Goal: Task Accomplishment & Management: Complete application form

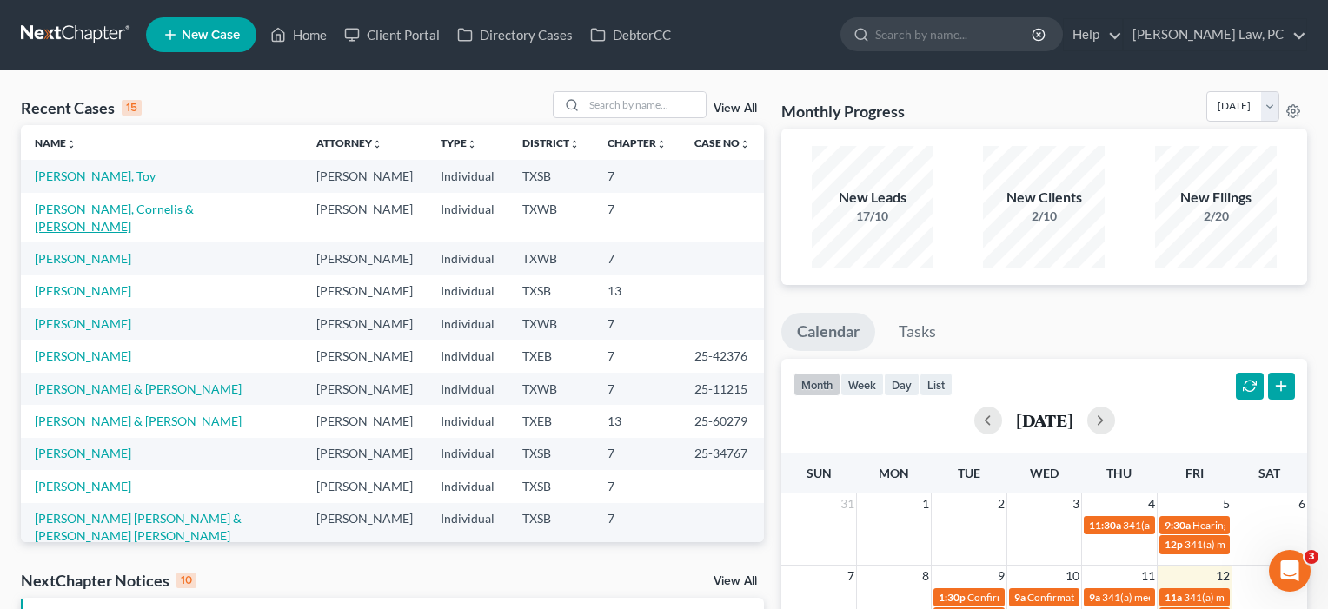
click at [126, 222] on link "[PERSON_NAME], Cornelis & [PERSON_NAME]" at bounding box center [114, 218] width 159 height 32
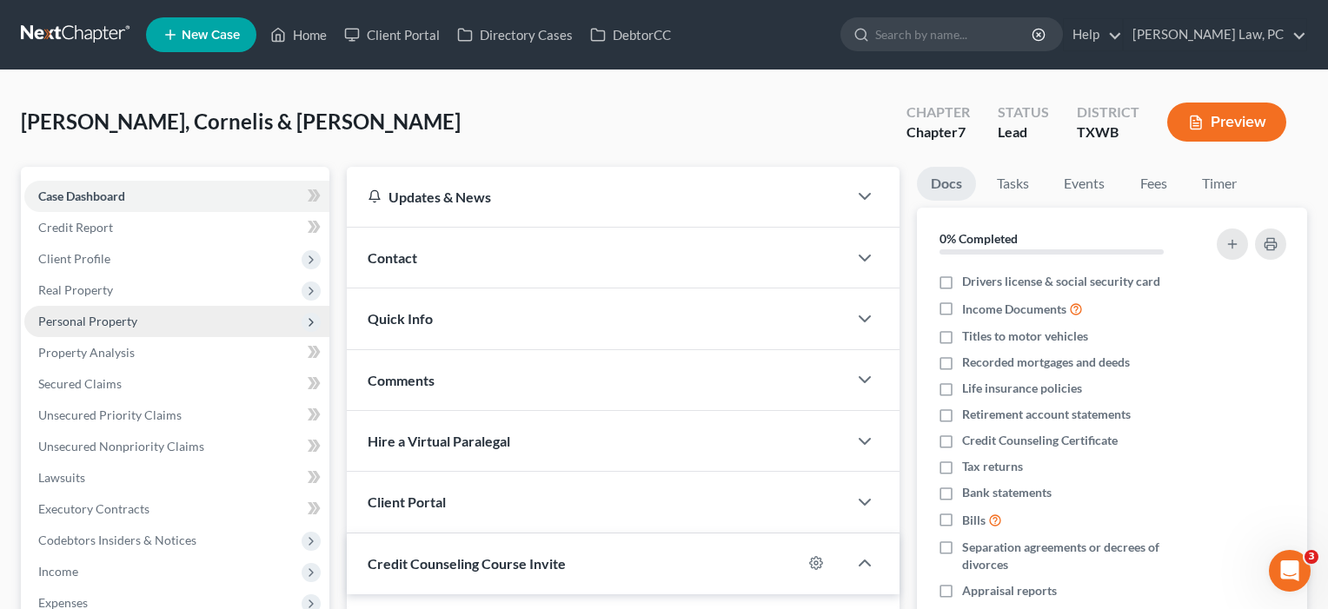
click at [96, 319] on span "Personal Property" at bounding box center [87, 321] width 99 height 15
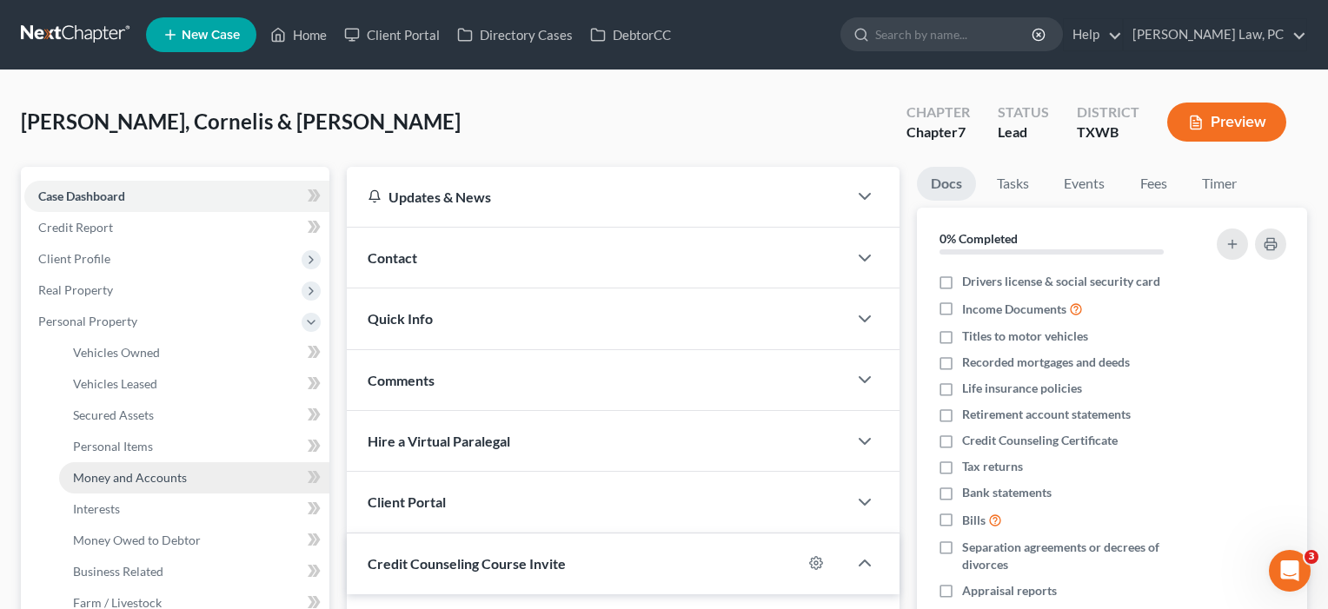
click at [109, 471] on span "Money and Accounts" at bounding box center [130, 477] width 114 height 15
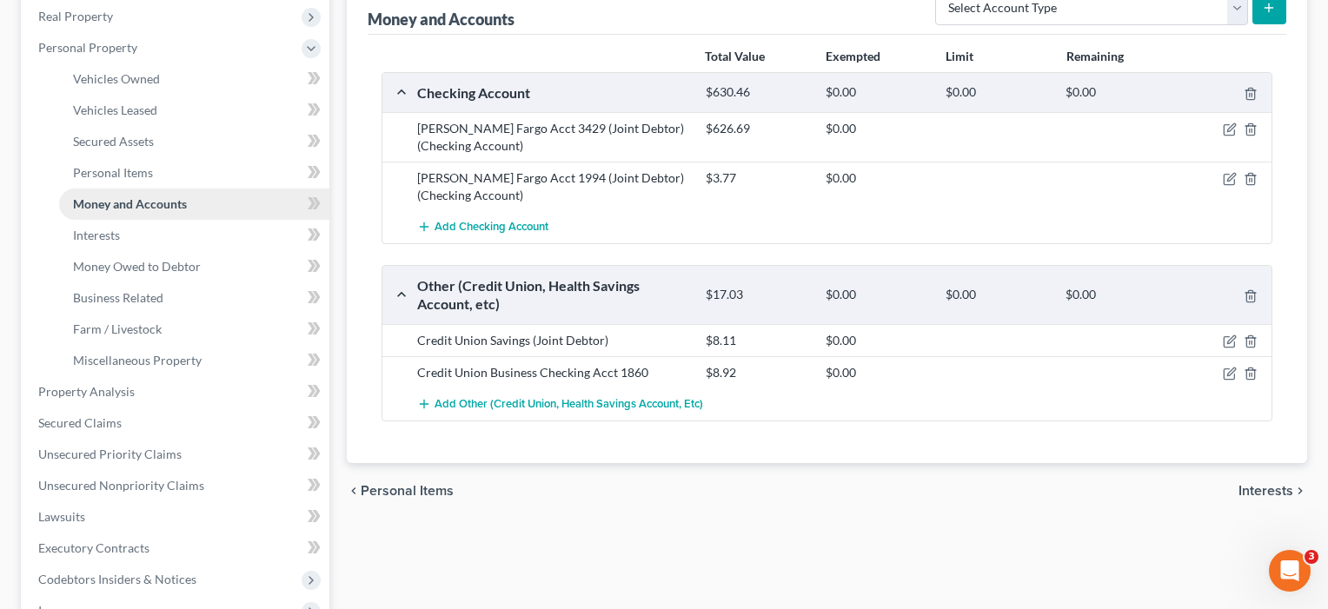
scroll to position [317, 0]
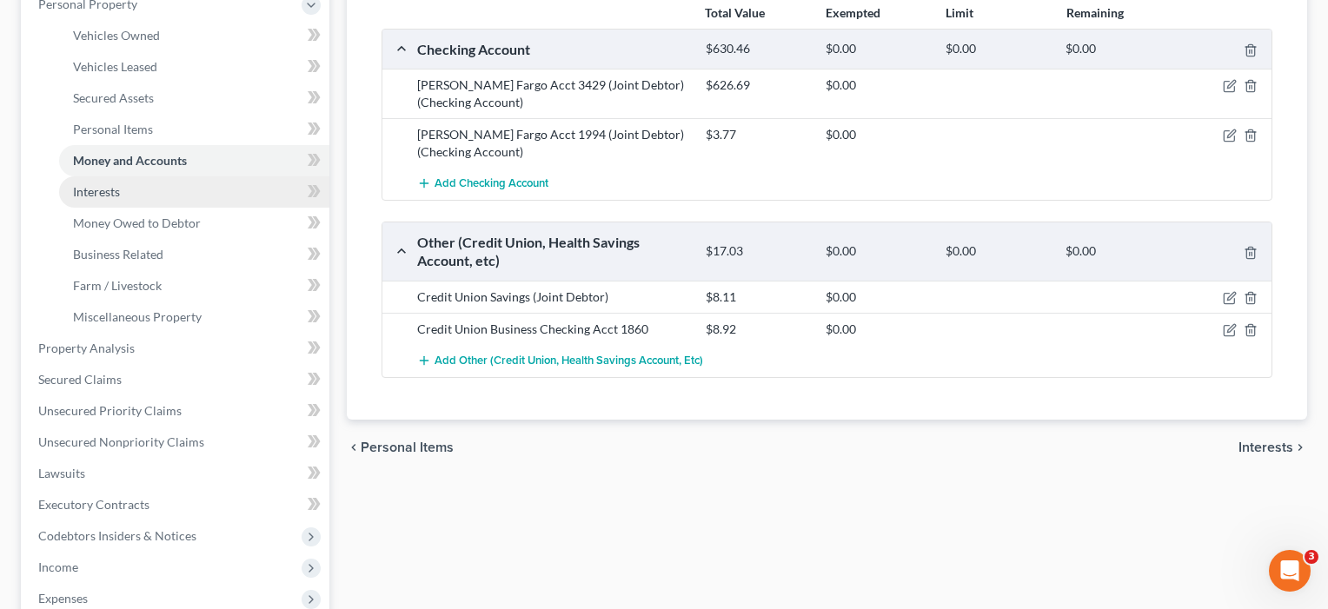
click at [119, 189] on span "Interests" at bounding box center [96, 191] width 47 height 15
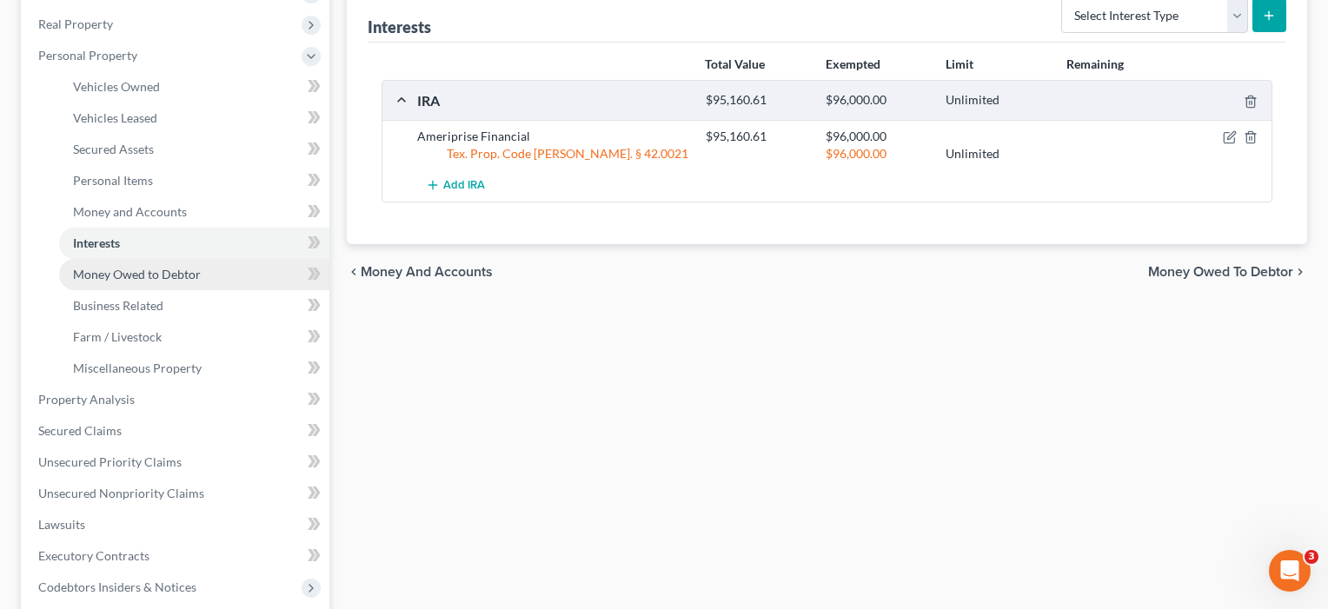
click at [110, 280] on span "Money Owed to Debtor" at bounding box center [137, 274] width 128 height 15
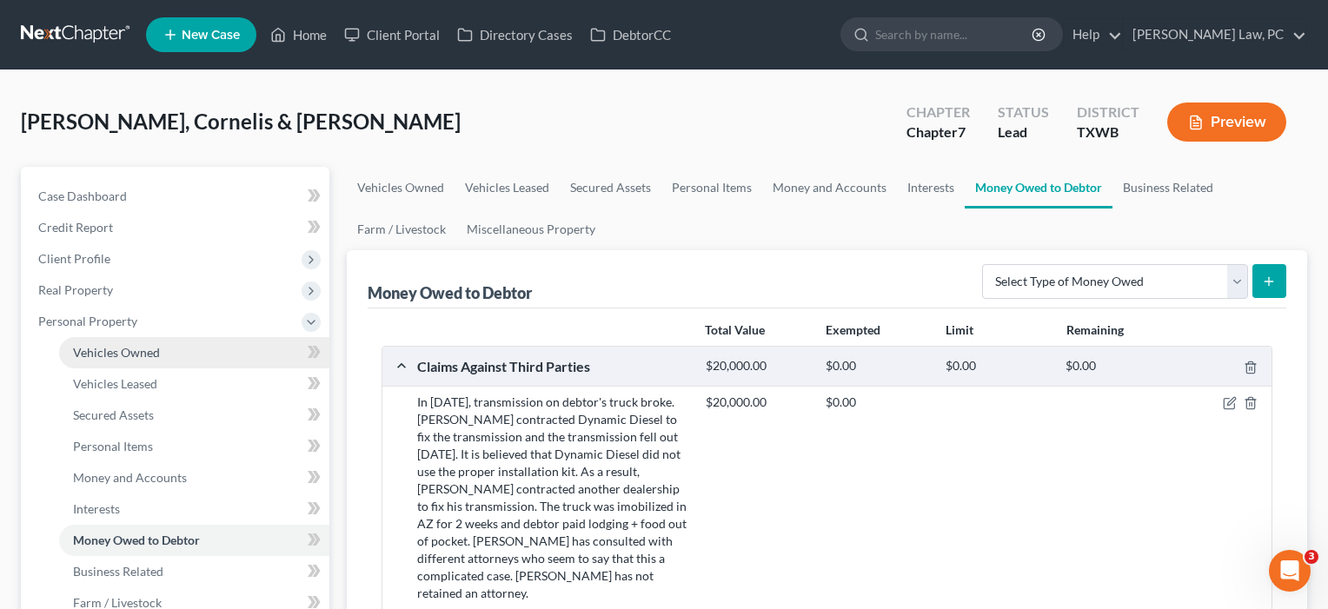
click at [122, 355] on span "Vehicles Owned" at bounding box center [116, 352] width 87 height 15
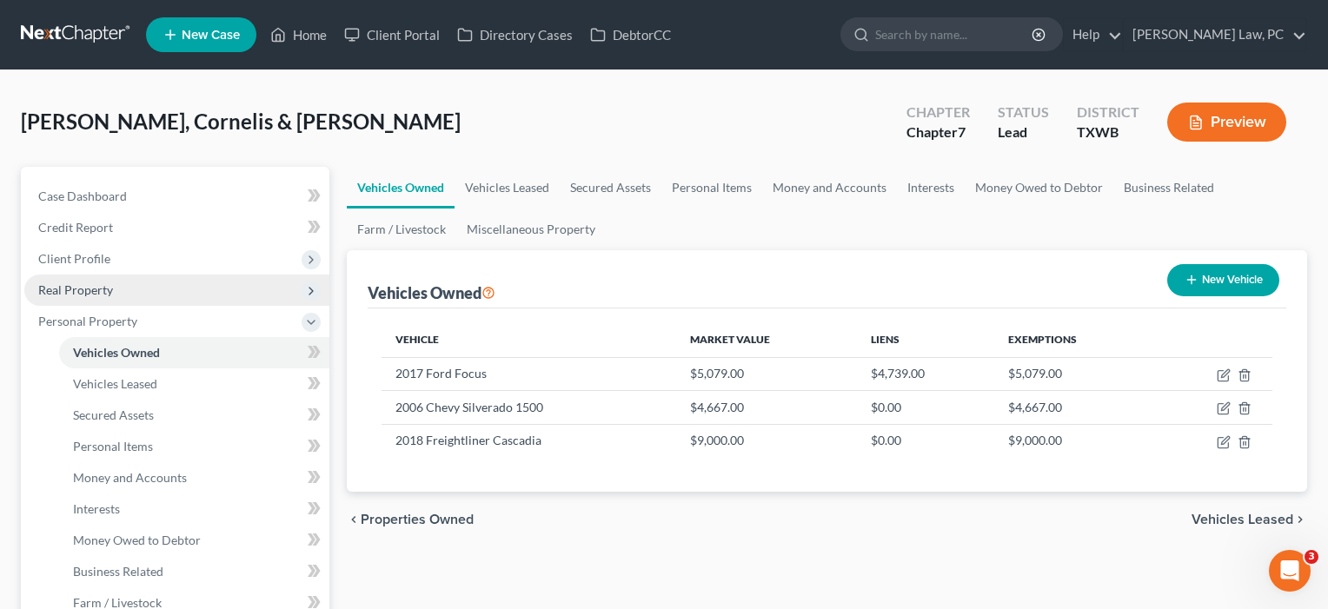
click at [83, 282] on span "Real Property" at bounding box center [75, 289] width 75 height 15
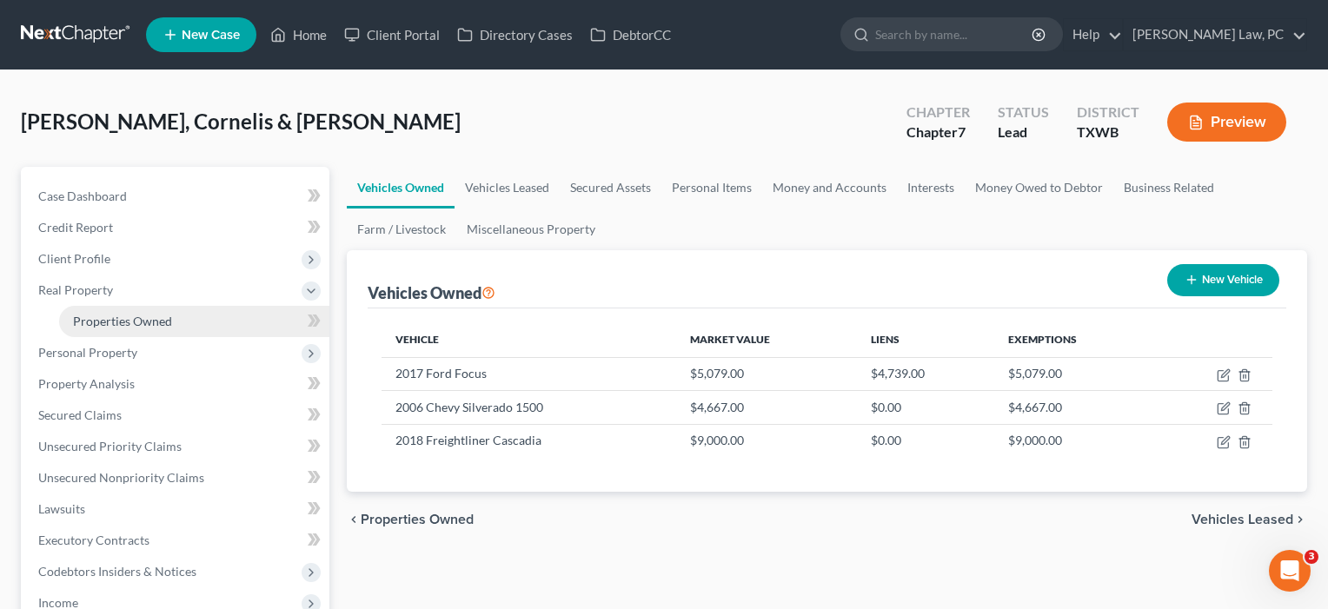
click at [109, 315] on span "Properties Owned" at bounding box center [122, 321] width 99 height 15
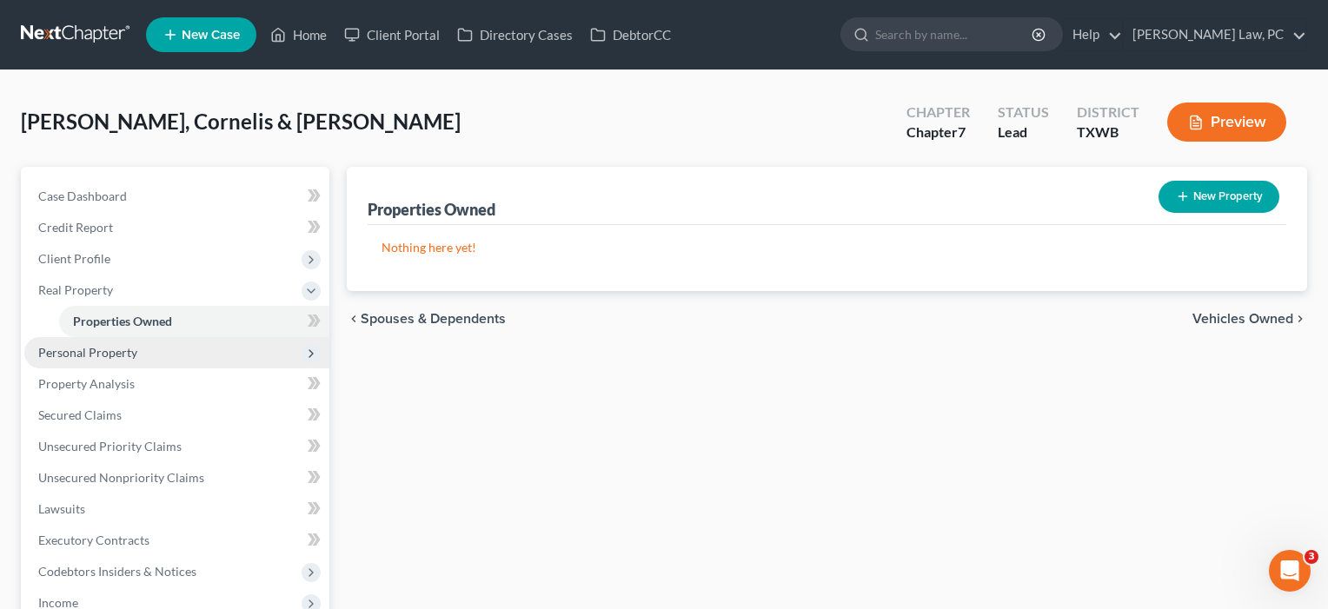
click at [93, 352] on span "Personal Property" at bounding box center [87, 352] width 99 height 15
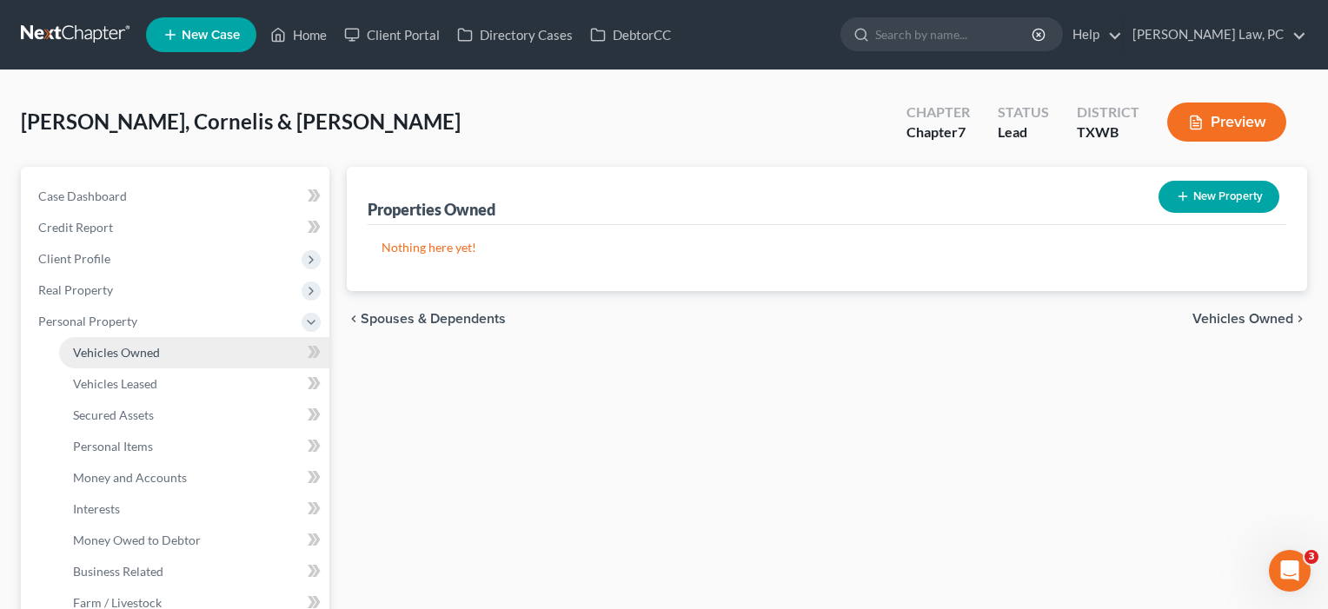
click at [104, 356] on span "Vehicles Owned" at bounding box center [116, 352] width 87 height 15
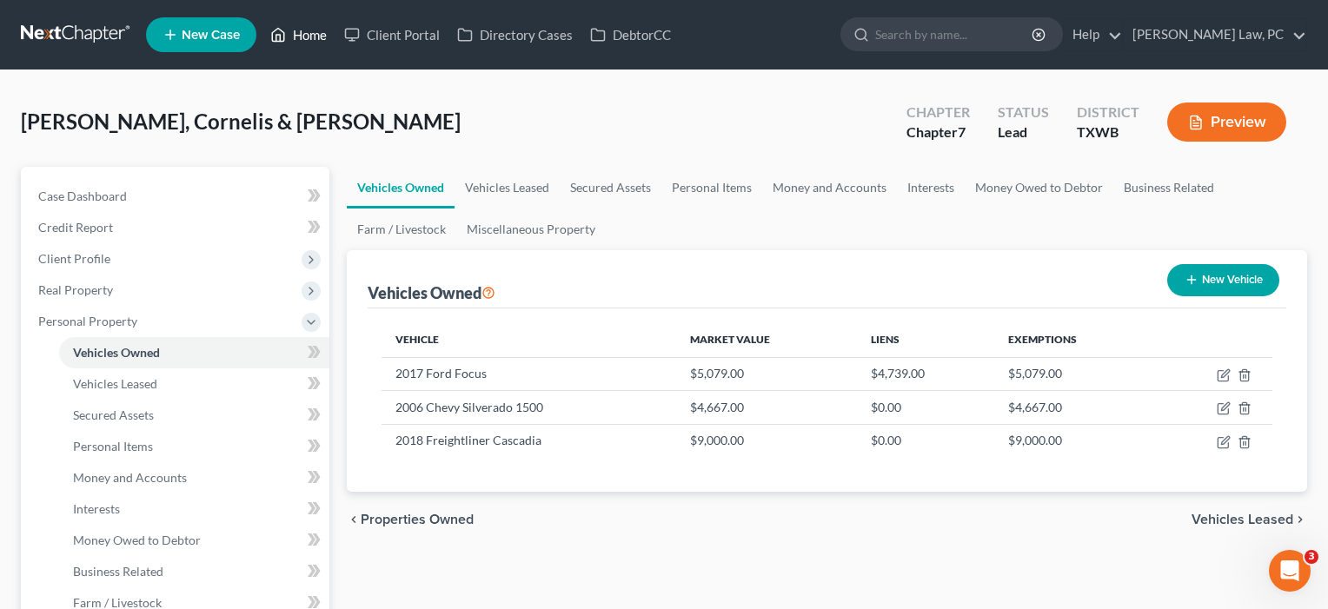
click at [309, 32] on link "Home" at bounding box center [299, 34] width 74 height 31
click at [308, 37] on link "Home" at bounding box center [299, 34] width 74 height 31
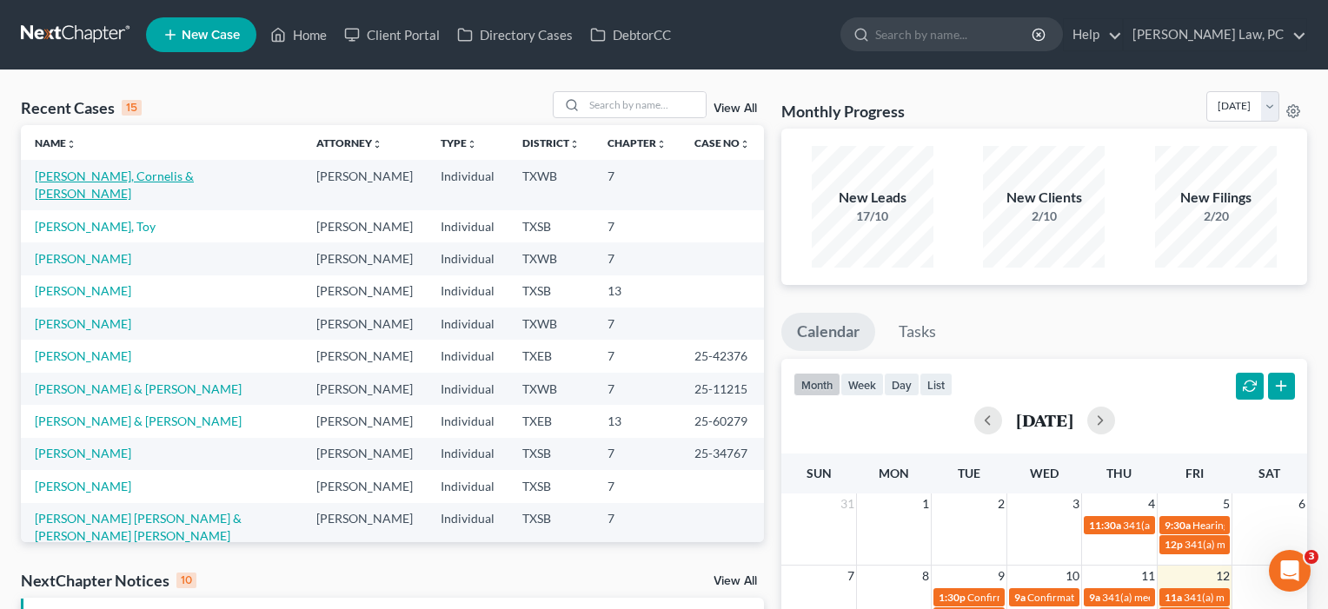
click at [102, 179] on link "[PERSON_NAME], Cornelis & [PERSON_NAME]" at bounding box center [114, 185] width 159 height 32
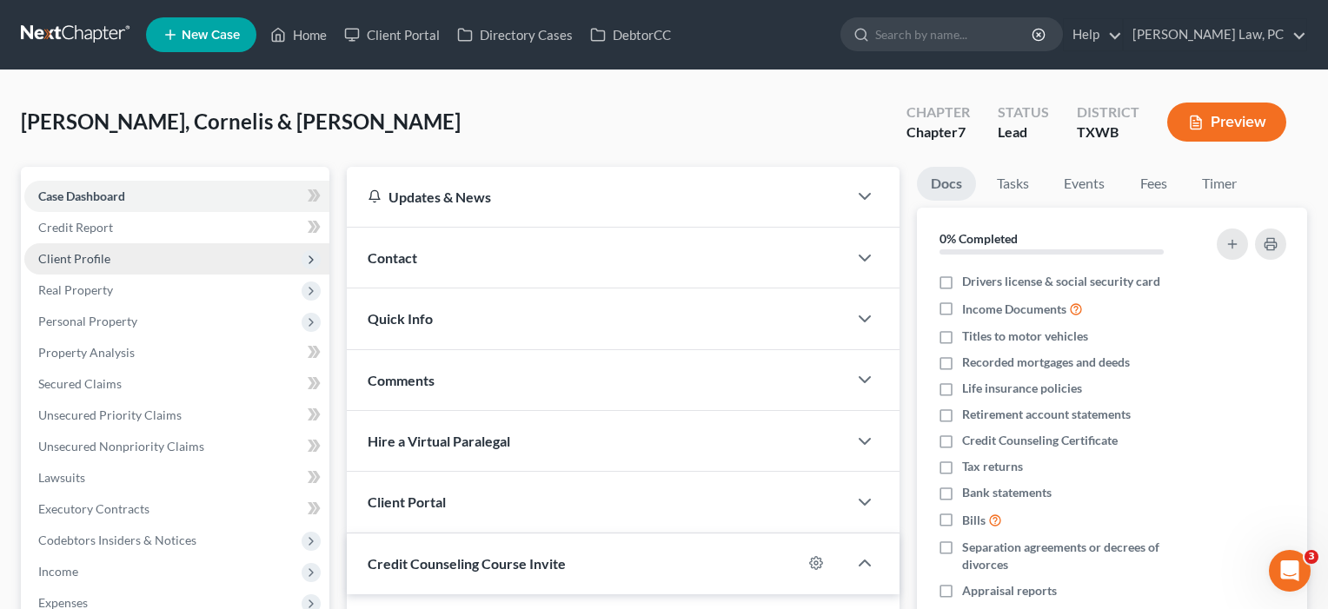
click at [81, 252] on span "Client Profile" at bounding box center [74, 258] width 72 height 15
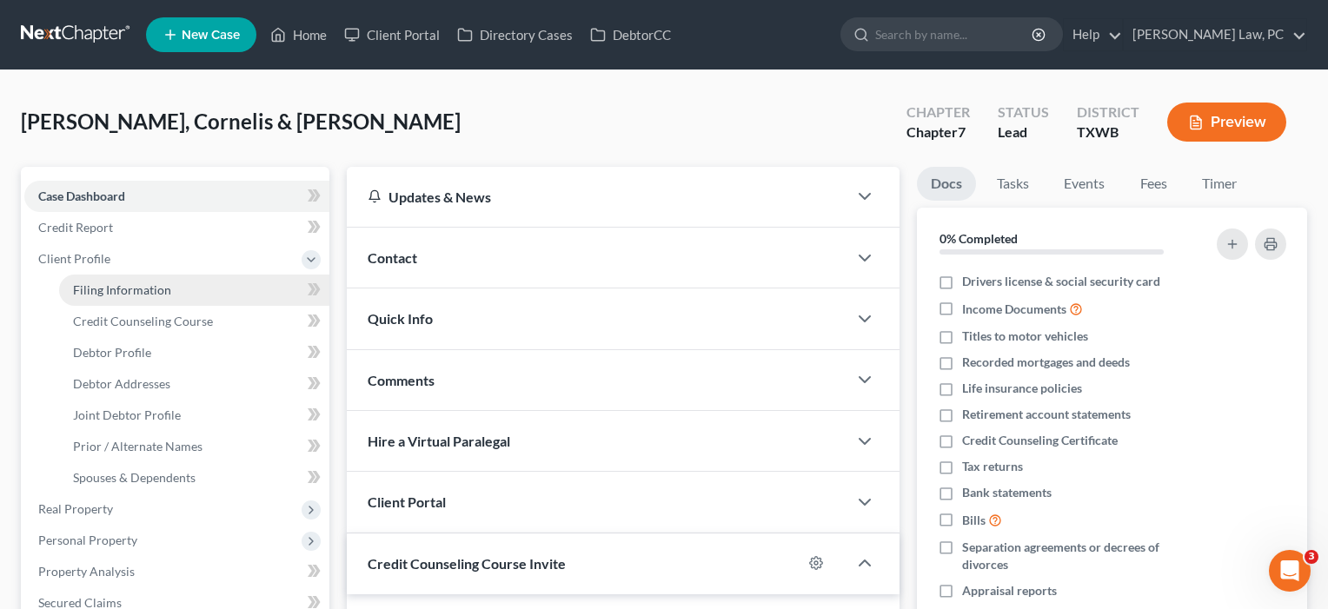
click at [81, 293] on span "Filing Information" at bounding box center [122, 289] width 98 height 15
select select "1"
select select "0"
select select "45"
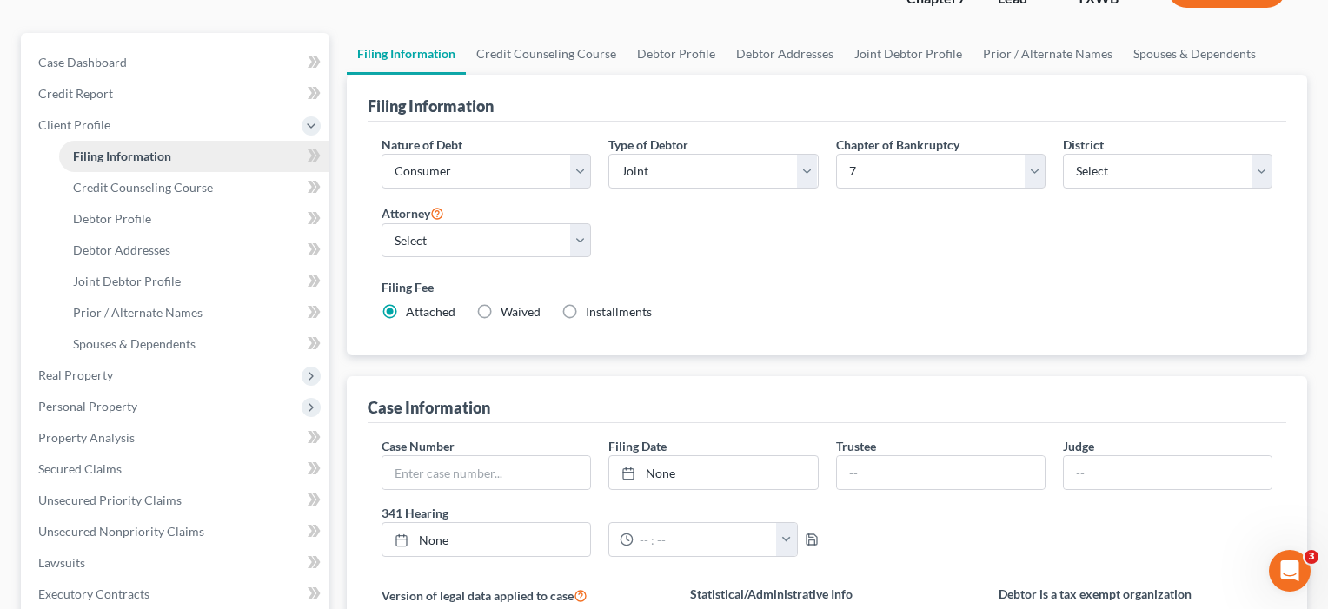
scroll to position [158, 0]
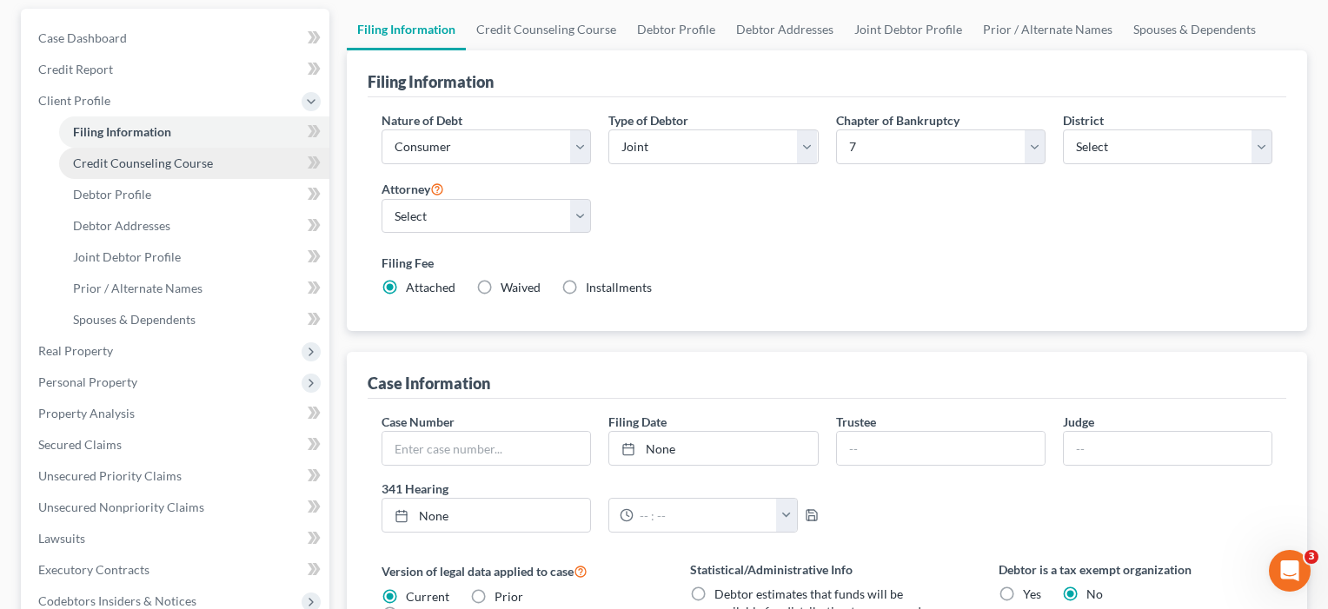
click at [99, 163] on span "Credit Counseling Course" at bounding box center [143, 163] width 140 height 15
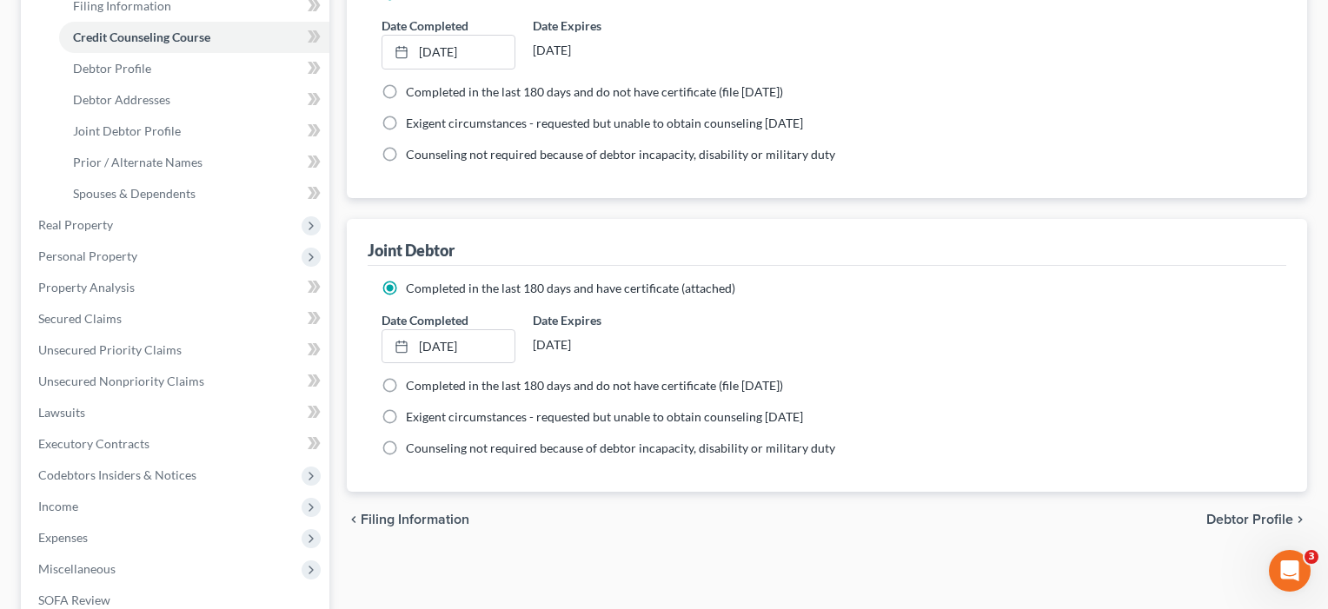
scroll to position [322, 0]
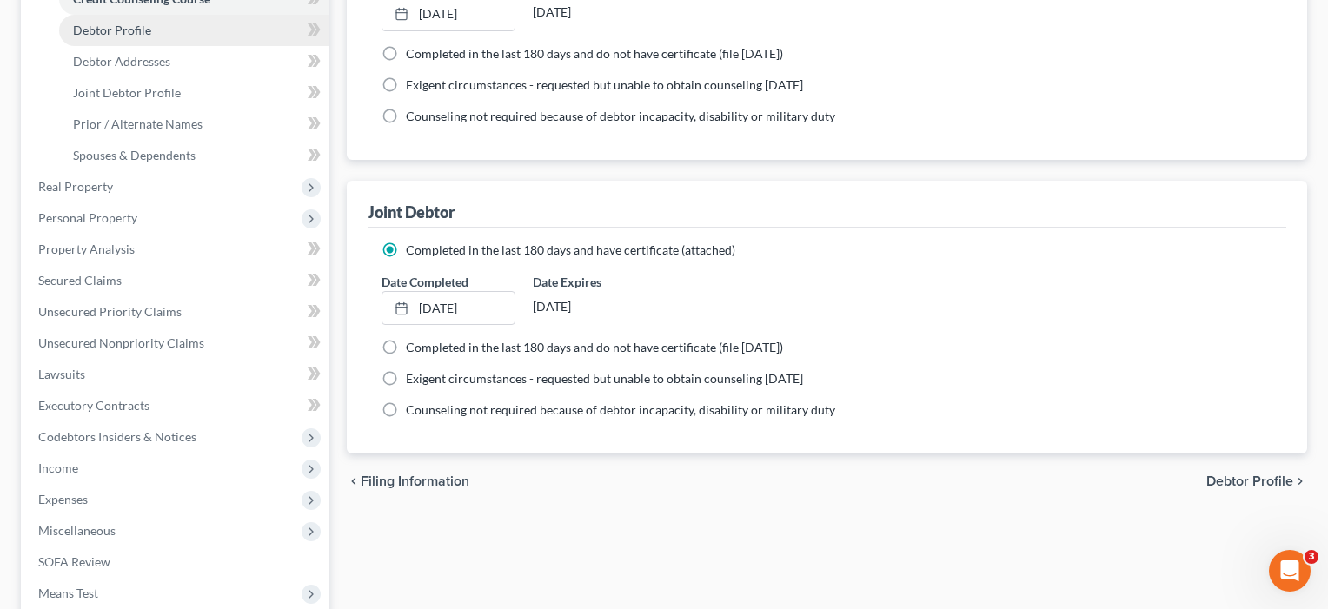
click at [137, 29] on span "Debtor Profile" at bounding box center [112, 30] width 78 height 15
select select "1"
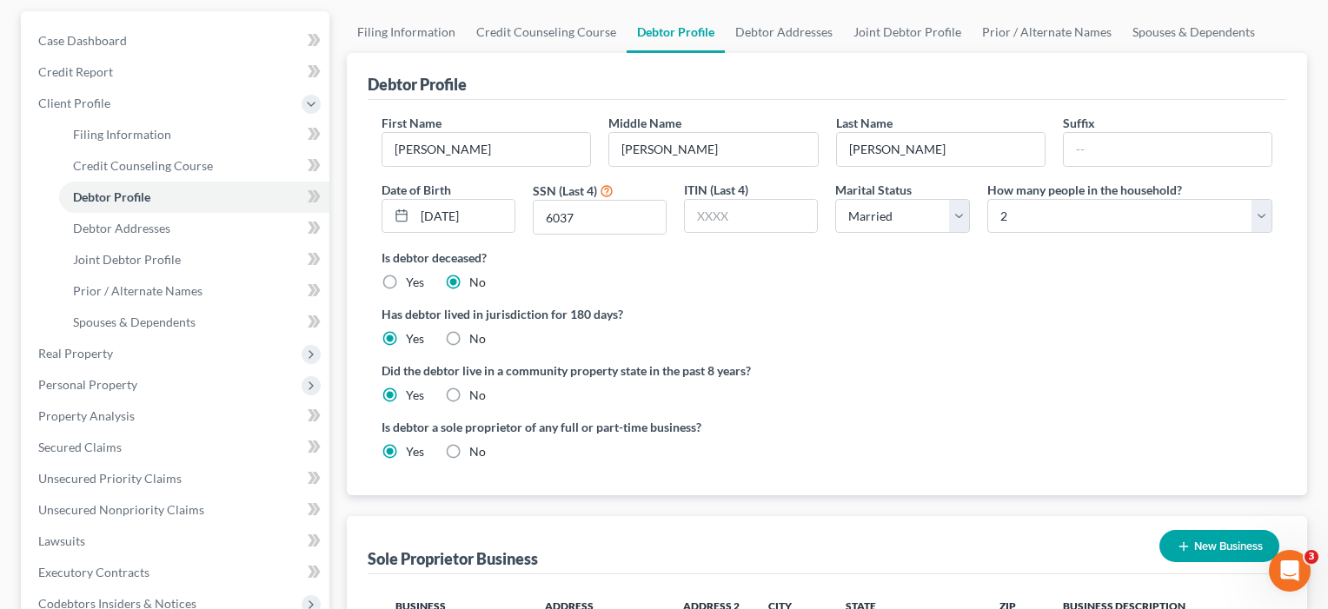
scroll to position [216, 0]
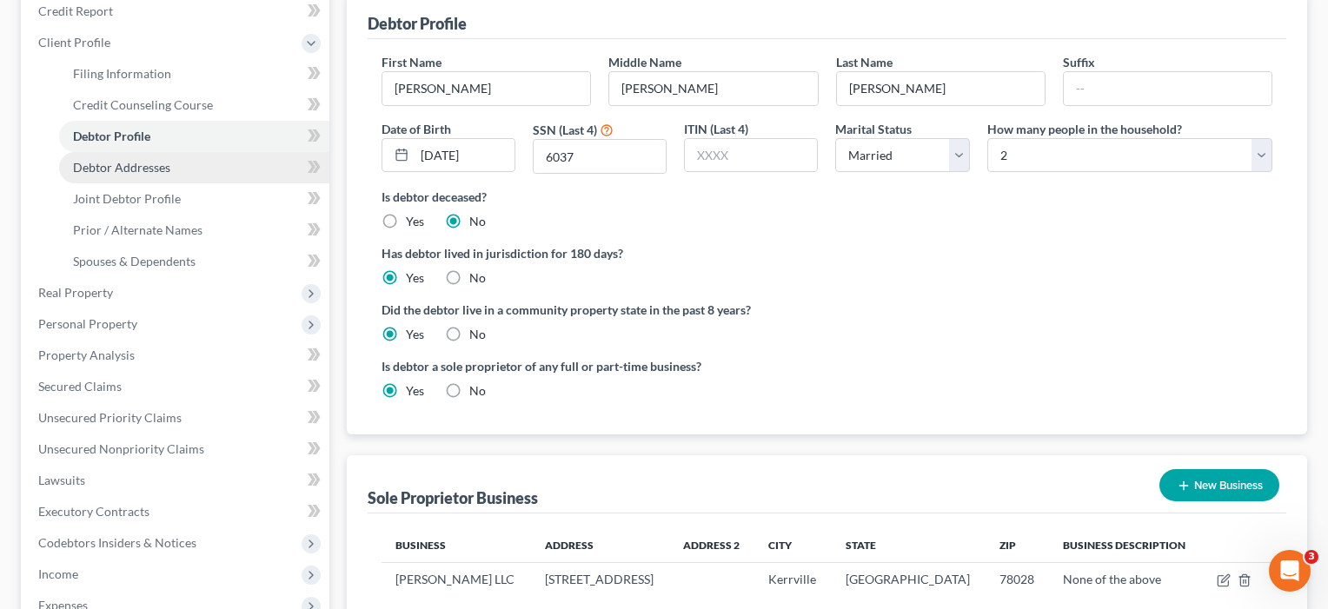
click at [119, 167] on span "Debtor Addresses" at bounding box center [121, 167] width 97 height 15
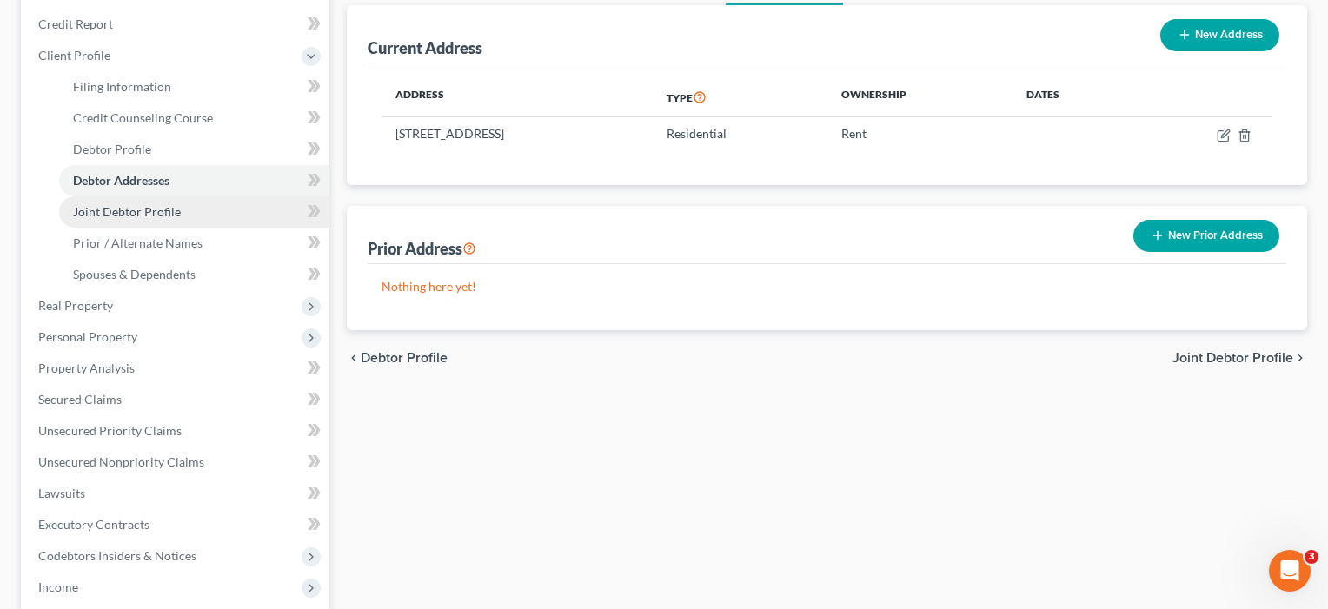
click at [96, 211] on span "Joint Debtor Profile" at bounding box center [127, 211] width 108 height 15
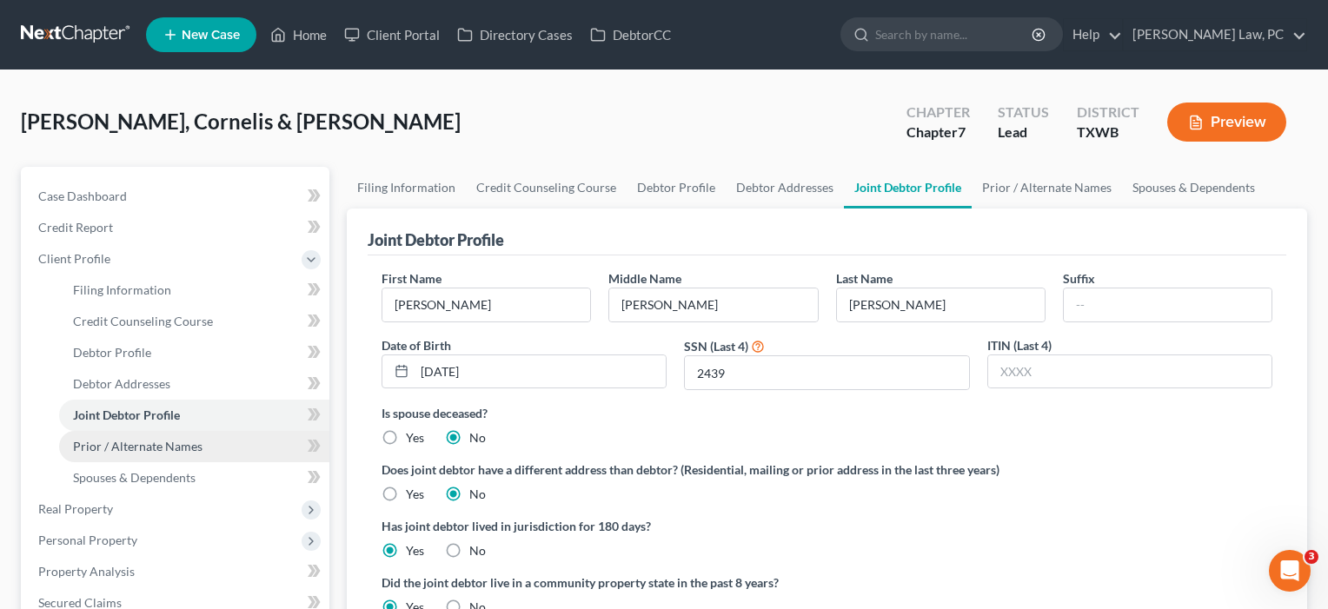
click at [117, 448] on span "Prior / Alternate Names" at bounding box center [137, 446] width 129 height 15
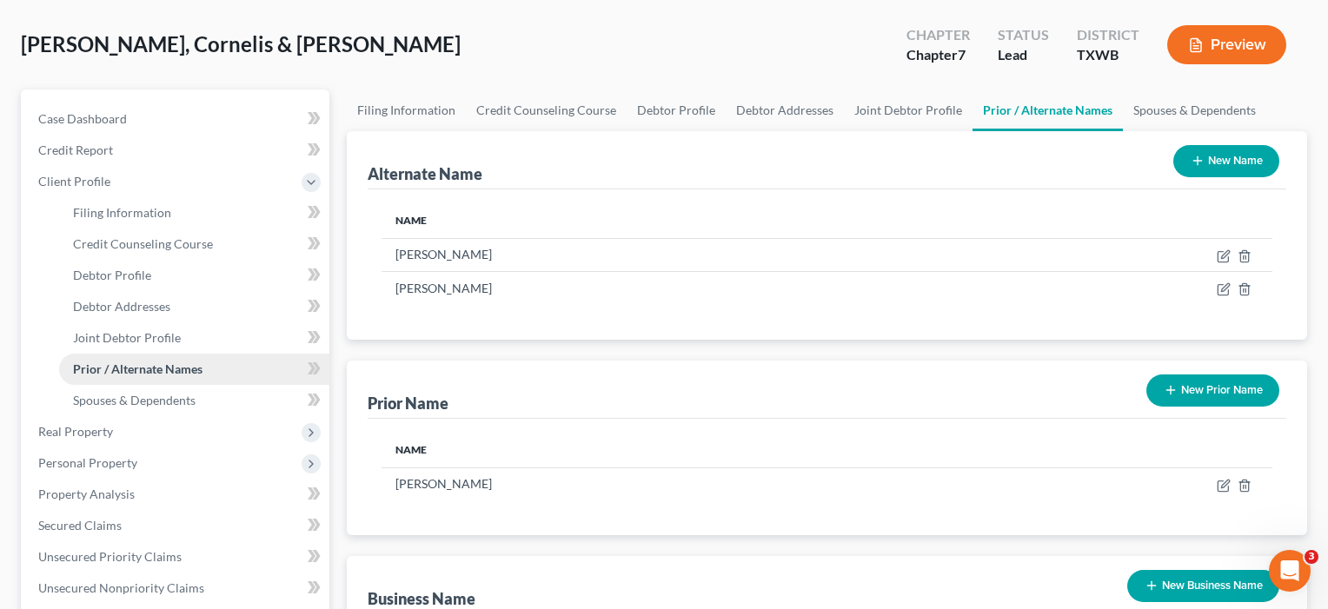
scroll to position [79, 0]
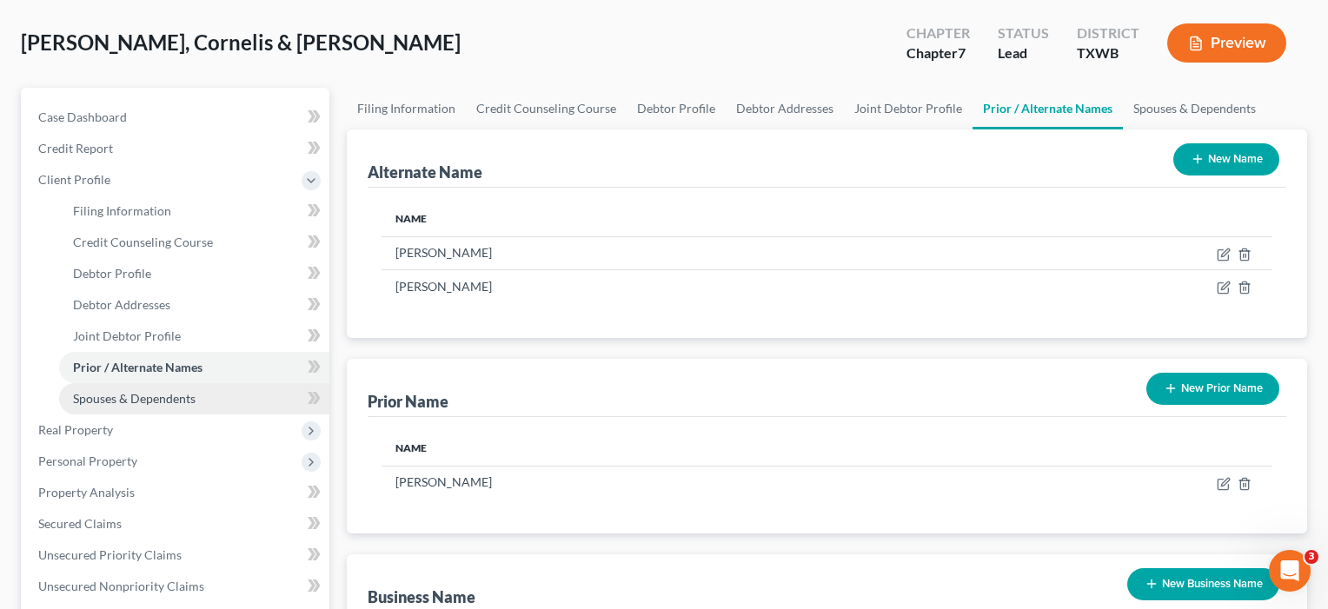
click at [122, 395] on span "Spouses & Dependents" at bounding box center [134, 398] width 123 height 15
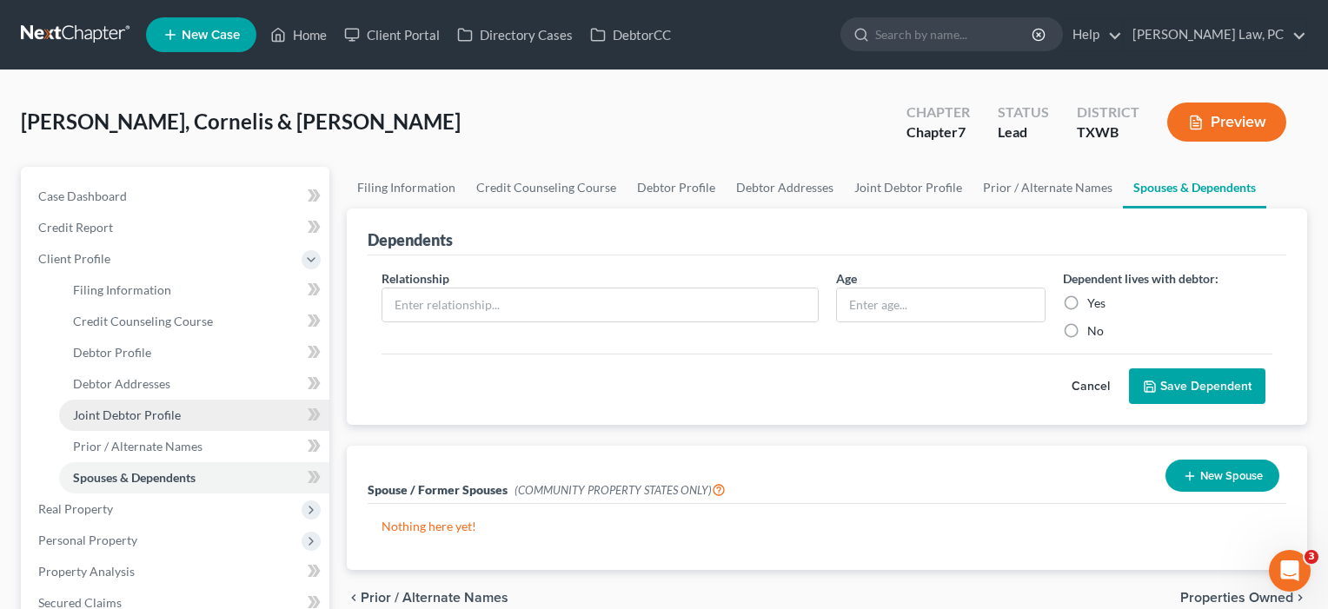
click at [121, 416] on span "Joint Debtor Profile" at bounding box center [127, 415] width 108 height 15
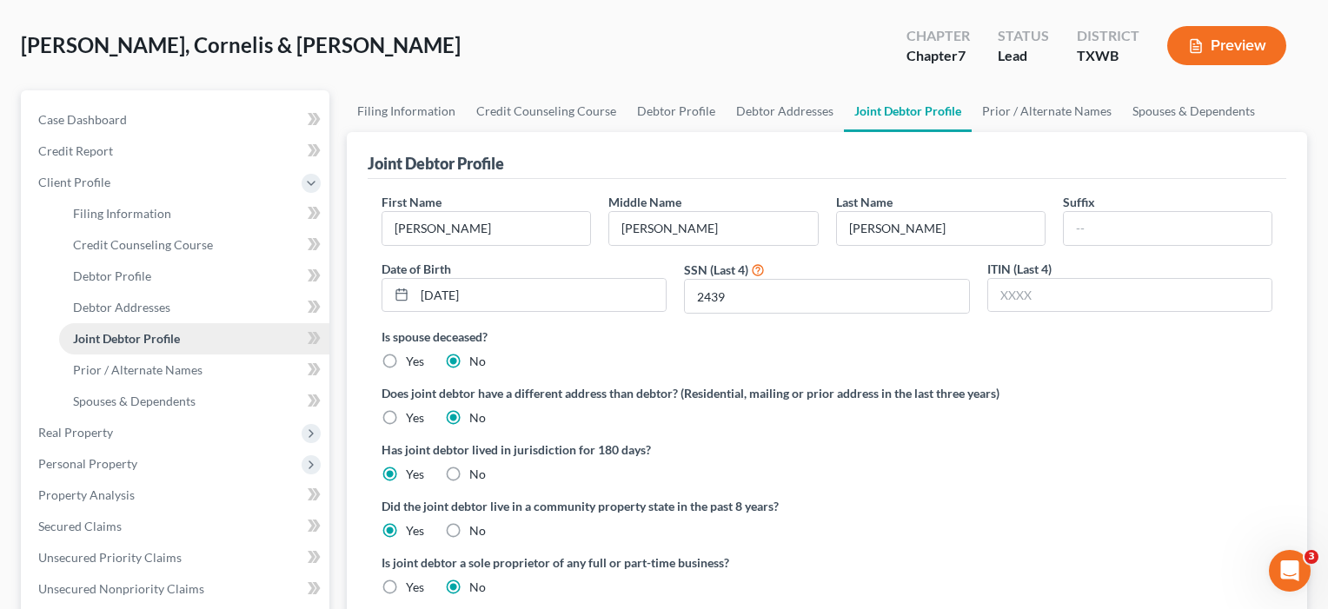
scroll to position [116, 0]
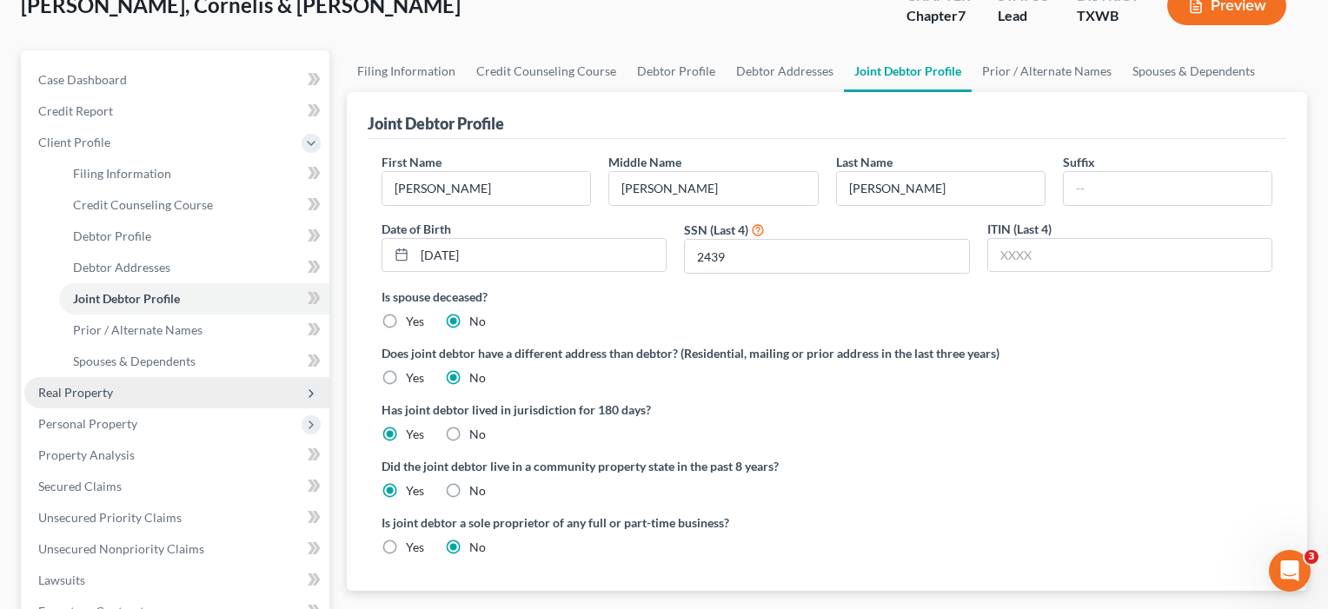
click at [109, 395] on span "Real Property" at bounding box center [75, 392] width 75 height 15
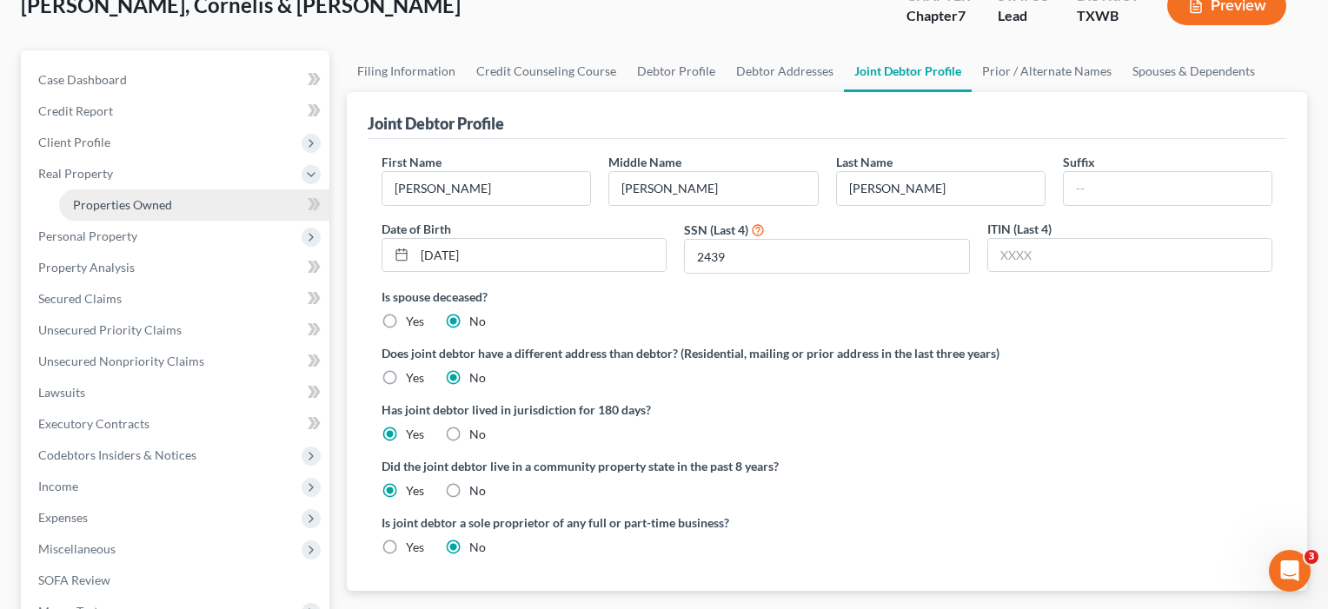
click at [130, 207] on span "Properties Owned" at bounding box center [122, 204] width 99 height 15
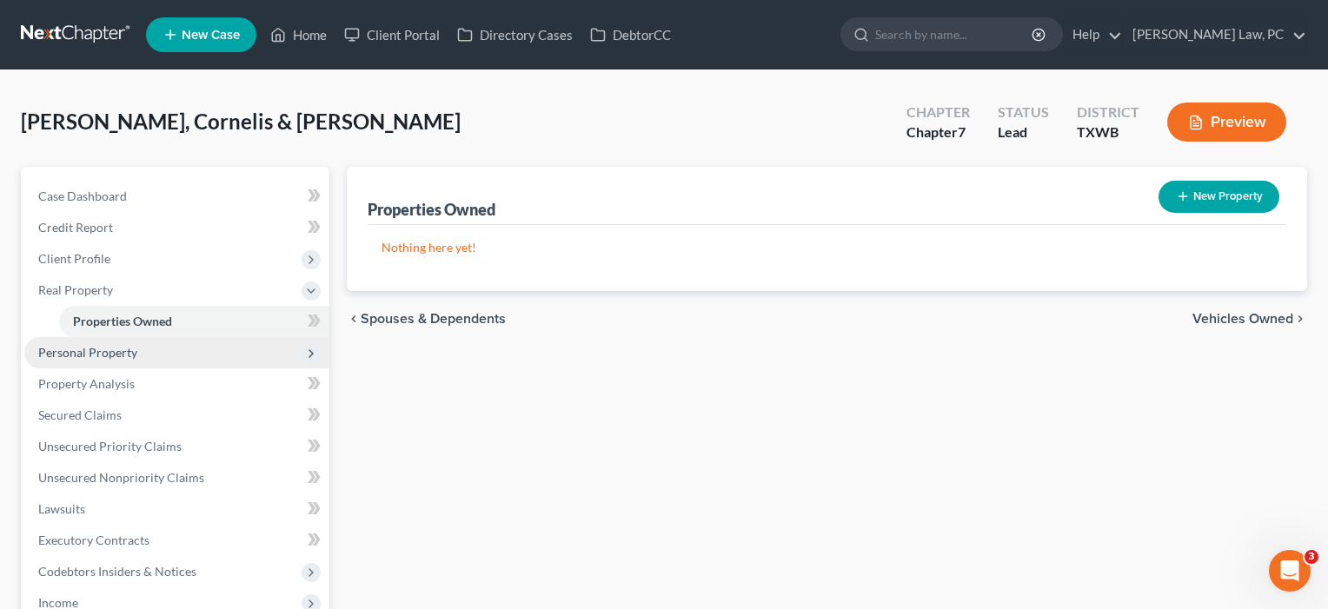
click at [122, 360] on span "Personal Property" at bounding box center [176, 352] width 305 height 31
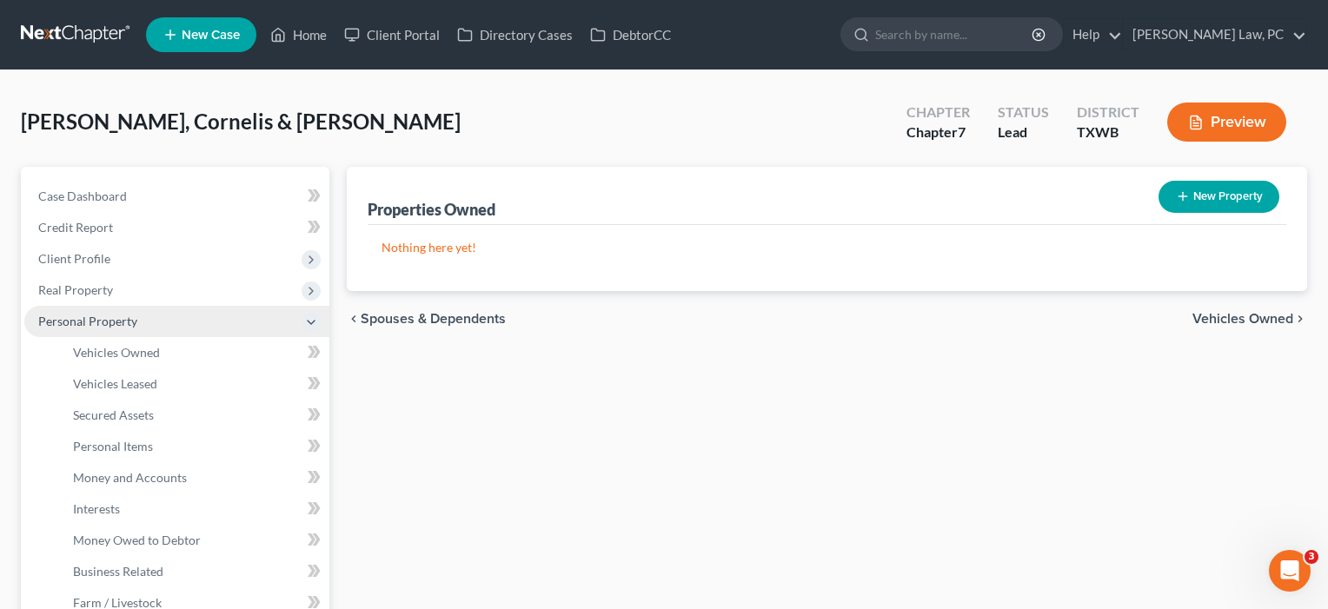
click at [122, 360] on link "Vehicles Owned" at bounding box center [194, 352] width 270 height 31
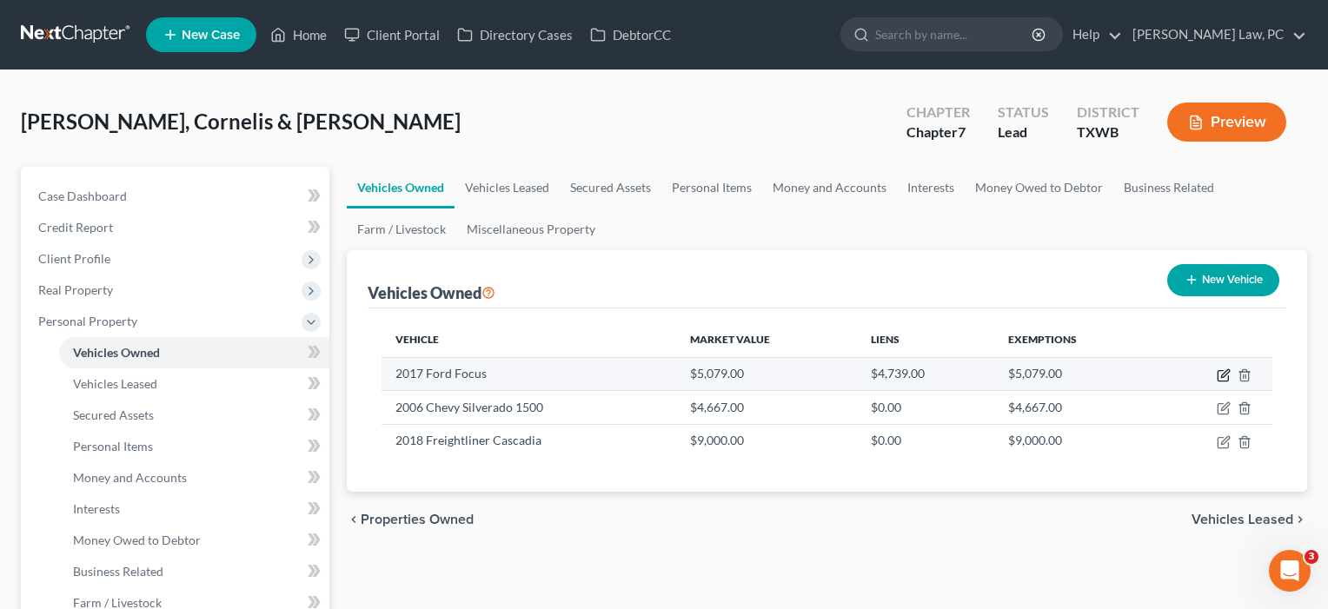
click at [1223, 373] on icon "button" at bounding box center [1224, 375] width 14 height 14
select select "0"
select select "9"
select select "1"
select select "2"
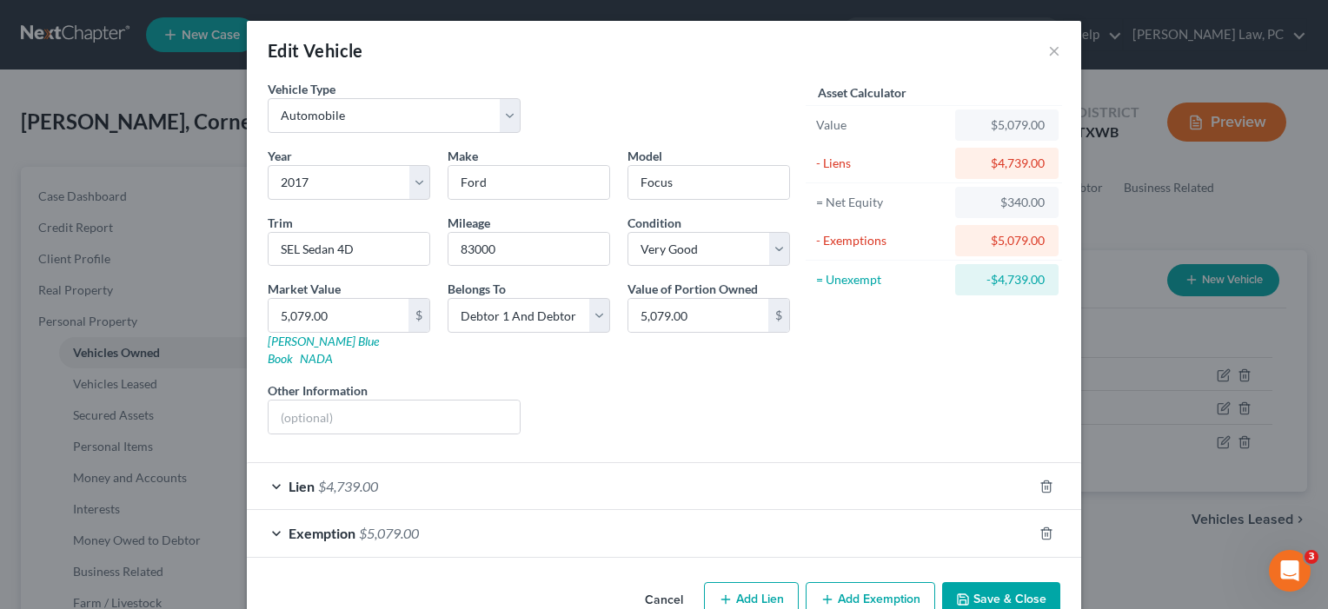
click at [985, 592] on button "Save & Close" at bounding box center [1001, 600] width 118 height 36
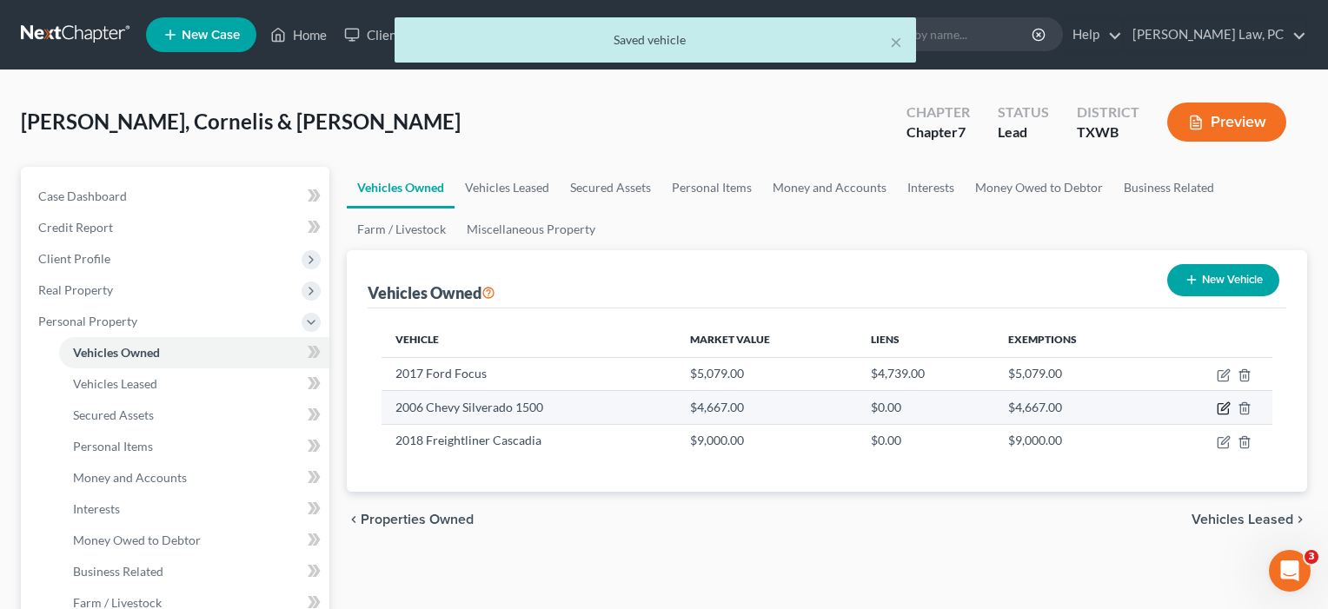
click at [1224, 403] on icon "button" at bounding box center [1224, 408] width 14 height 14
select select "0"
select select "20"
select select "2"
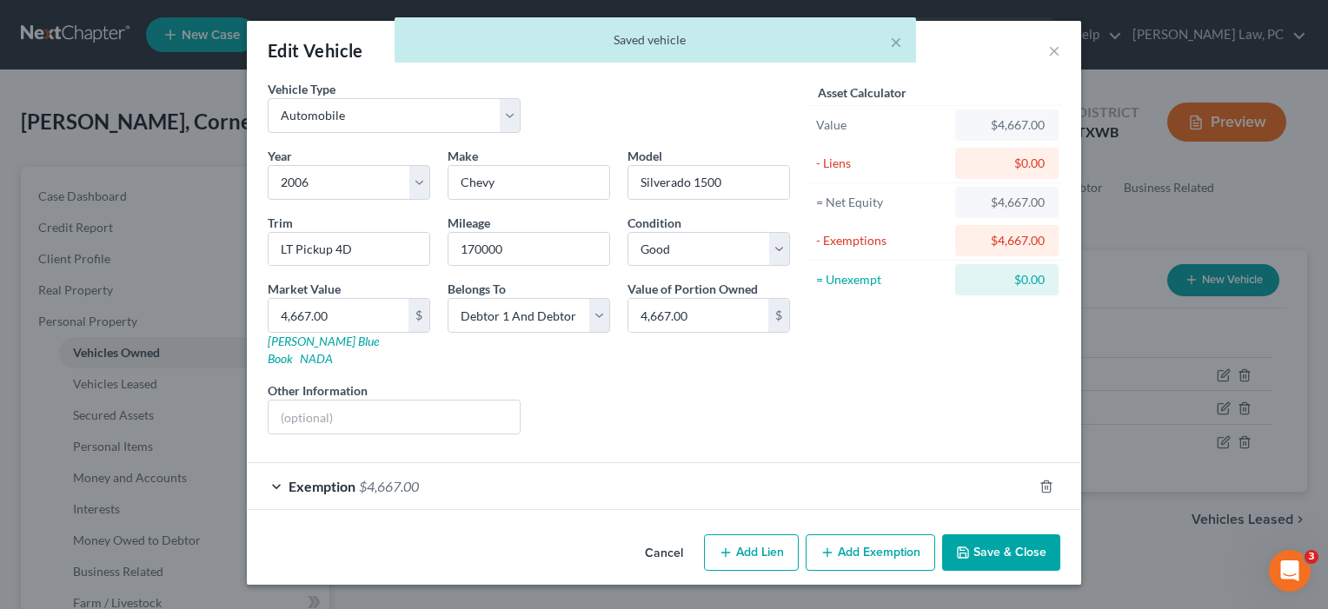
click at [1009, 534] on button "Save & Close" at bounding box center [1001, 552] width 118 height 36
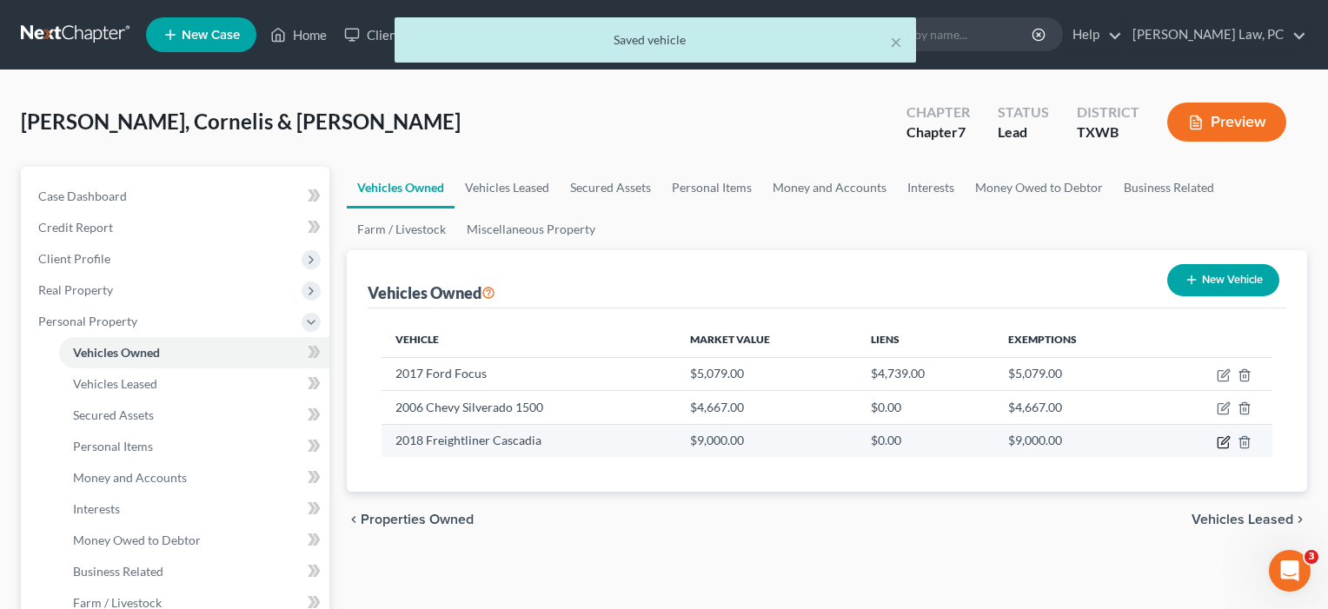
click at [1220, 441] on icon "button" at bounding box center [1224, 442] width 14 height 14
select select "0"
select select "8"
select select "3"
select select "2"
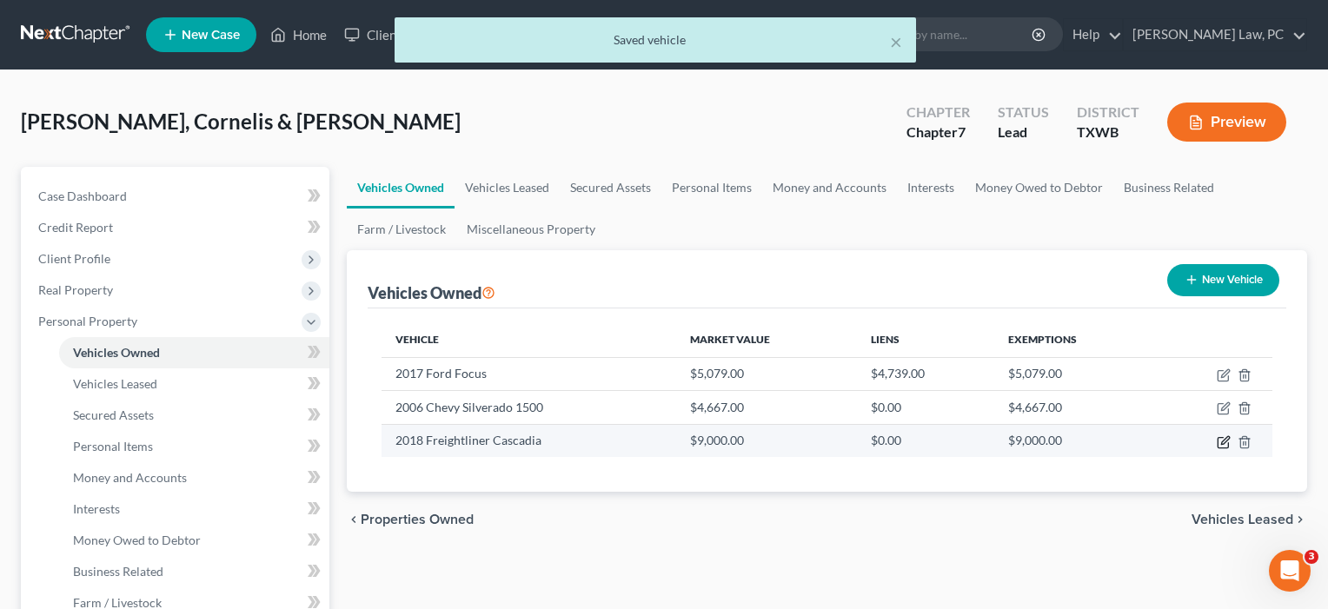
select select "2"
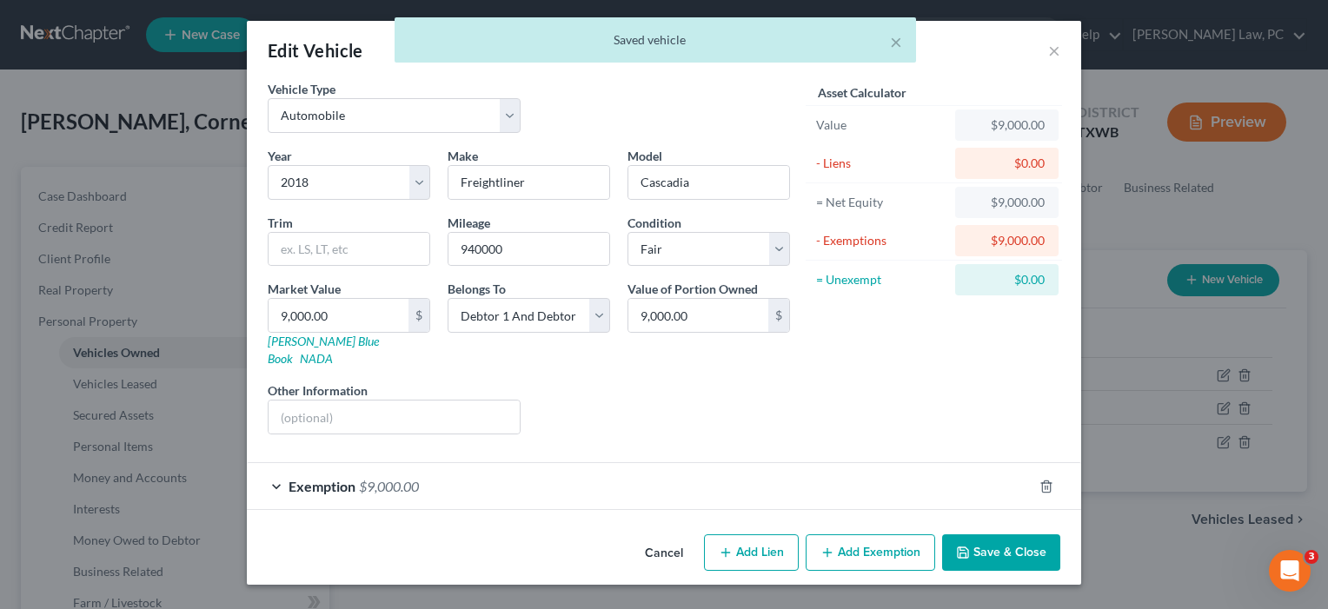
click at [954, 487] on div "Exemption $9,000.00" at bounding box center [640, 486] width 786 height 46
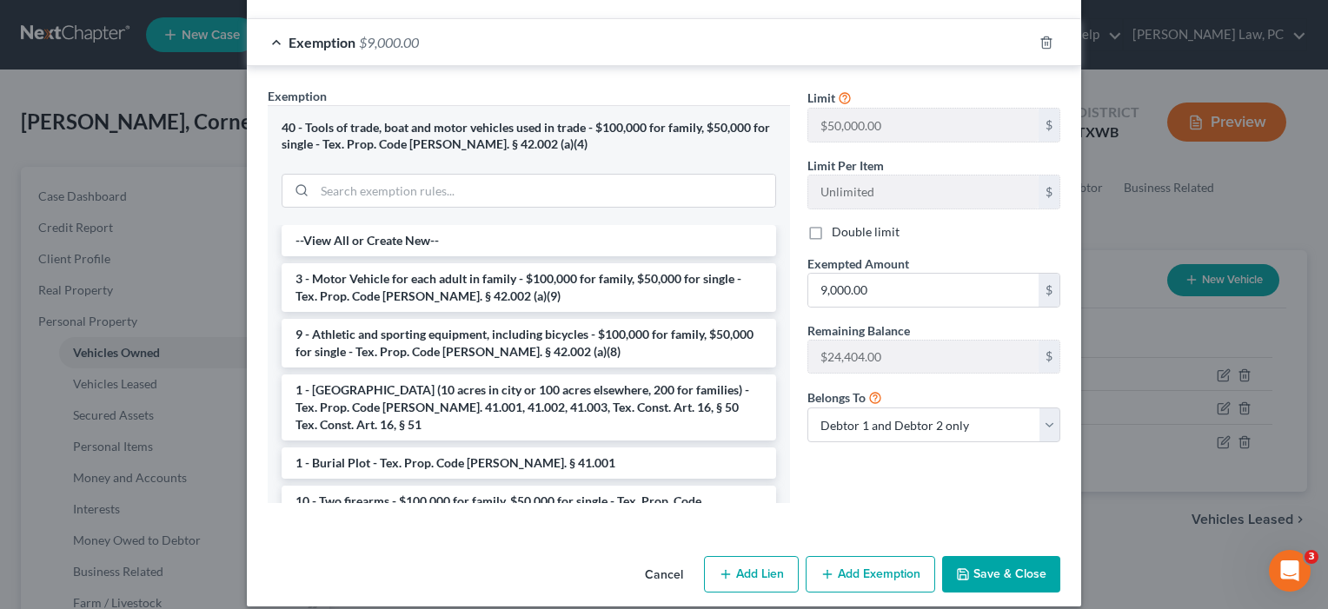
scroll to position [443, 0]
click at [999, 557] on button "Save & Close" at bounding box center [1001, 575] width 118 height 36
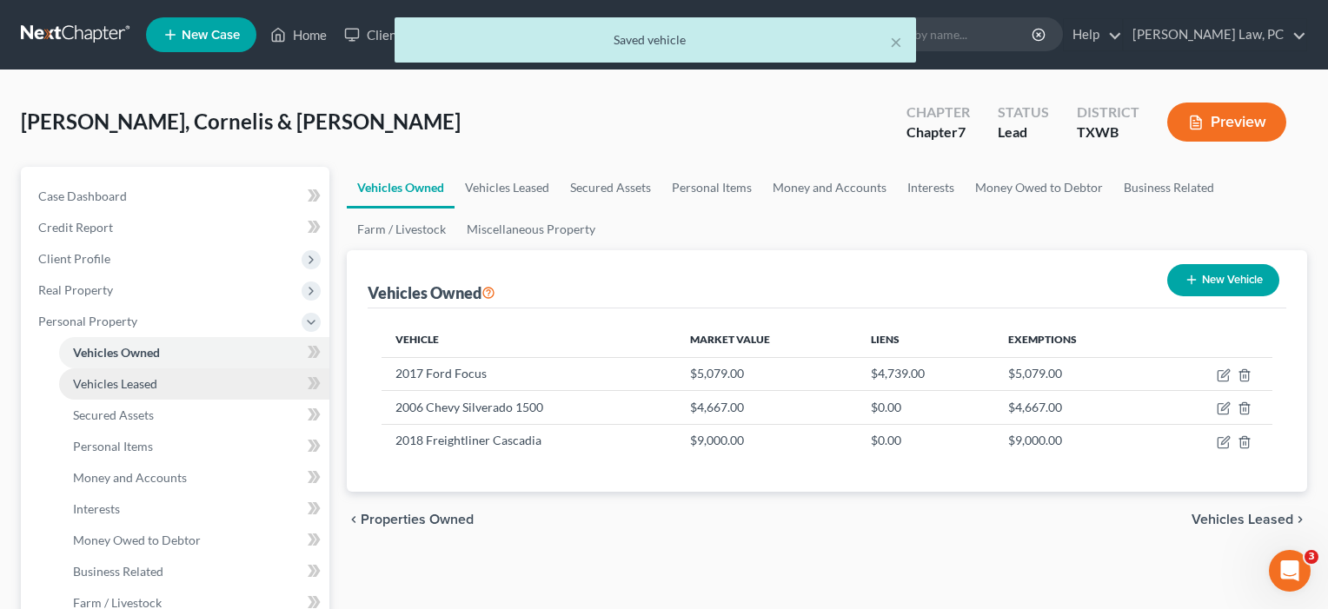
click at [103, 385] on span "Vehicles Leased" at bounding box center [115, 383] width 84 height 15
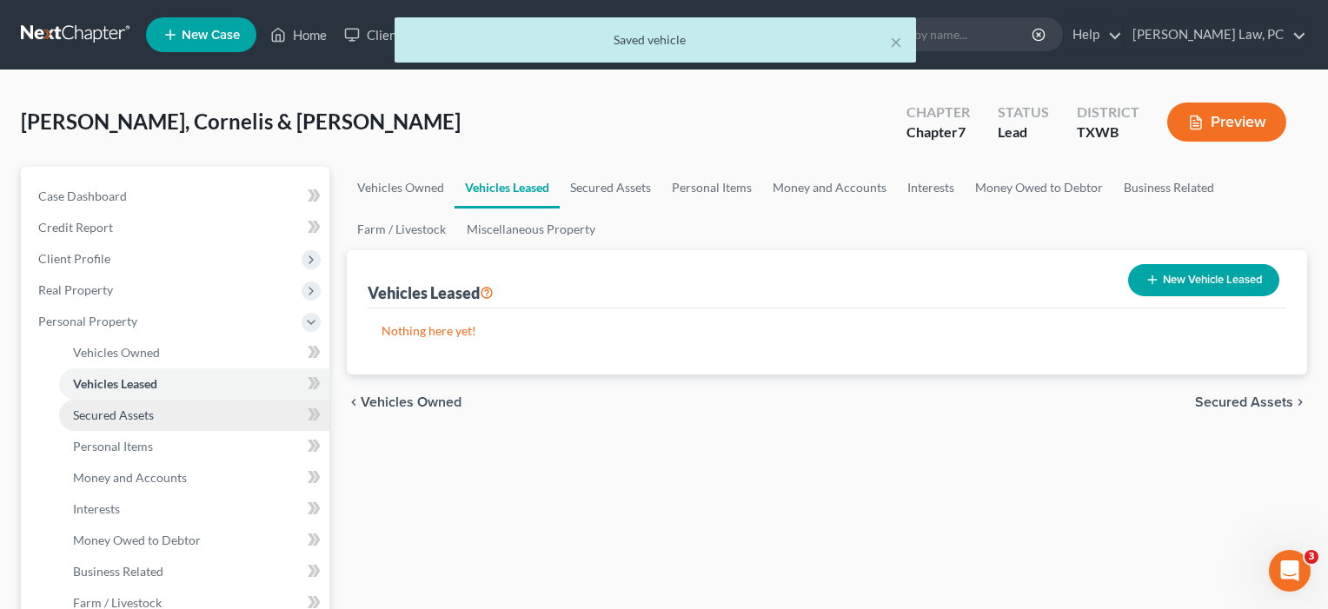
click at [102, 423] on link "Secured Assets" at bounding box center [194, 415] width 270 height 31
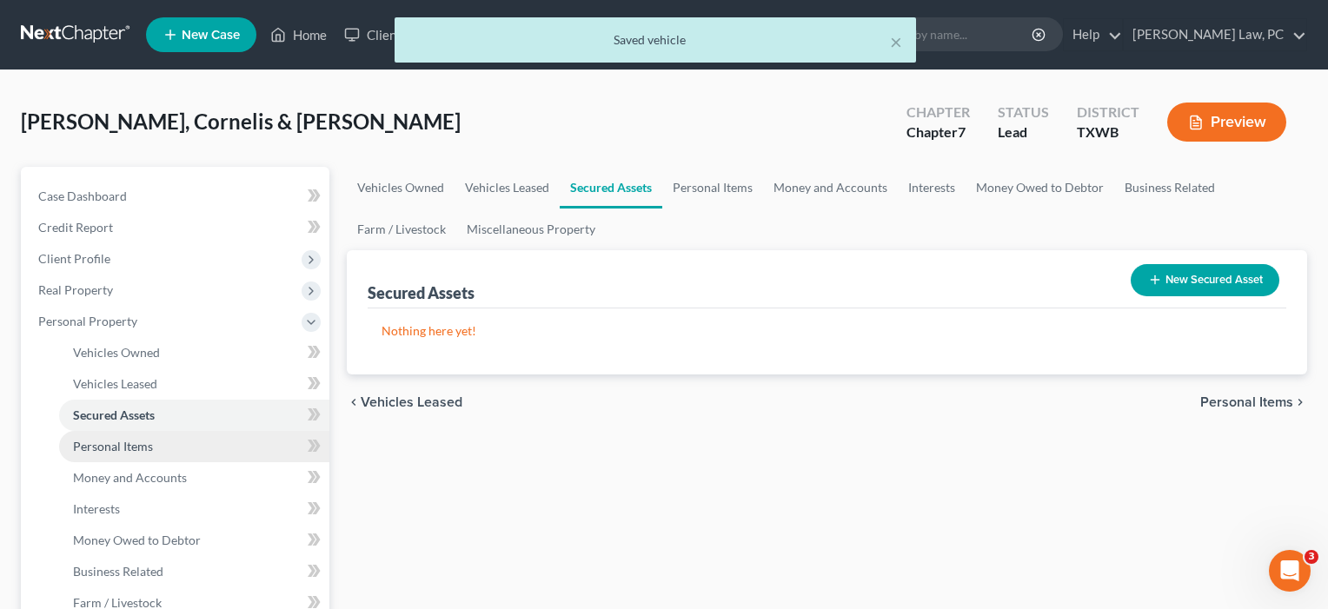
click at [102, 445] on span "Personal Items" at bounding box center [113, 446] width 80 height 15
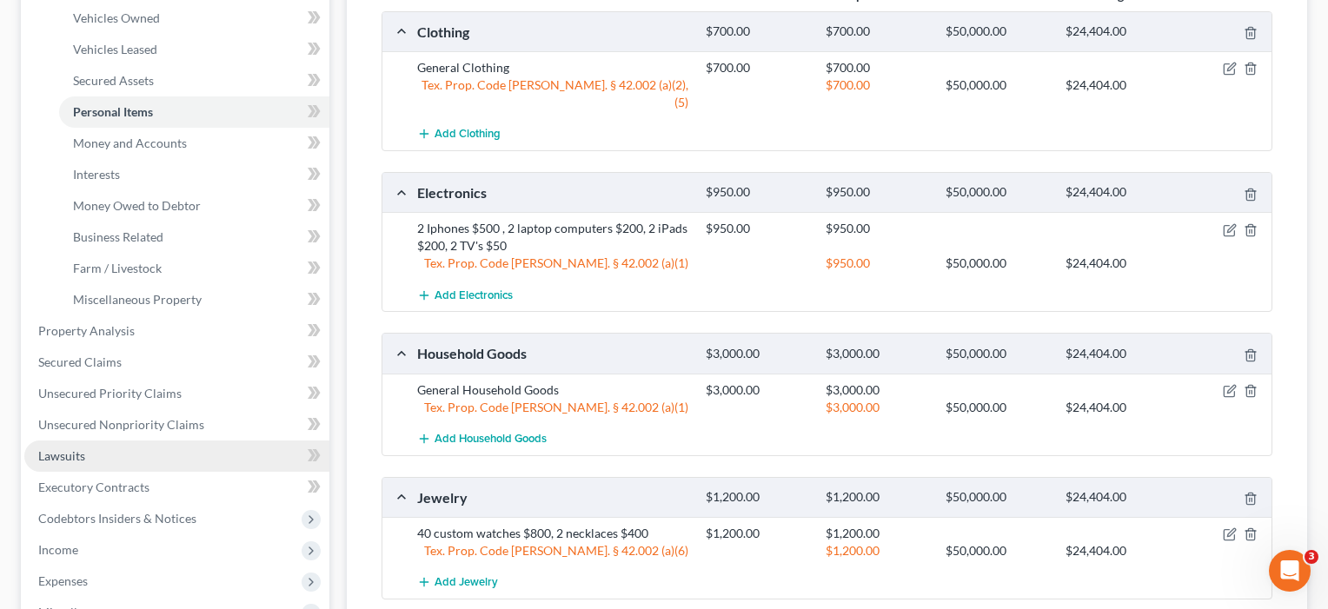
scroll to position [312, 0]
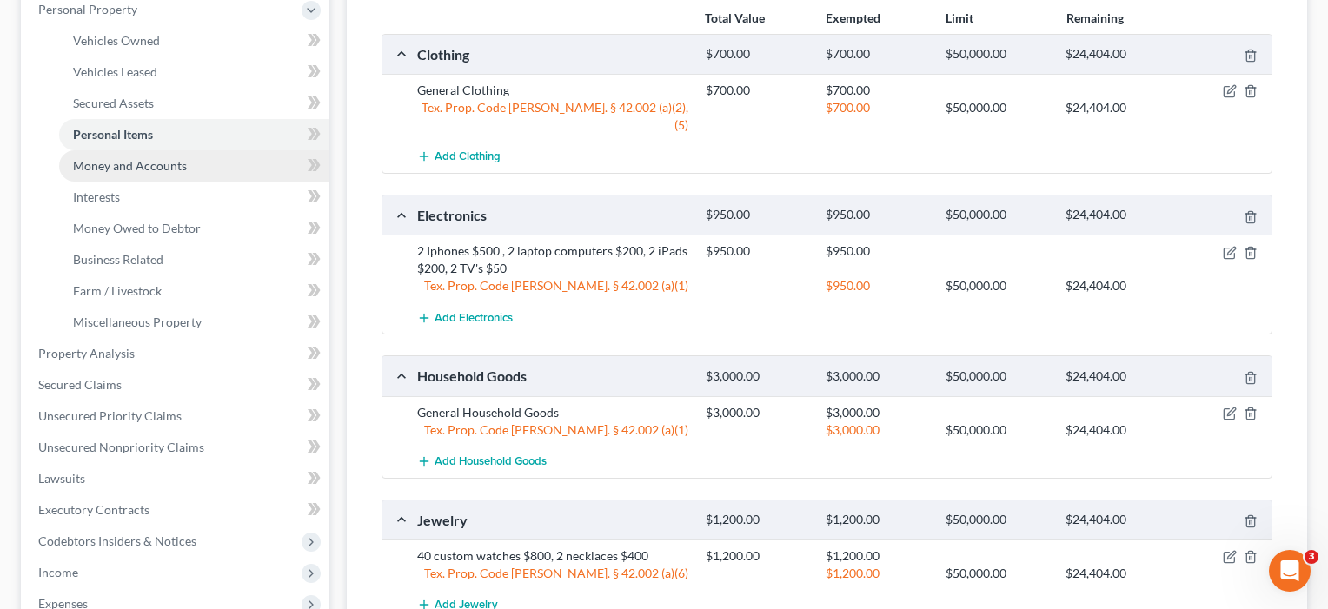
click at [158, 167] on span "Money and Accounts" at bounding box center [130, 165] width 114 height 15
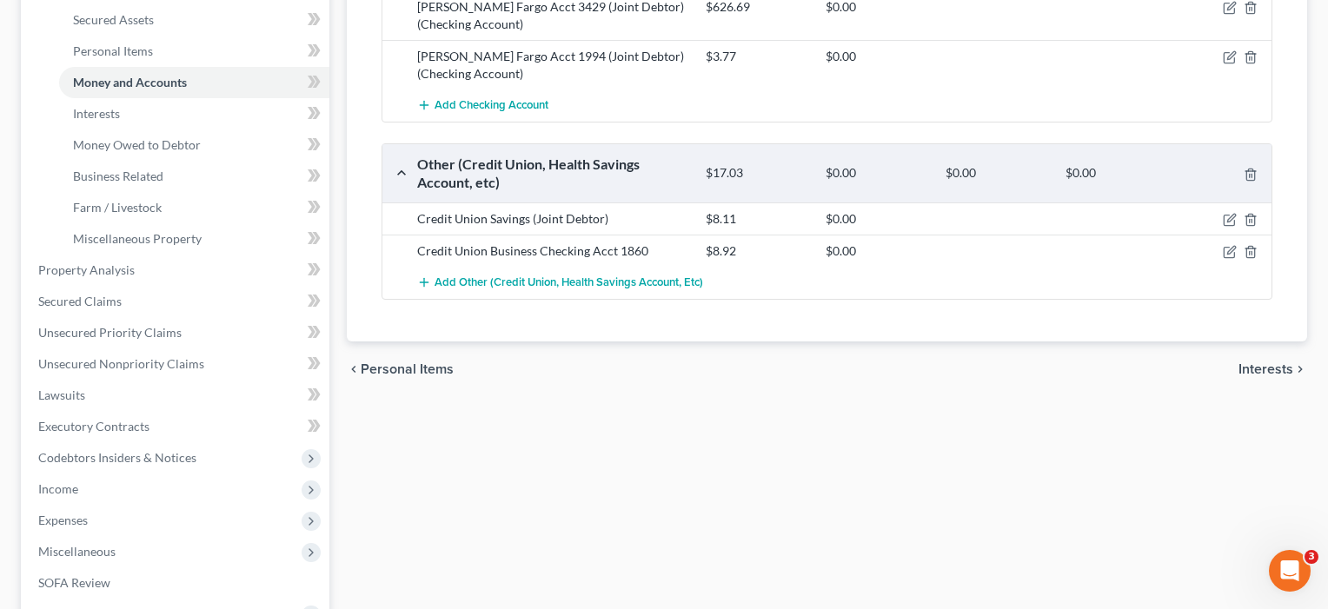
scroll to position [310, 0]
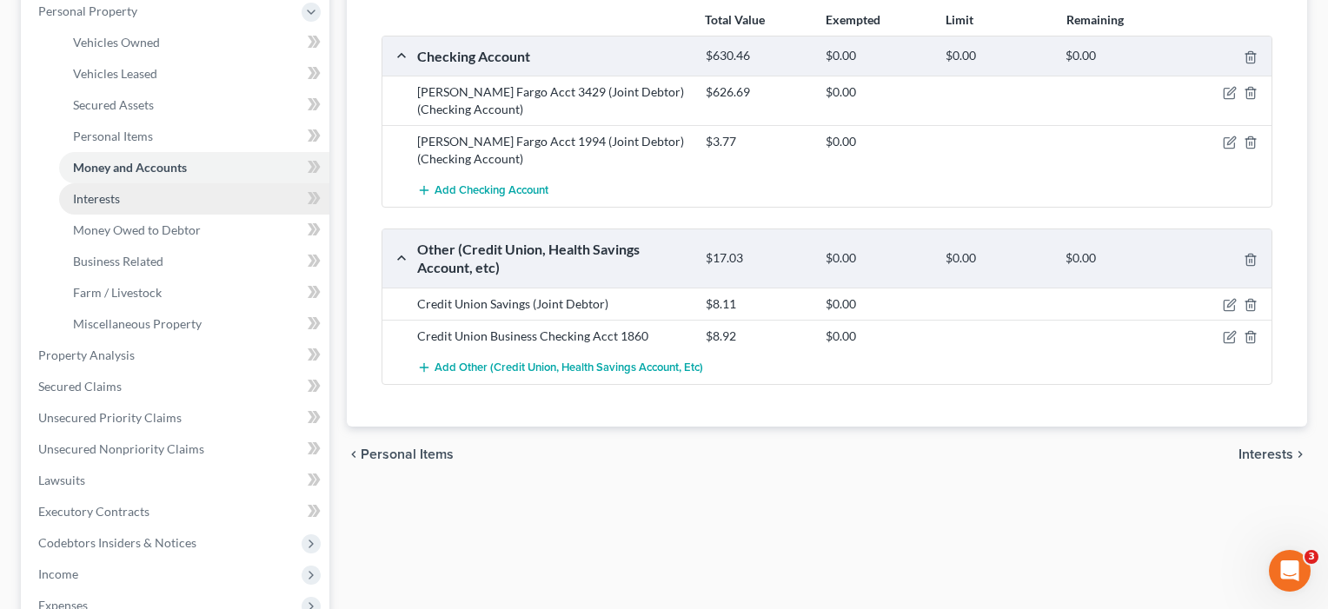
click at [119, 206] on link "Interests" at bounding box center [194, 198] width 270 height 31
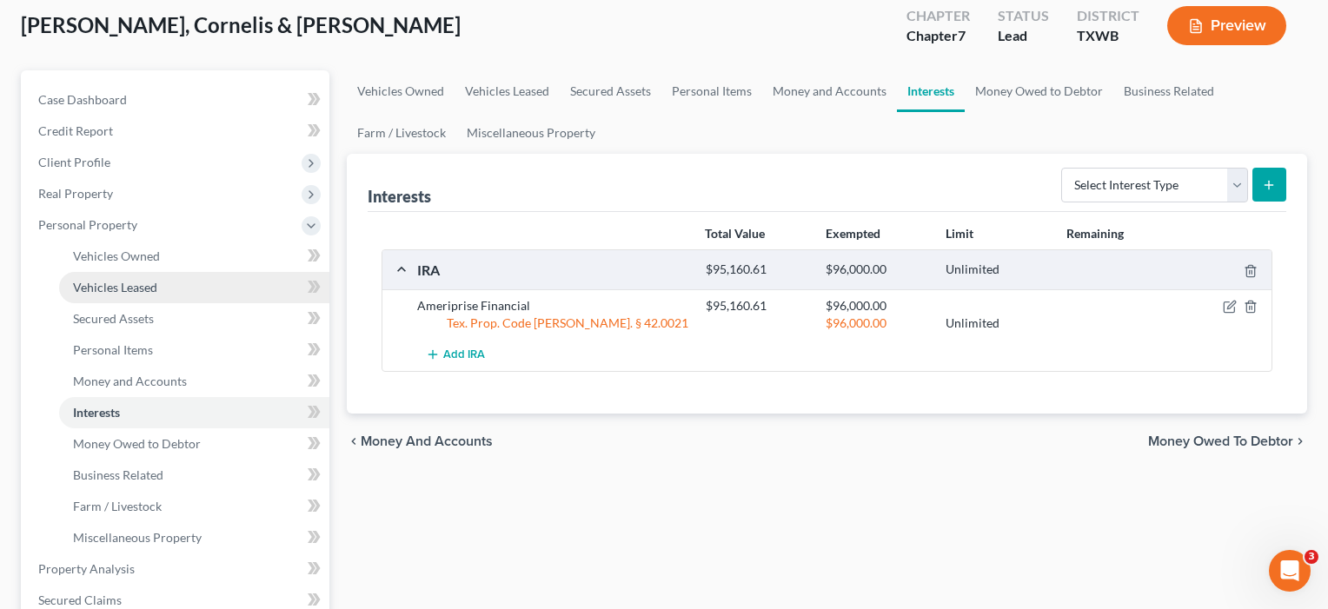
scroll to position [101, 0]
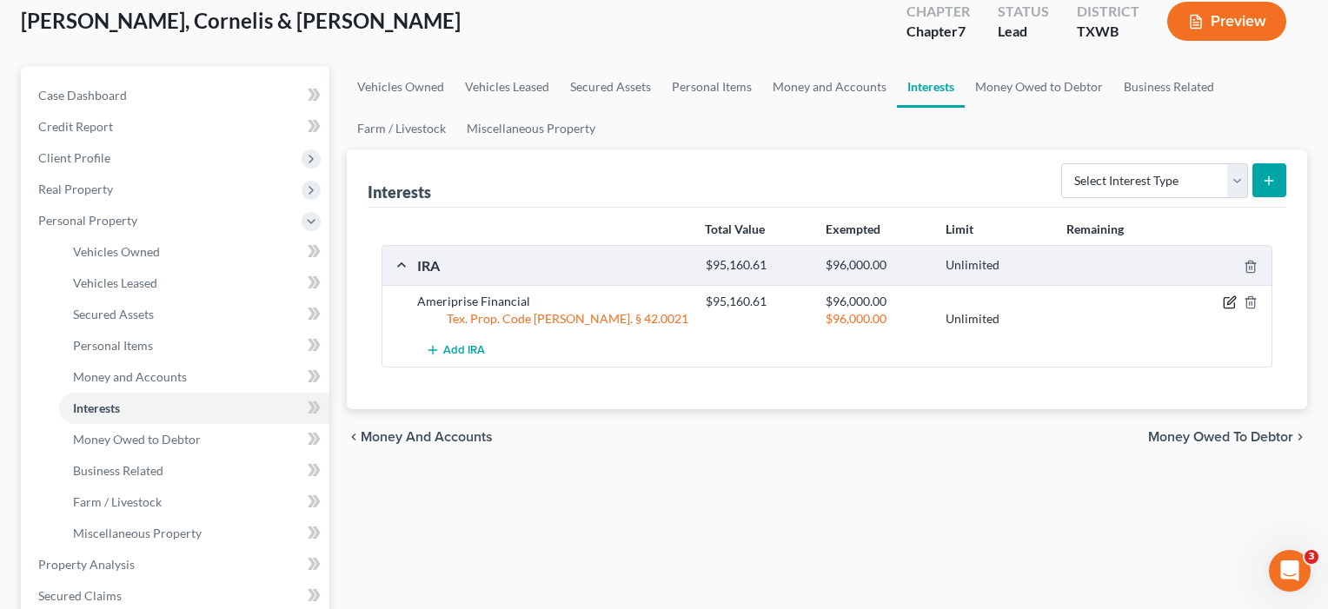
click at [1229, 302] on icon "button" at bounding box center [1231, 301] width 8 height 8
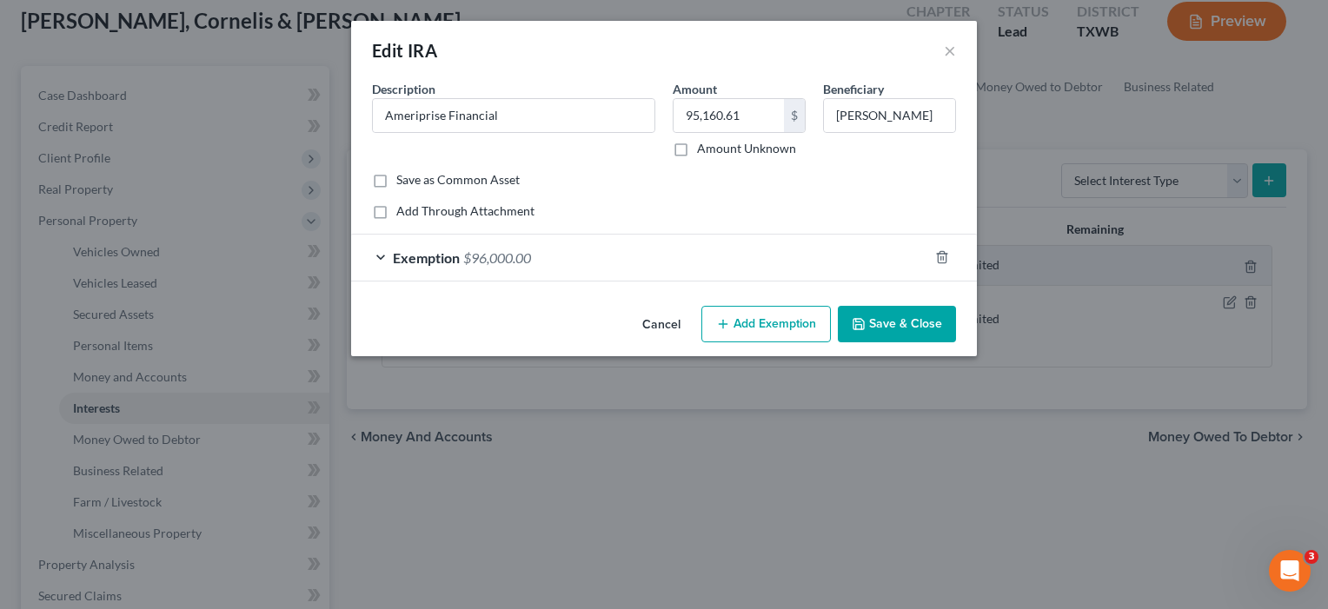
click at [773, 262] on div "Exemption $96,000.00" at bounding box center [639, 258] width 577 height 46
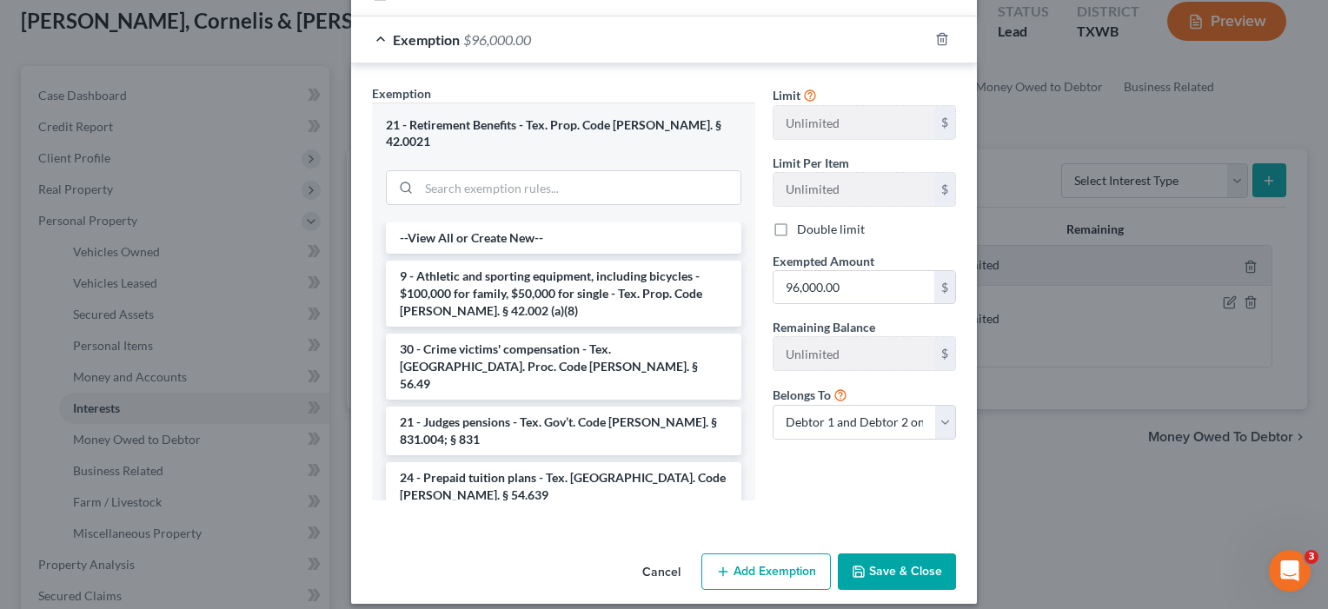
scroll to position [216, 0]
click at [882, 556] on button "Save & Close" at bounding box center [897, 573] width 118 height 36
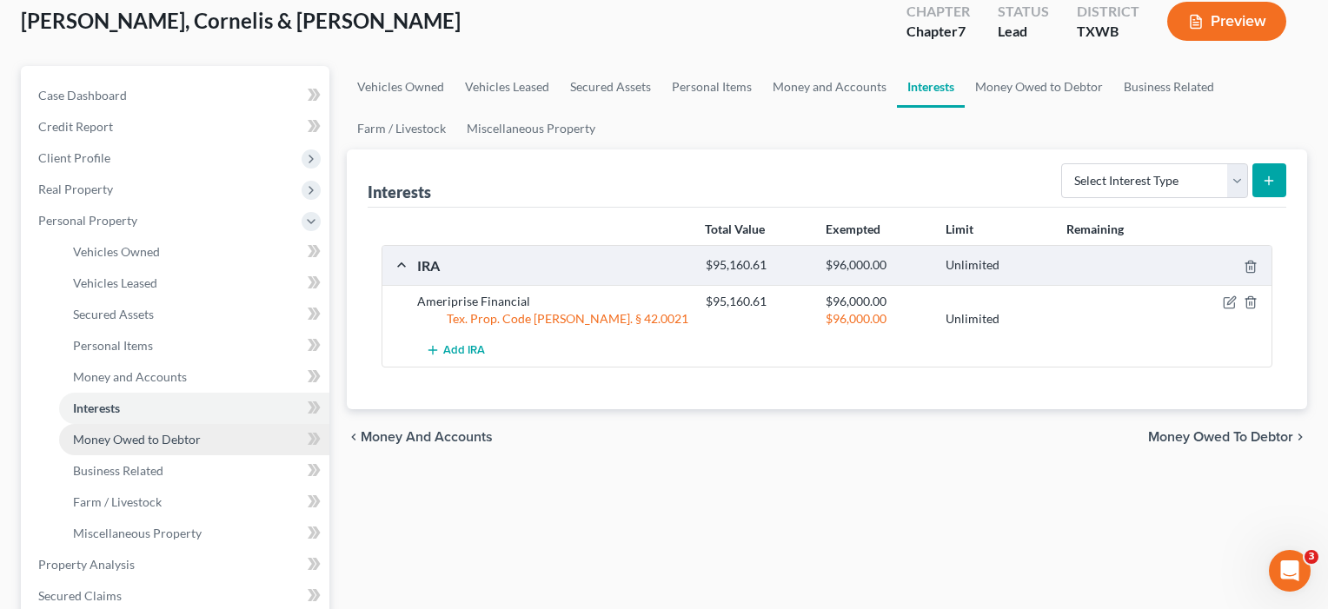
click at [185, 428] on link "Money Owed to Debtor" at bounding box center [194, 439] width 270 height 31
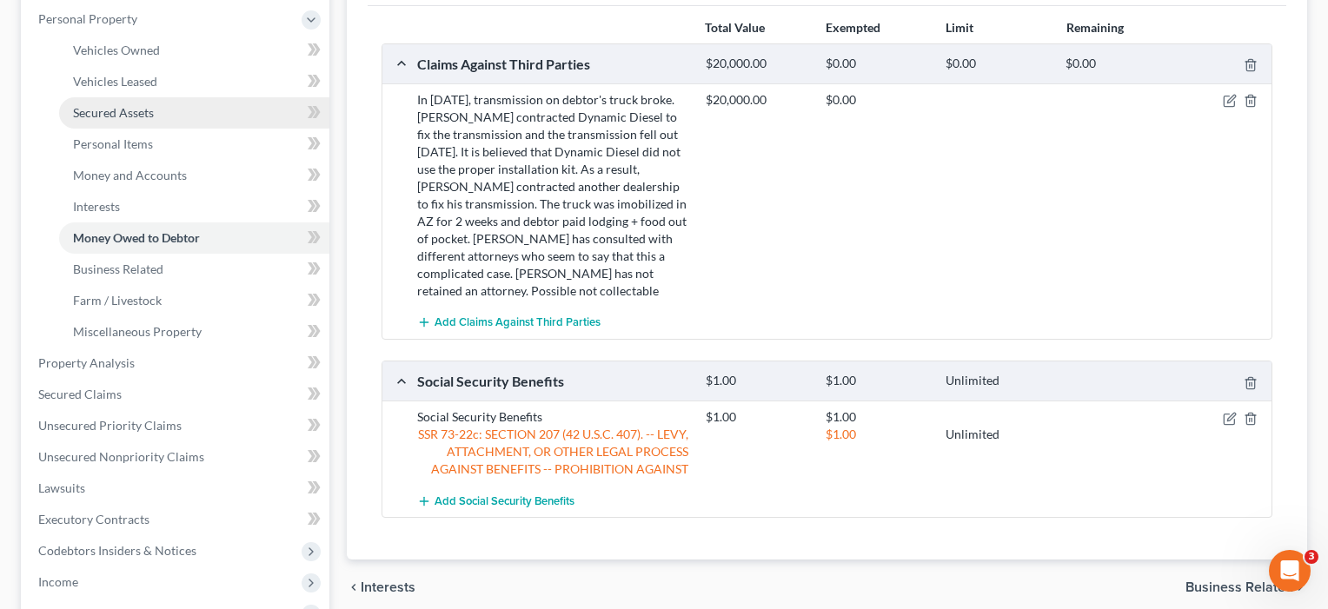
scroll to position [303, 0]
click at [1229, 100] on icon "button" at bounding box center [1230, 100] width 14 height 14
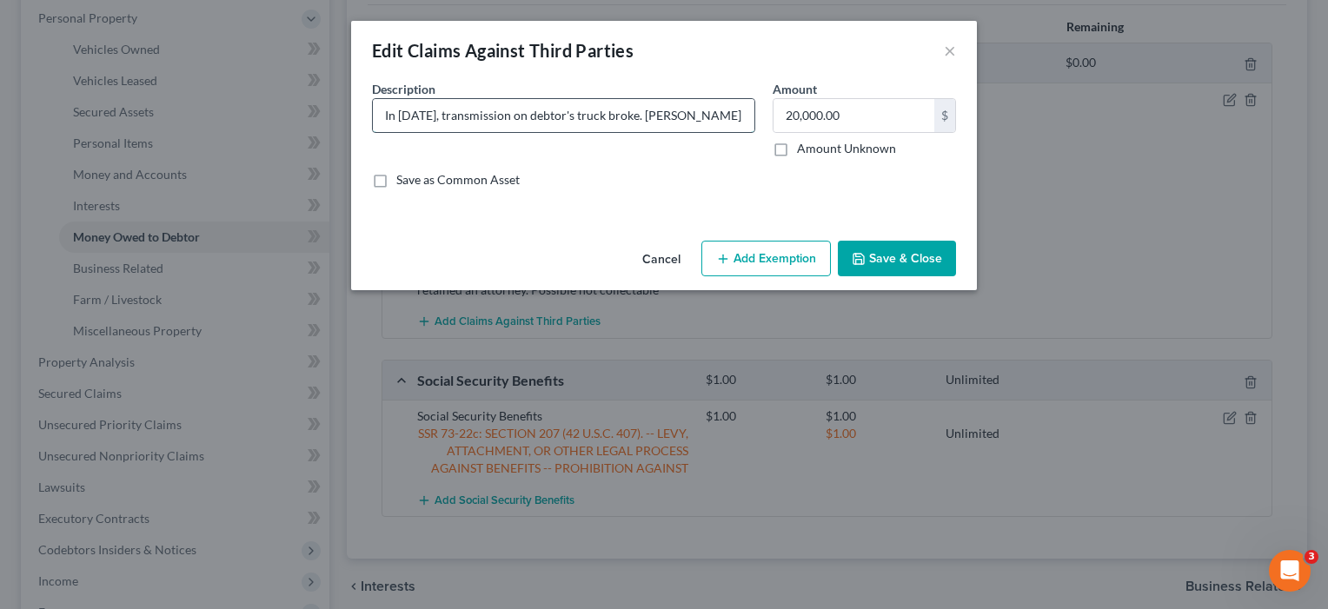
click at [708, 116] on input "In [DATE], transmission on debtor's truck broke. [PERSON_NAME] contracted Dynam…" at bounding box center [563, 115] width 381 height 33
click at [690, 118] on input "In [DATE], transmission on debtor's truck broke. [PERSON_NAME] contracted Dynam…" at bounding box center [563, 115] width 381 height 33
type input "In [DATE], transmission on debtor's truck broke. [PERSON_NAME] contracted Dynam…"
click at [884, 255] on button "Save & Close" at bounding box center [897, 259] width 118 height 36
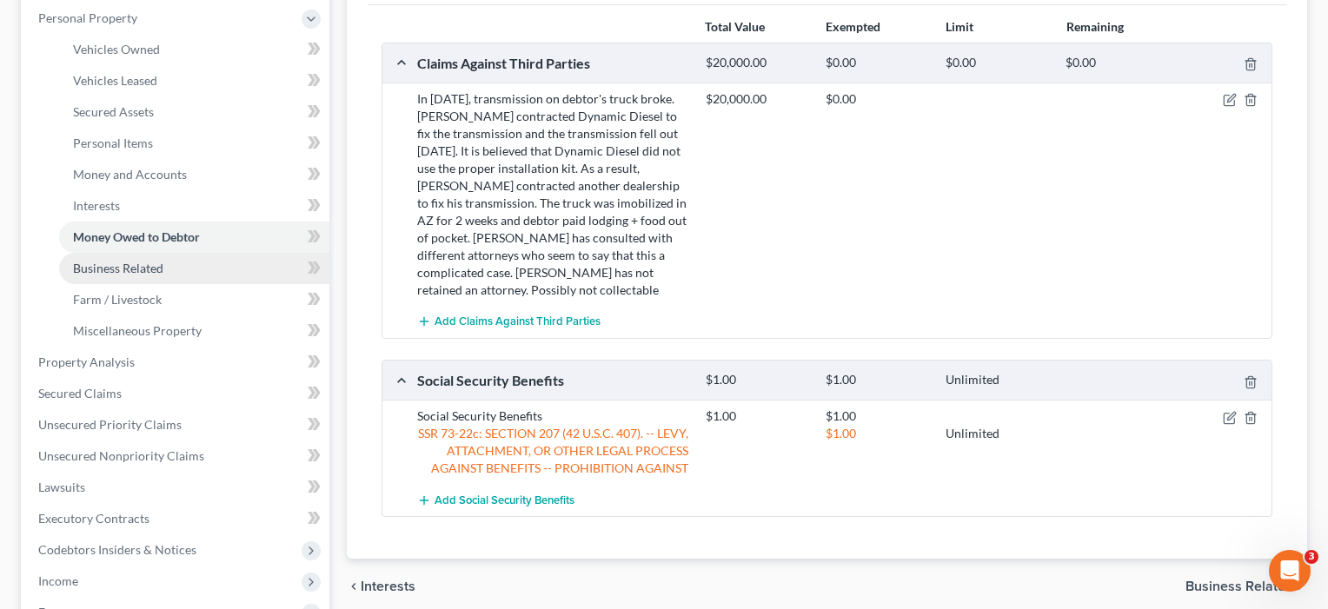
click at [113, 268] on span "Business Related" at bounding box center [118, 268] width 90 height 15
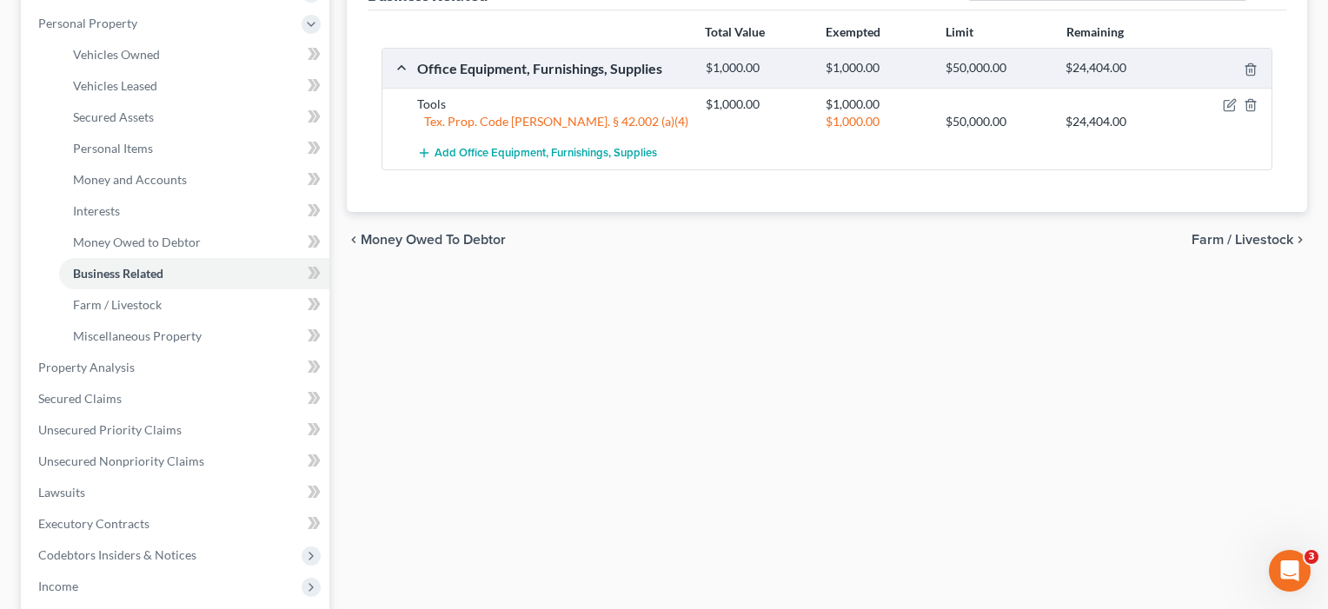
scroll to position [300, 0]
click at [128, 297] on span "Farm / Livestock" at bounding box center [117, 302] width 89 height 15
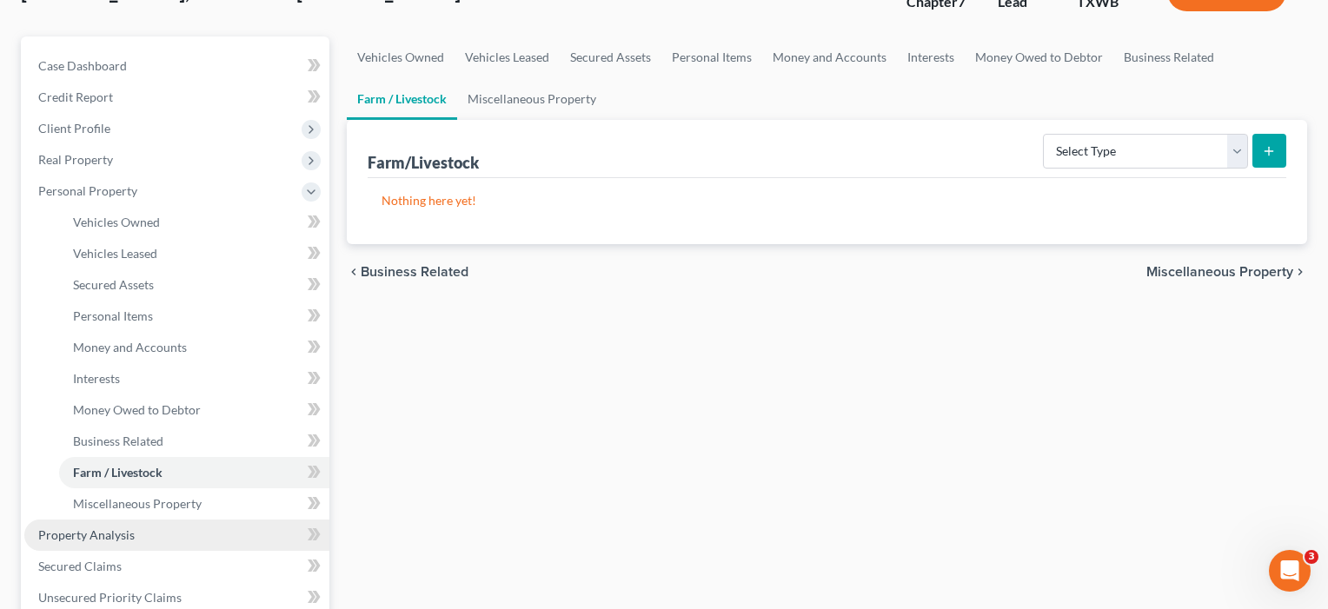
click at [91, 529] on span "Property Analysis" at bounding box center [86, 534] width 96 height 15
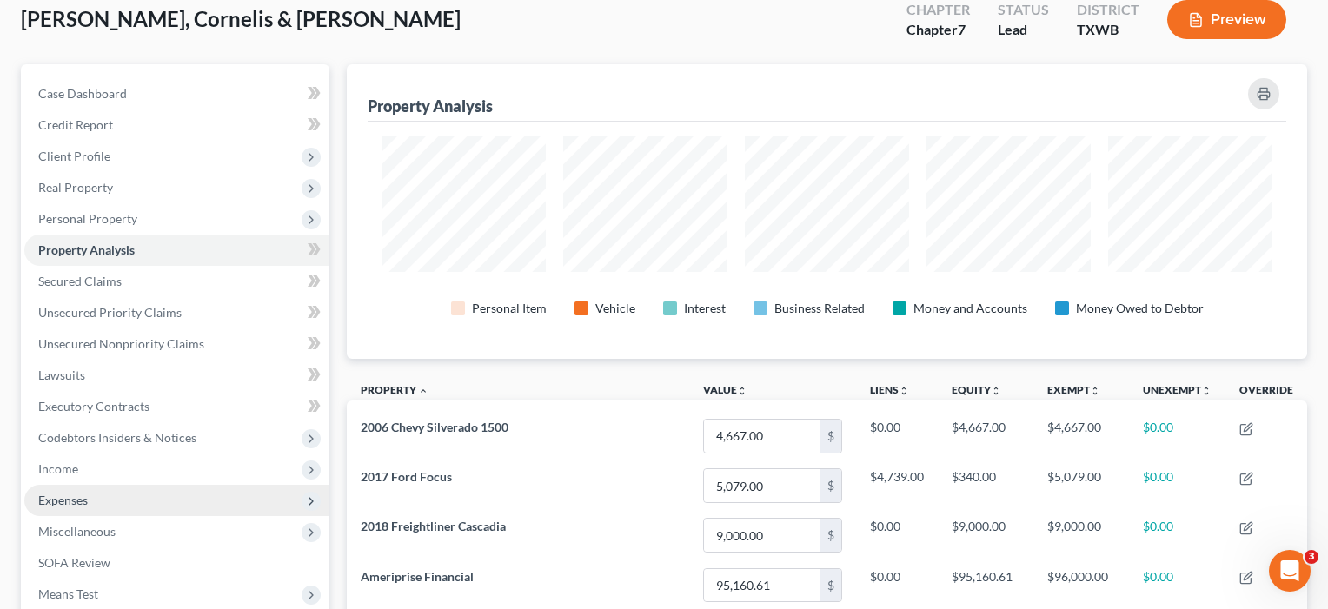
scroll to position [98, 0]
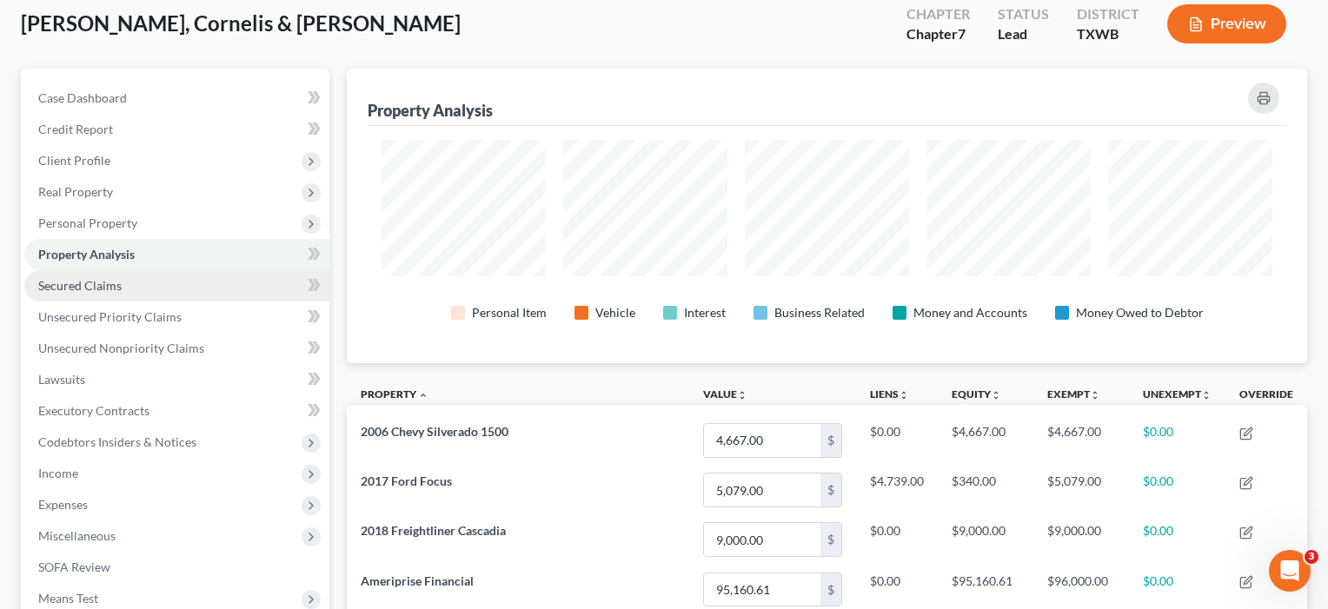
click at [103, 283] on span "Secured Claims" at bounding box center [79, 285] width 83 height 15
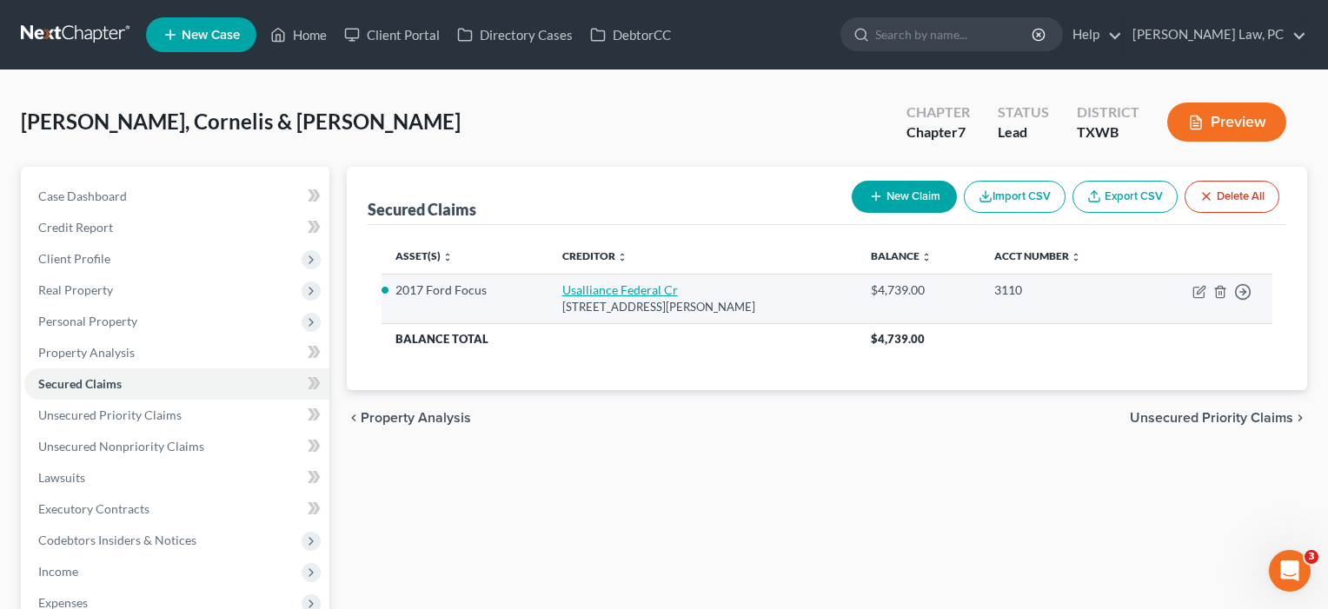
click at [622, 286] on link "Usalliance Federal Cr" at bounding box center [620, 289] width 116 height 15
select select "35"
select select "0"
select select "2"
select select "1"
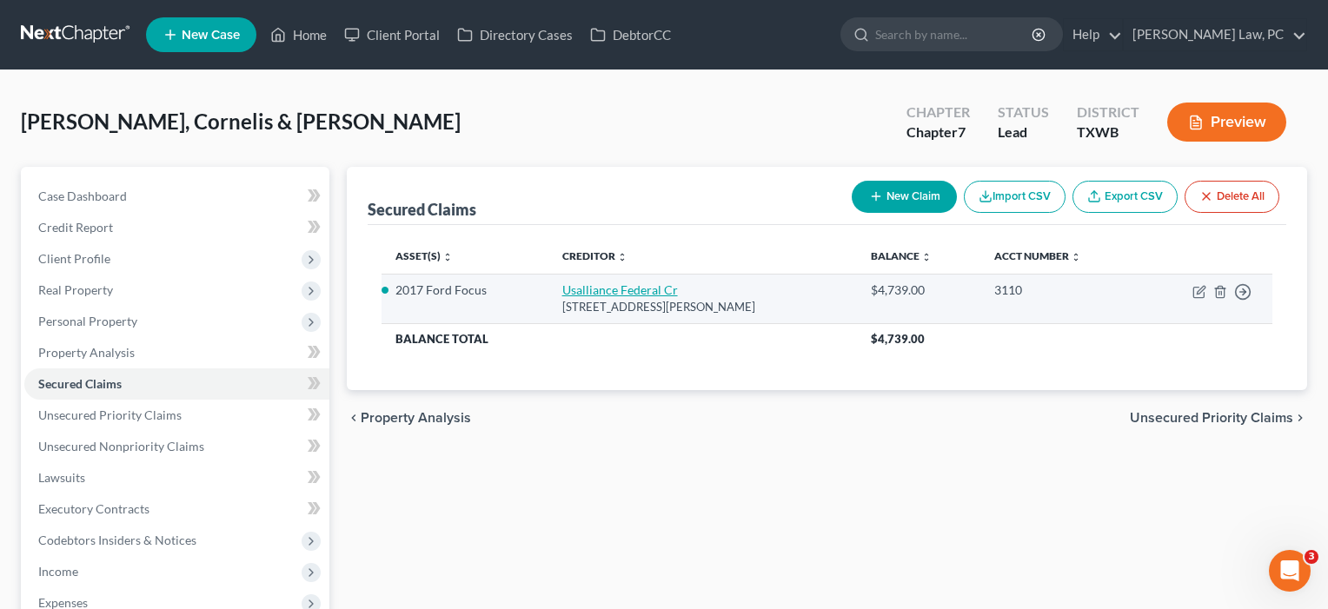
select select "0"
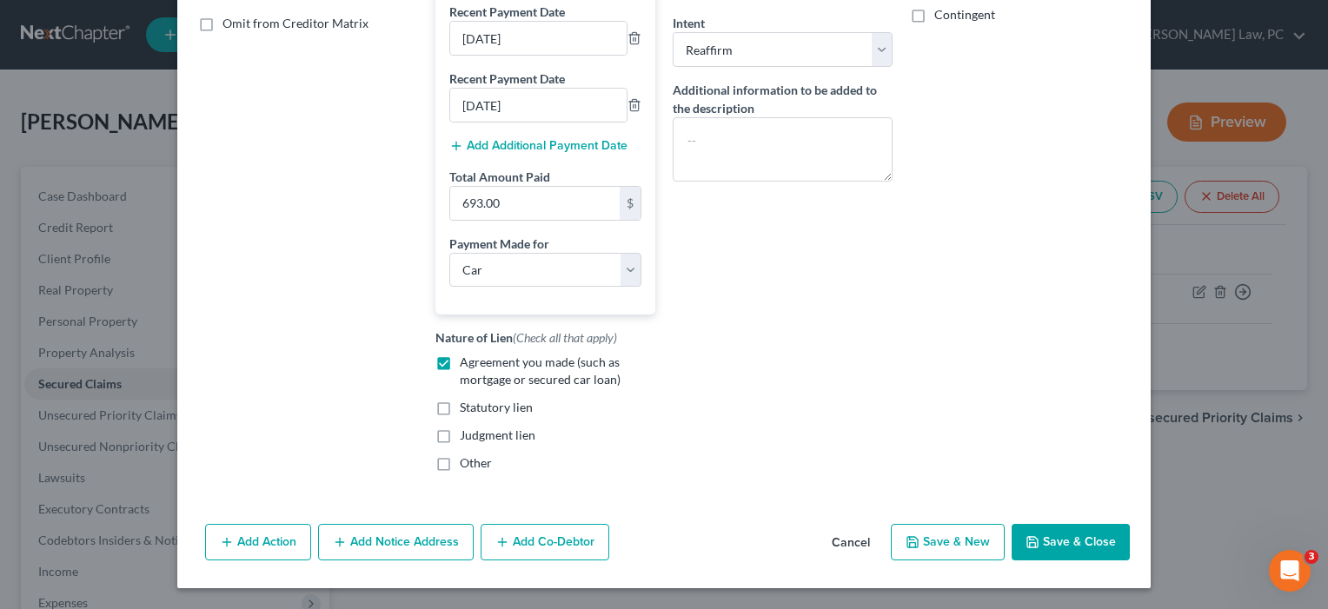
scroll to position [375, 0]
click at [1067, 546] on button "Save & Close" at bounding box center [1070, 542] width 118 height 36
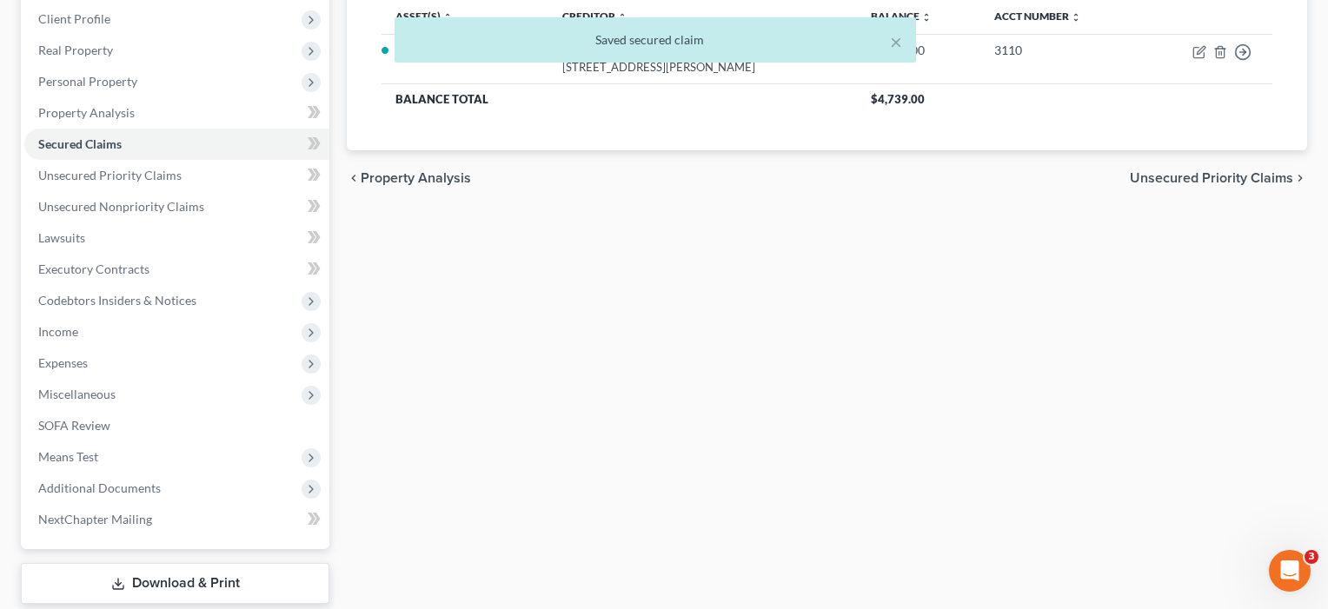
scroll to position [263, 0]
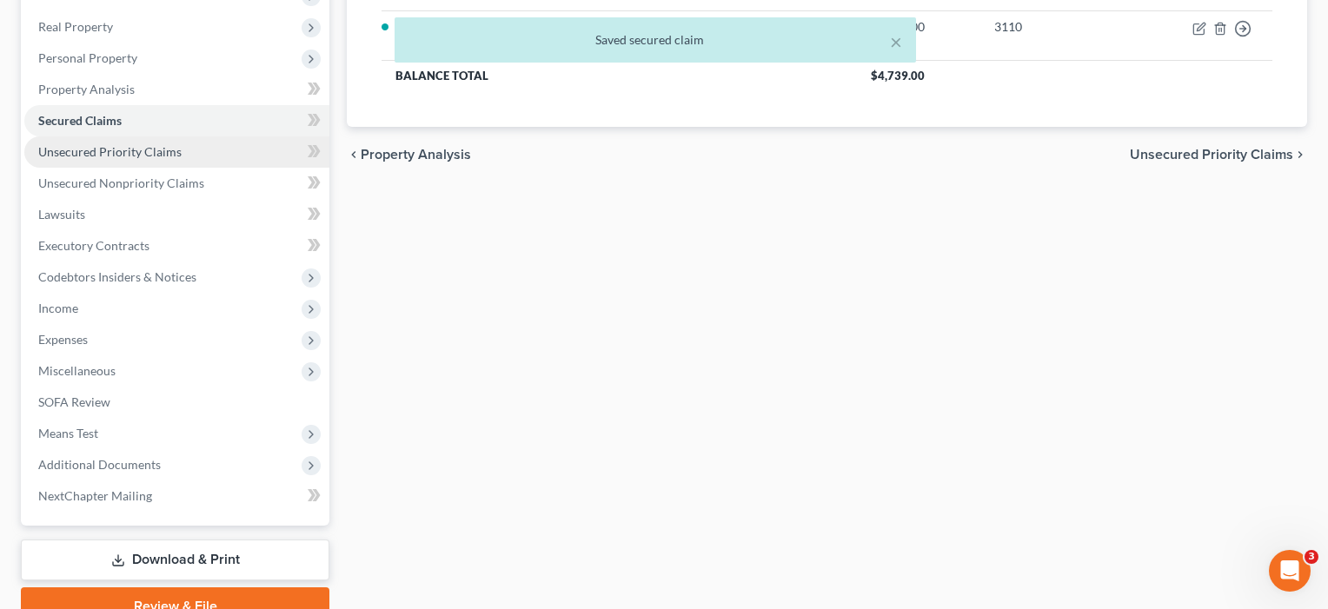
click at [146, 159] on link "Unsecured Priority Claims" at bounding box center [176, 151] width 305 height 31
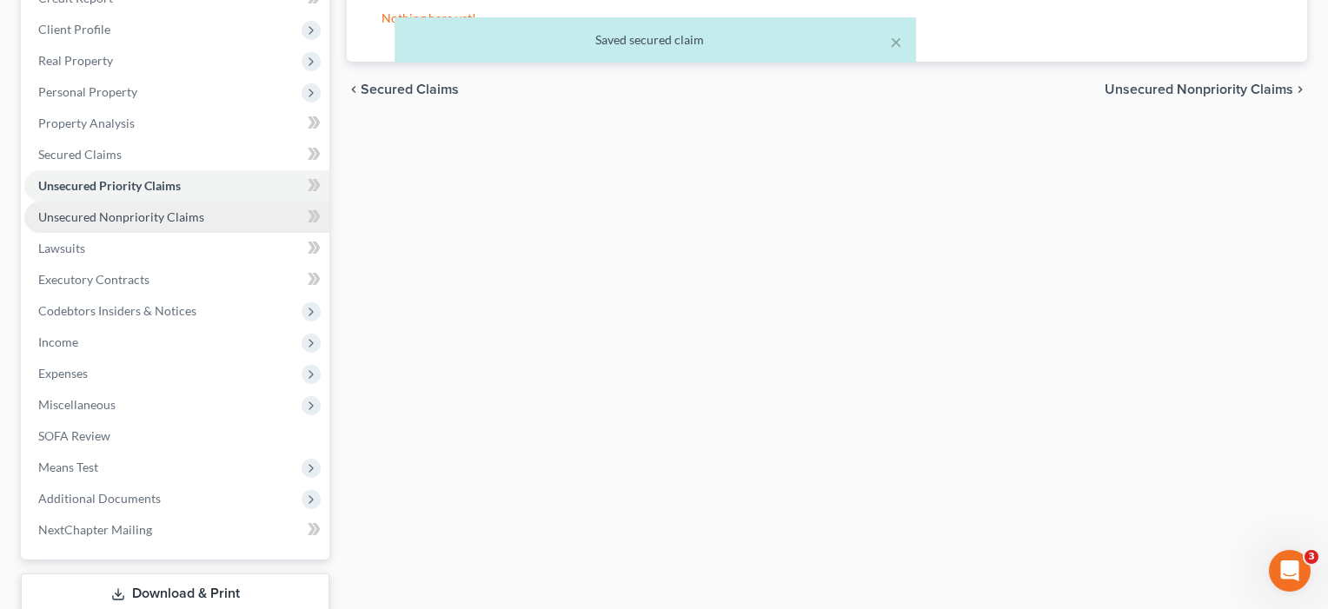
click at [155, 224] on link "Unsecured Nonpriority Claims" at bounding box center [176, 217] width 305 height 31
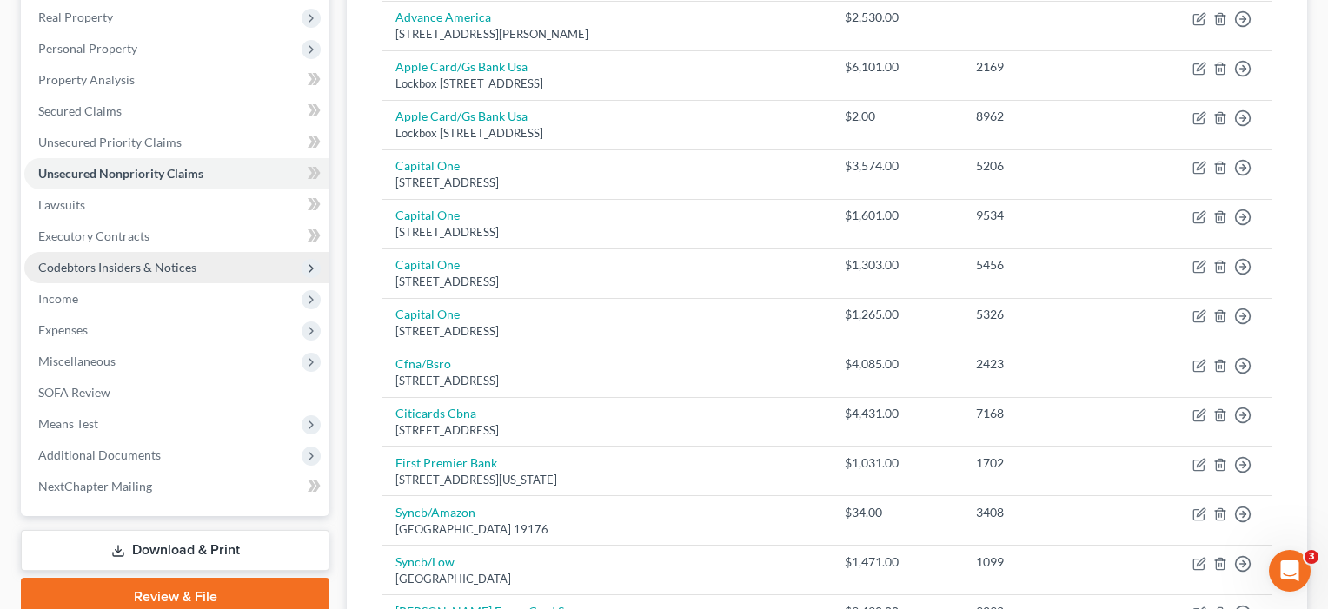
scroll to position [305, 0]
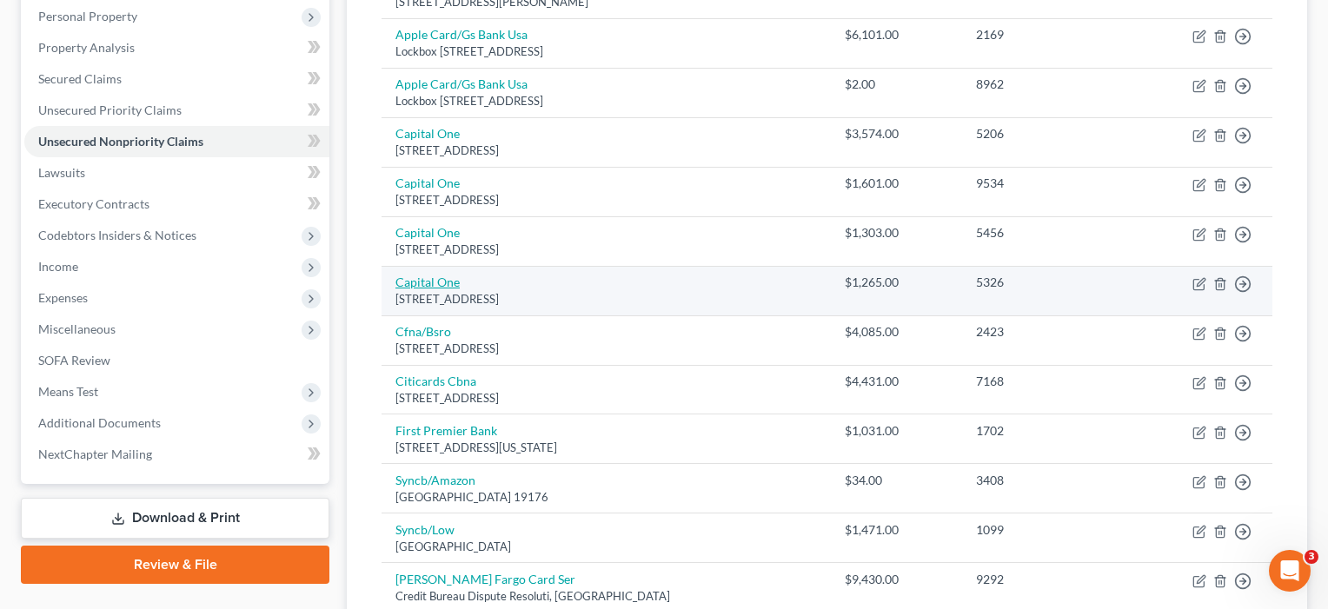
click at [436, 283] on link "Capital One" at bounding box center [427, 282] width 64 height 15
select select "46"
select select "2"
select select "0"
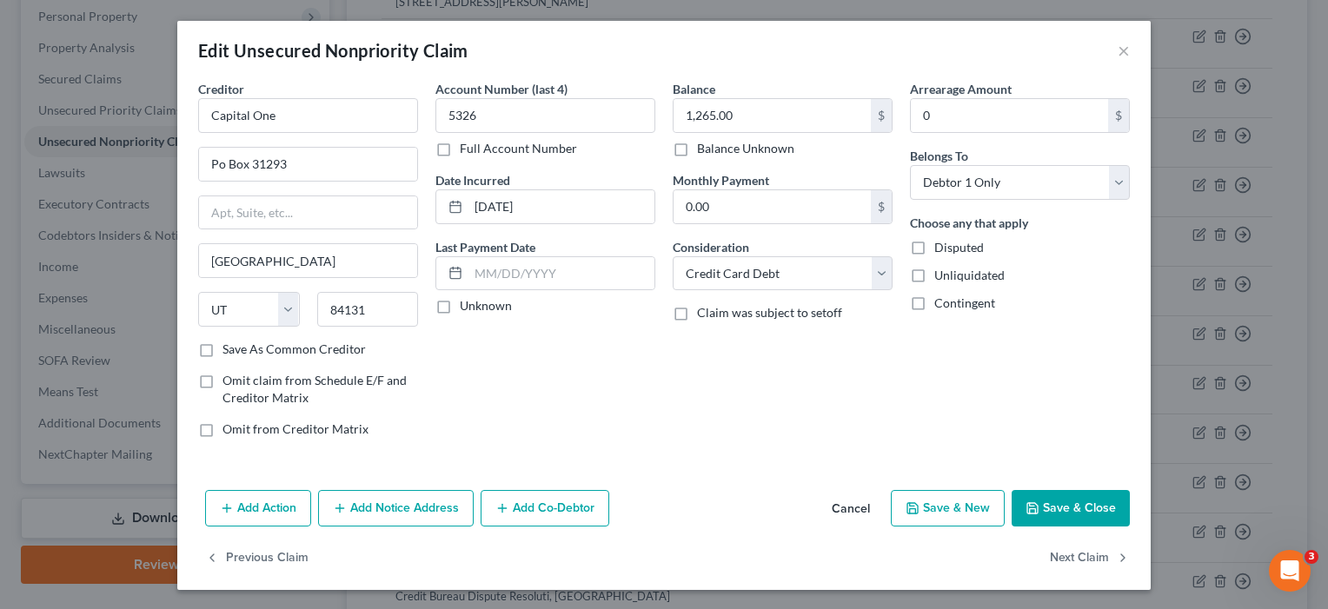
click at [1062, 499] on button "Save & Close" at bounding box center [1070, 508] width 118 height 36
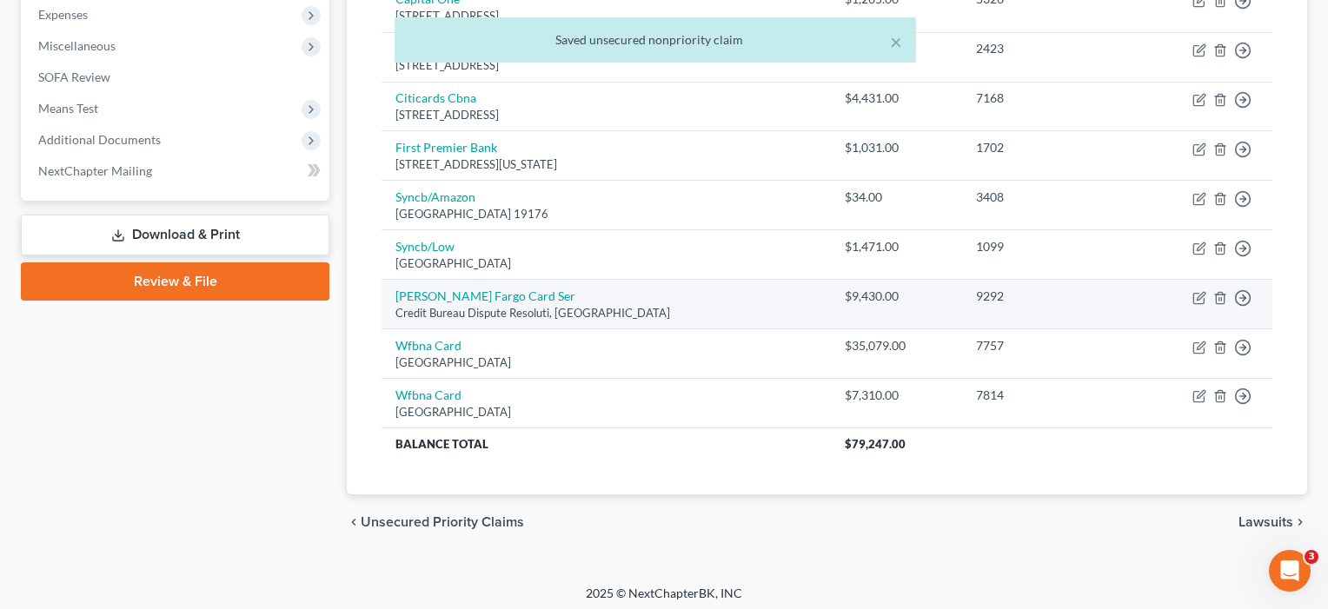
scroll to position [587, 0]
click at [442, 290] on link "[PERSON_NAME] Fargo Card Ser" at bounding box center [485, 296] width 180 height 15
select select "16"
select select "1"
select select "0"
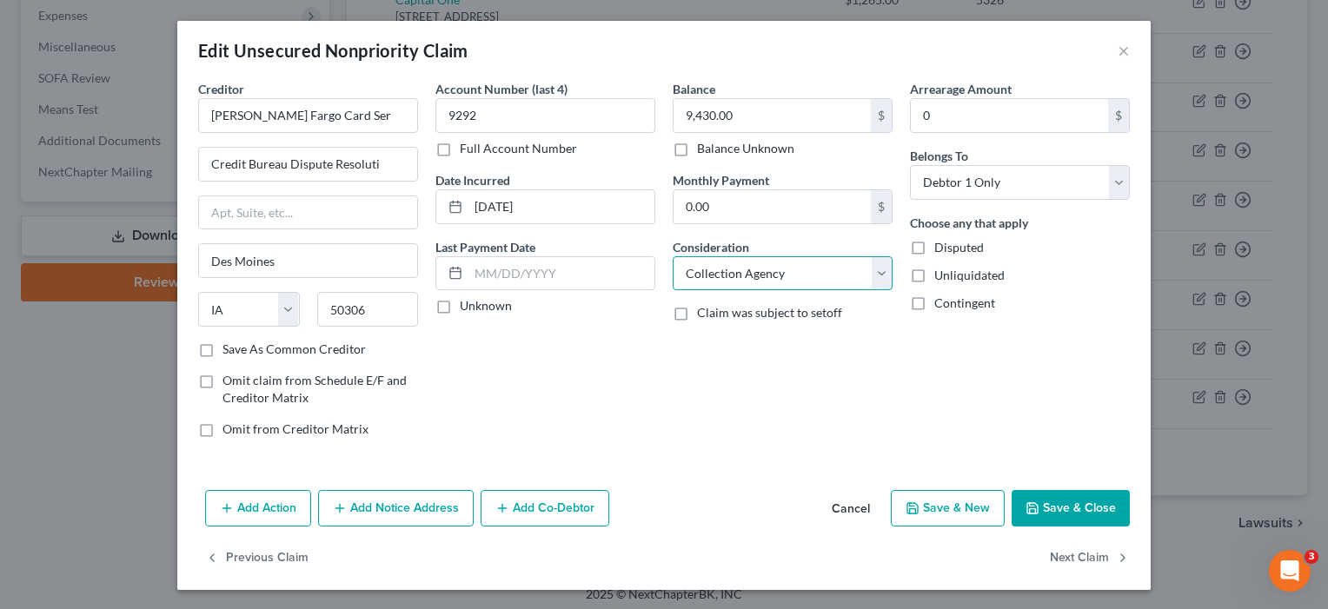
select select "2"
click at [1071, 504] on button "Save & Close" at bounding box center [1070, 508] width 118 height 36
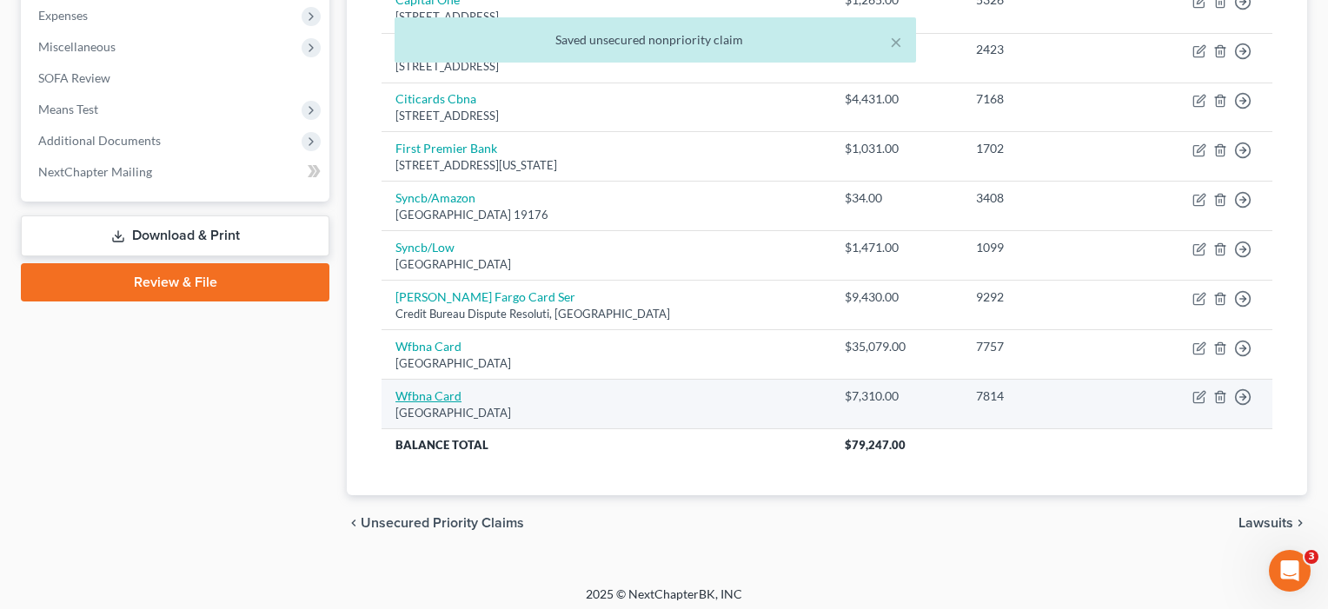
click at [418, 392] on link "Wfbna Card" at bounding box center [428, 395] width 66 height 15
select select "24"
select select "2"
select select "0"
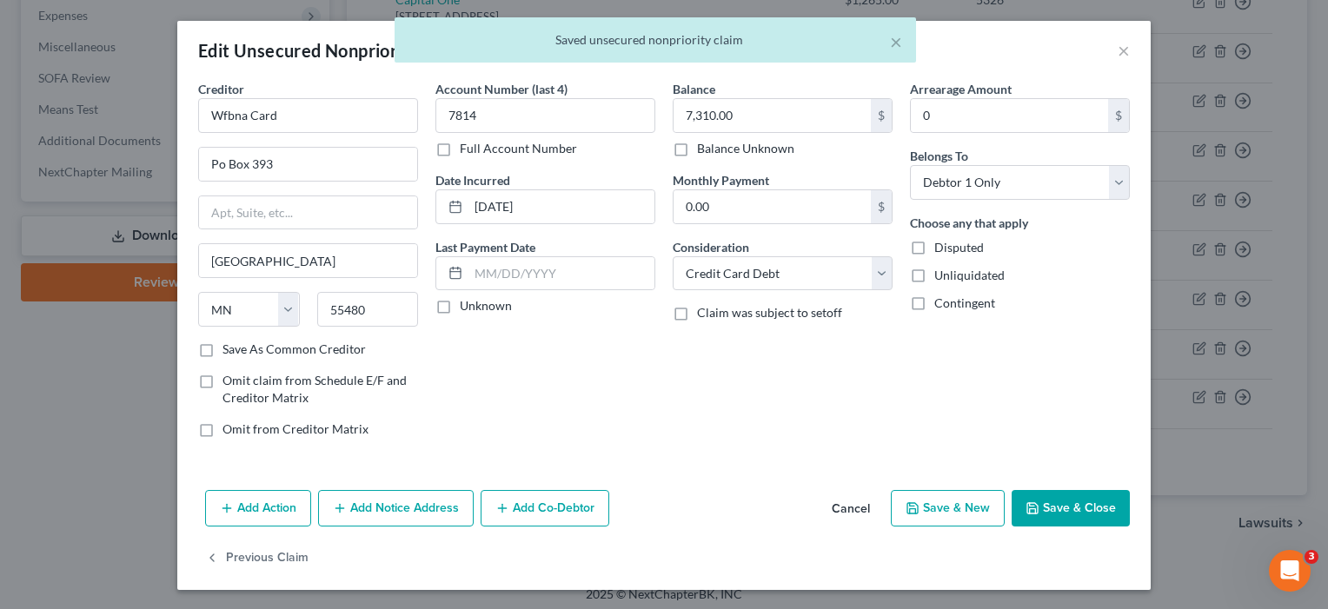
click at [1064, 498] on button "Save & Close" at bounding box center [1070, 508] width 118 height 36
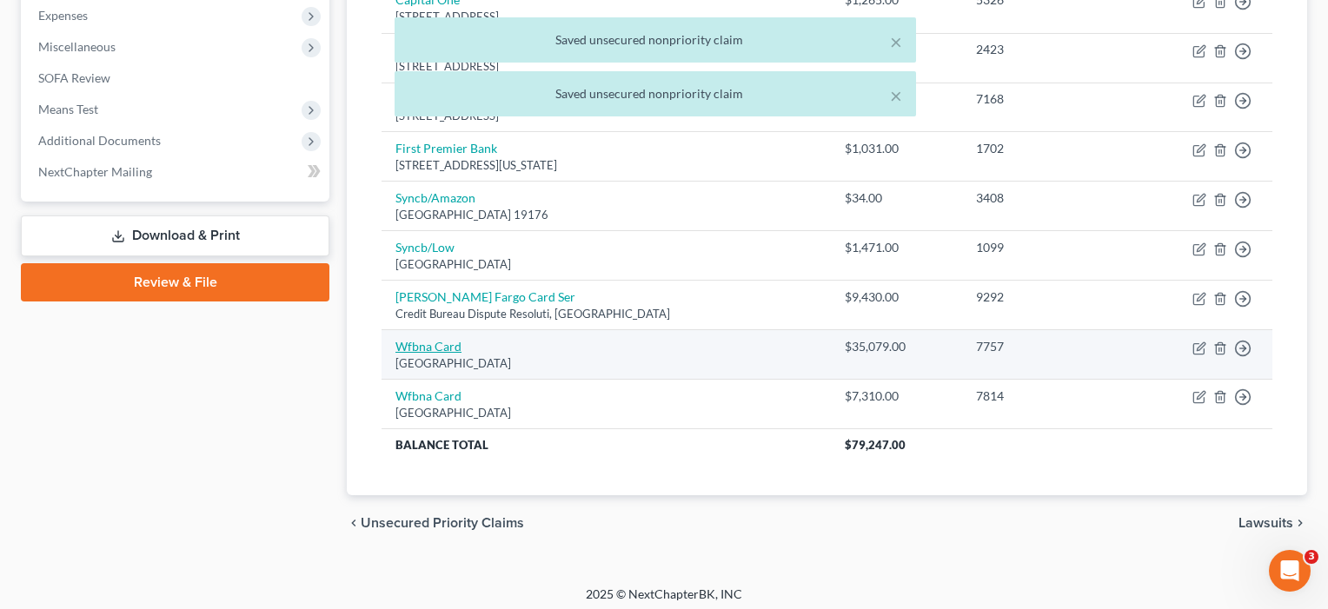
click at [421, 339] on link "Wfbna Card" at bounding box center [428, 346] width 66 height 15
select select "24"
select select "2"
select select "1"
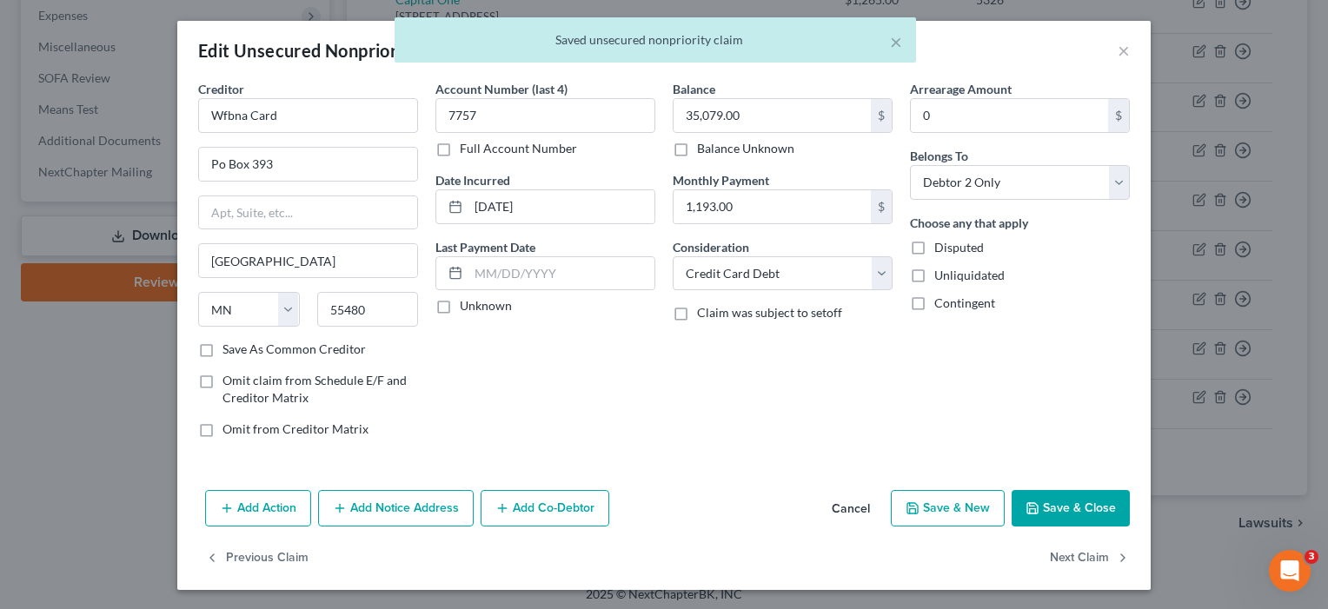
click at [1067, 508] on button "Save & Close" at bounding box center [1070, 508] width 118 height 36
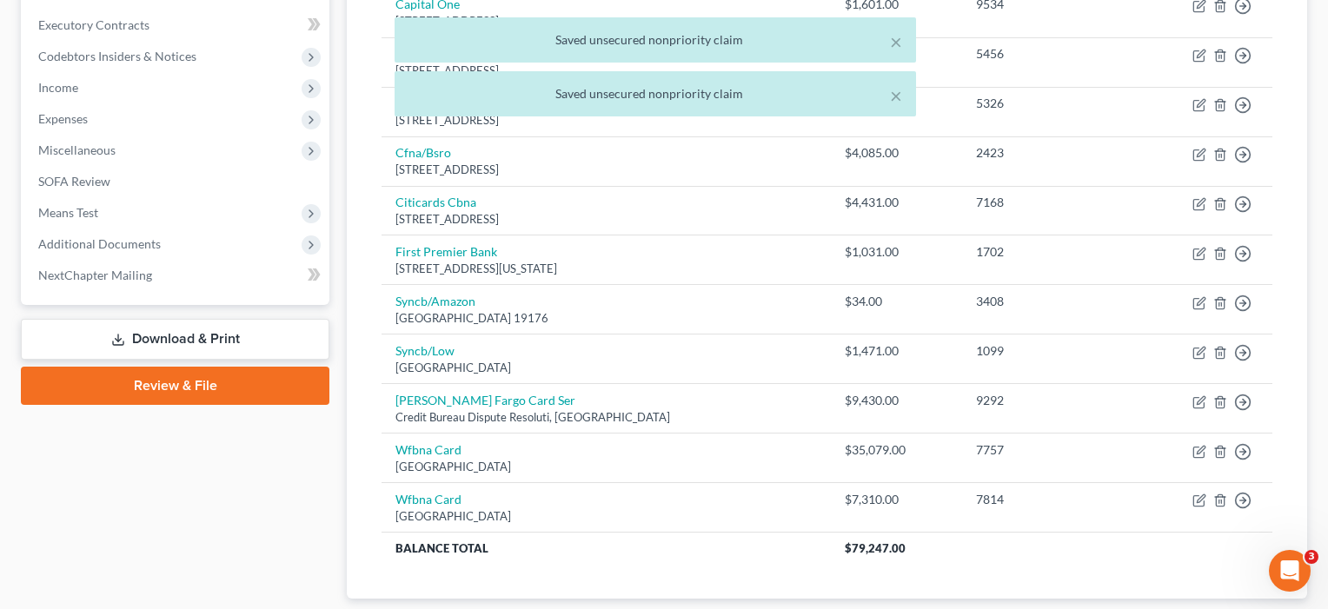
scroll to position [421, 0]
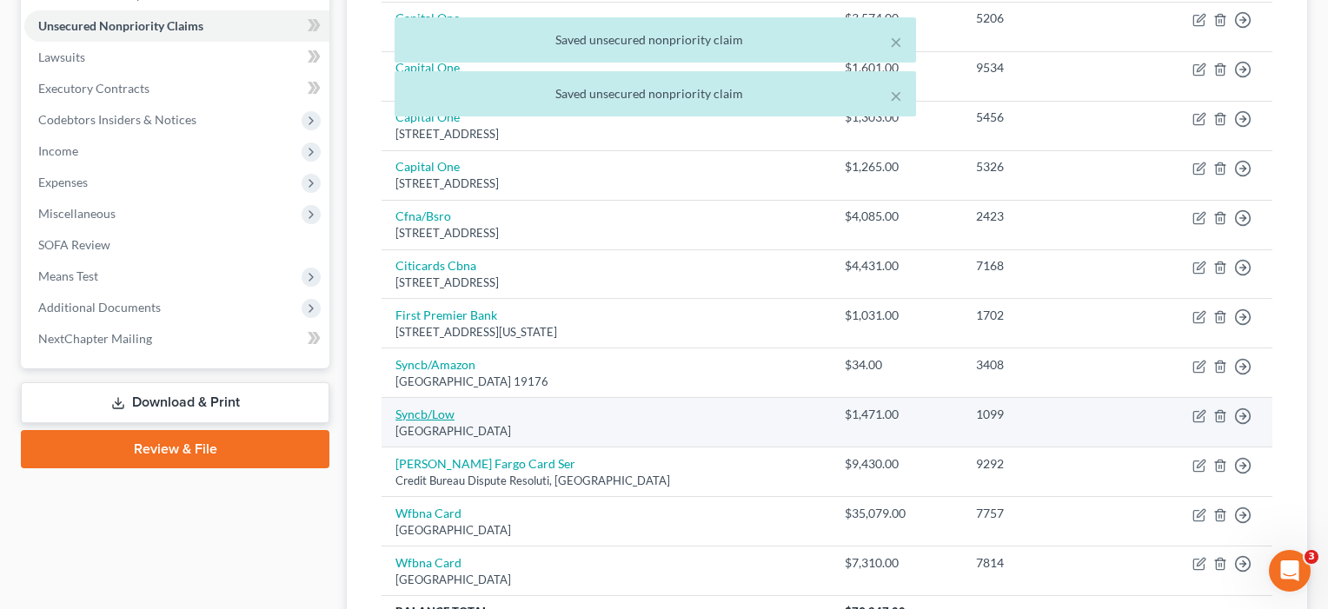
click at [443, 411] on link "Syncb/Low" at bounding box center [424, 414] width 59 height 15
select select "39"
select select "2"
select select "1"
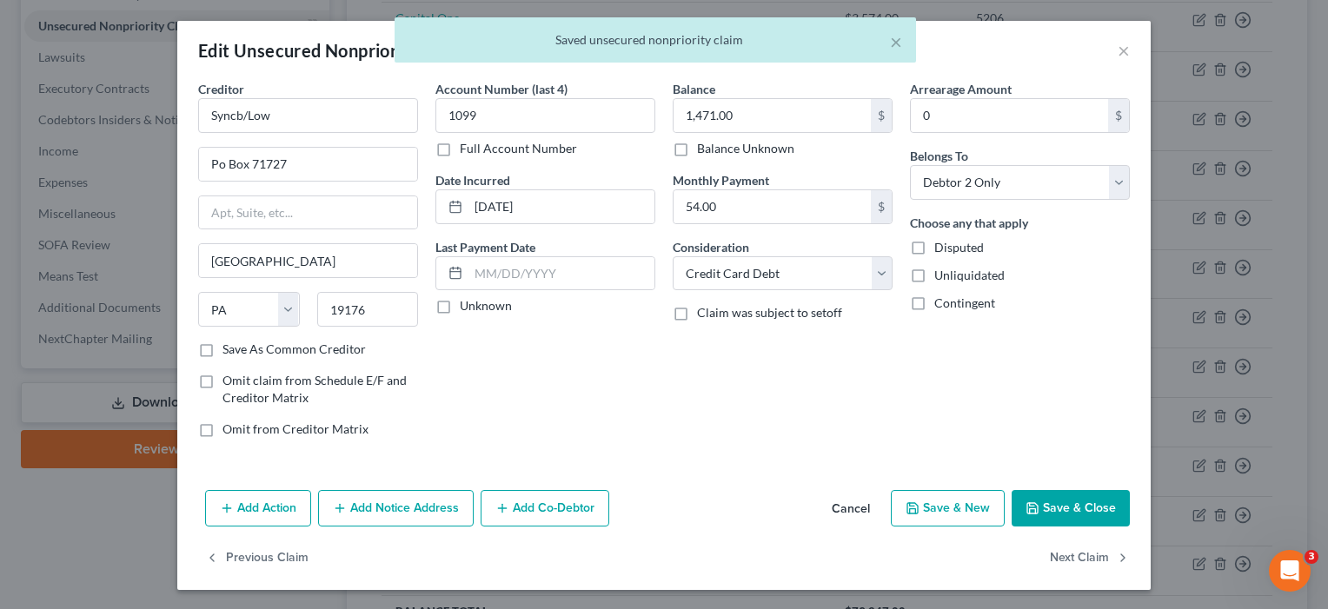
click at [1099, 493] on button "Save & Close" at bounding box center [1070, 508] width 118 height 36
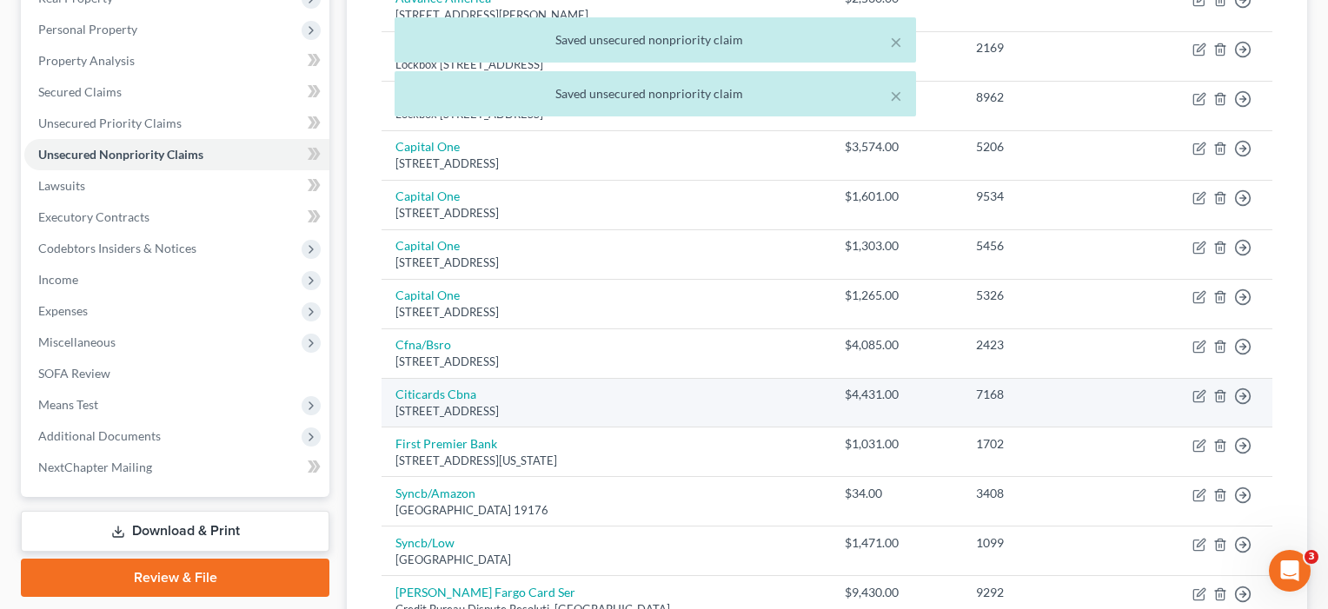
scroll to position [255, 0]
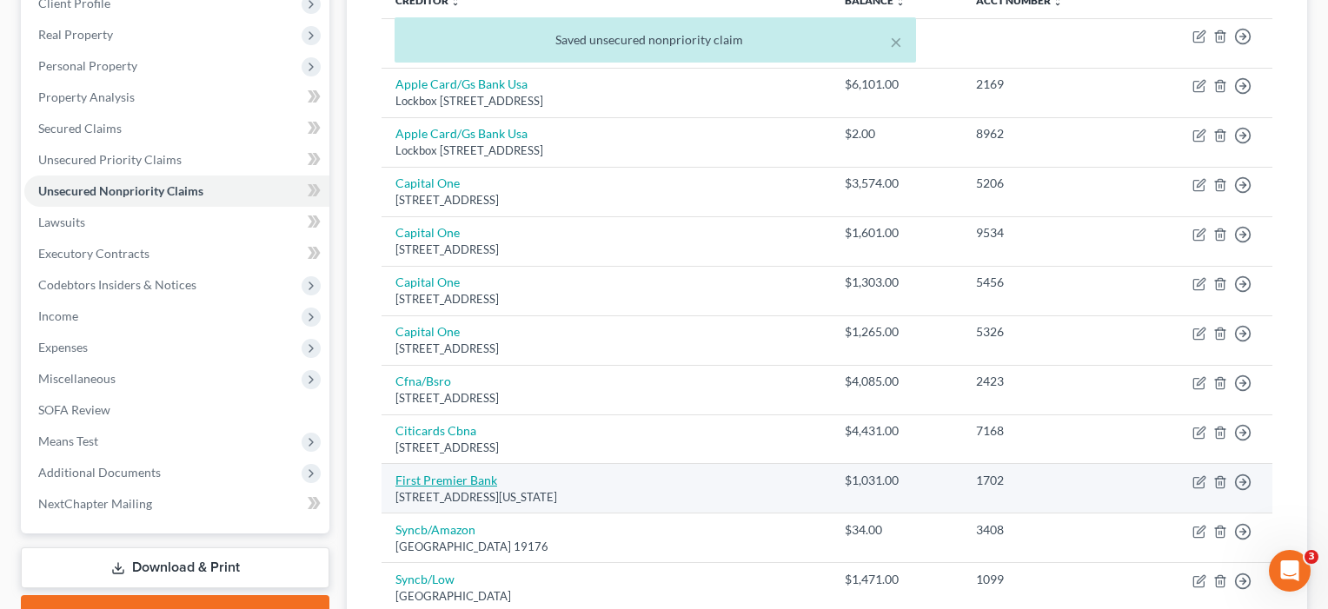
click at [471, 473] on link "First Premier Bank" at bounding box center [446, 480] width 102 height 15
select select "43"
select select "2"
select select "0"
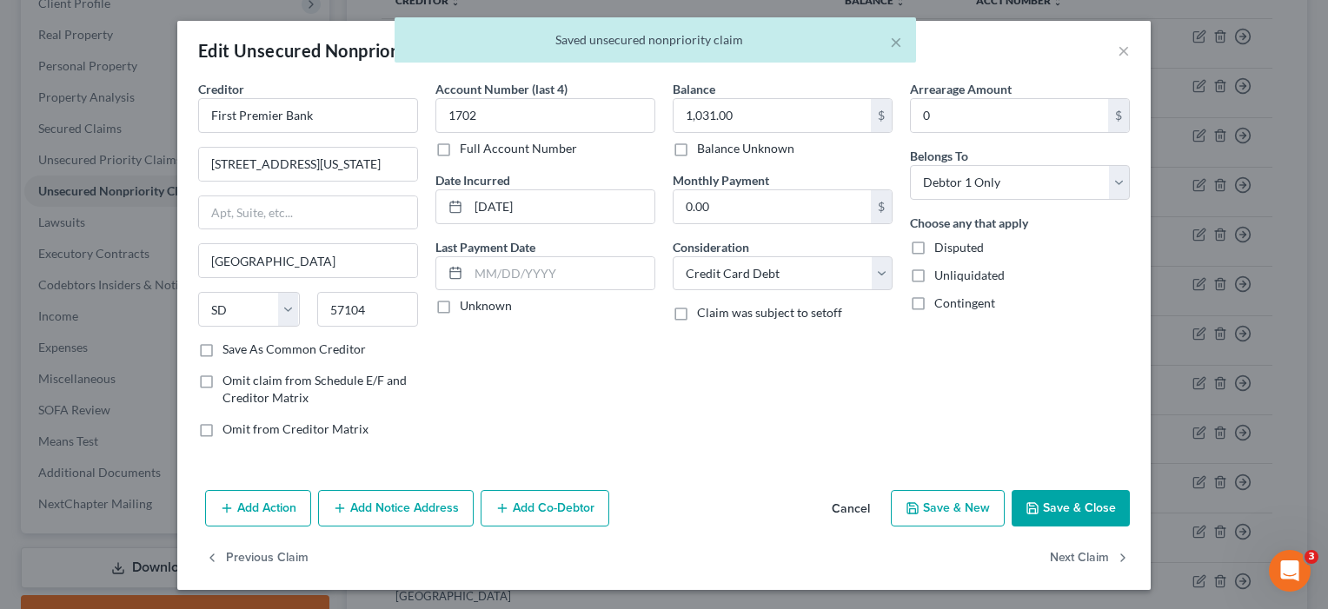
click at [1056, 498] on button "Save & Close" at bounding box center [1070, 508] width 118 height 36
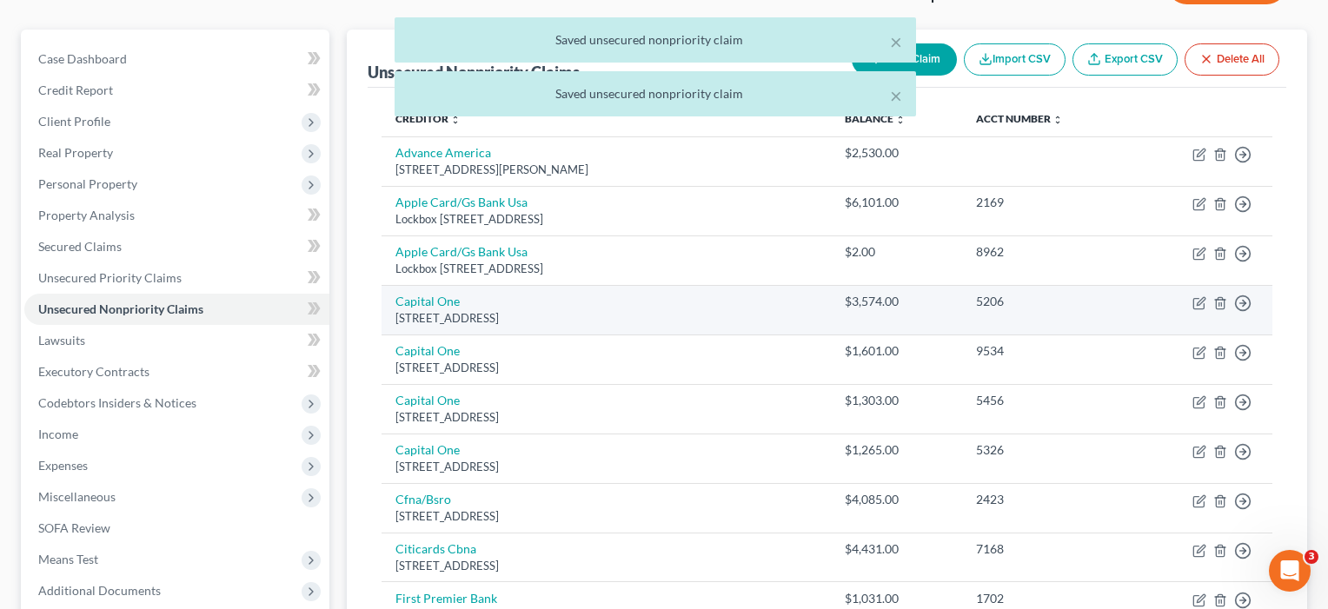
scroll to position [99, 0]
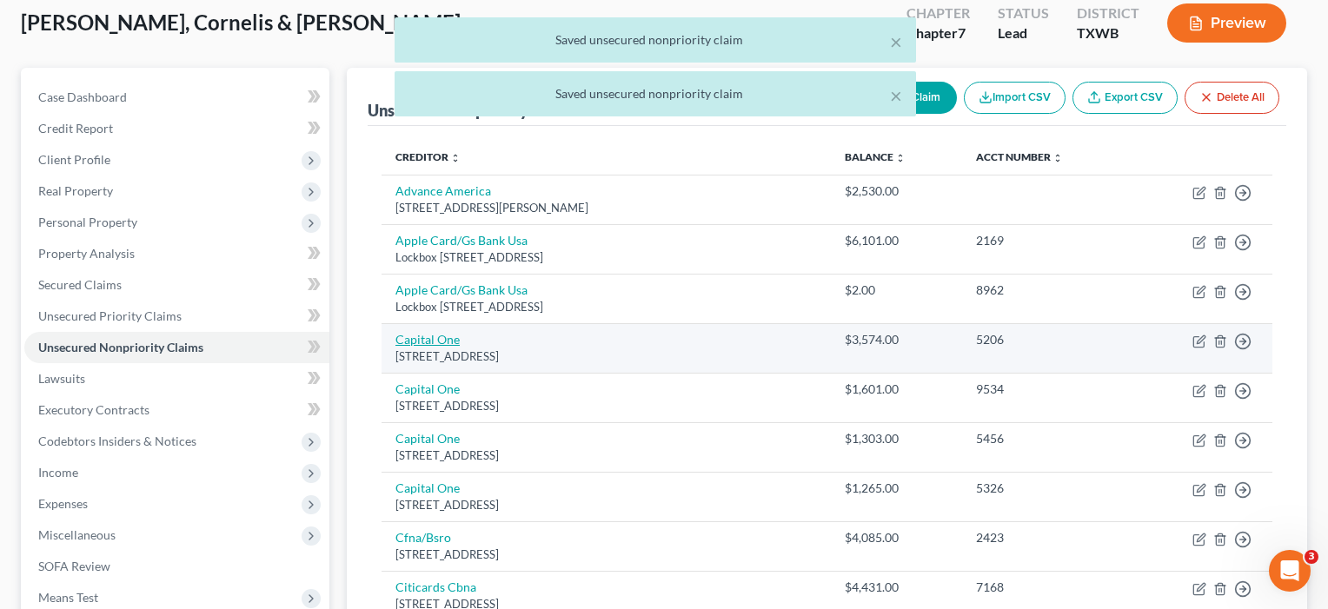
click at [419, 344] on link "Capital One" at bounding box center [427, 339] width 64 height 15
select select "46"
select select "2"
select select "0"
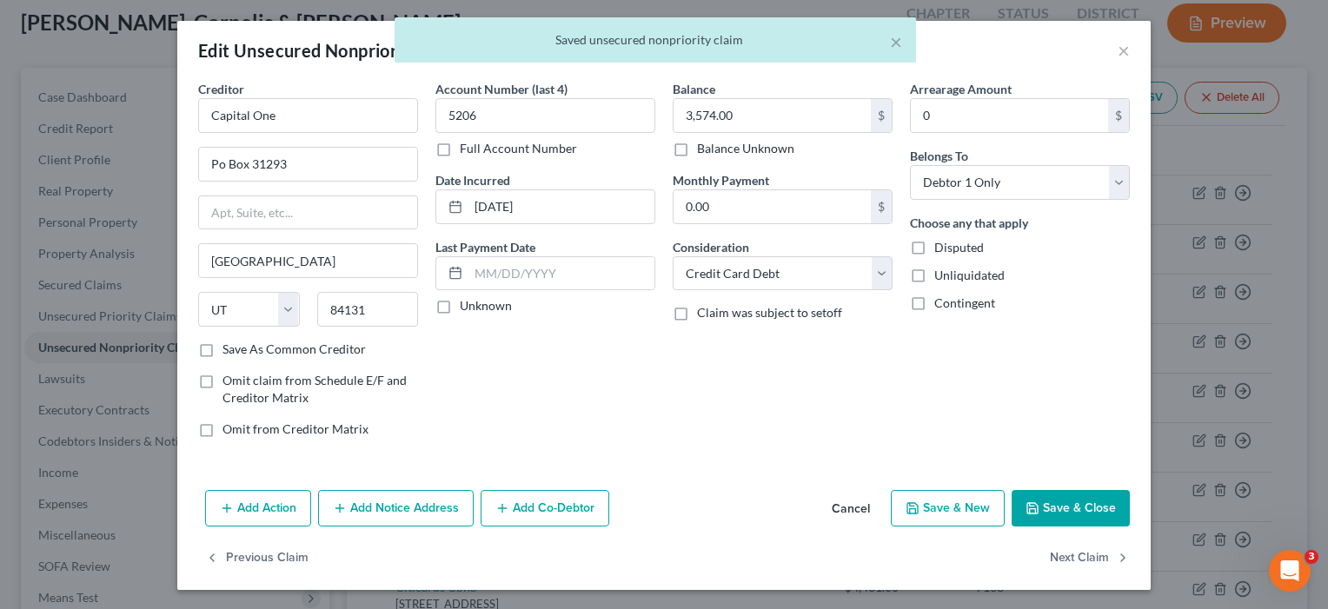
click at [1082, 506] on button "Save & Close" at bounding box center [1070, 508] width 118 height 36
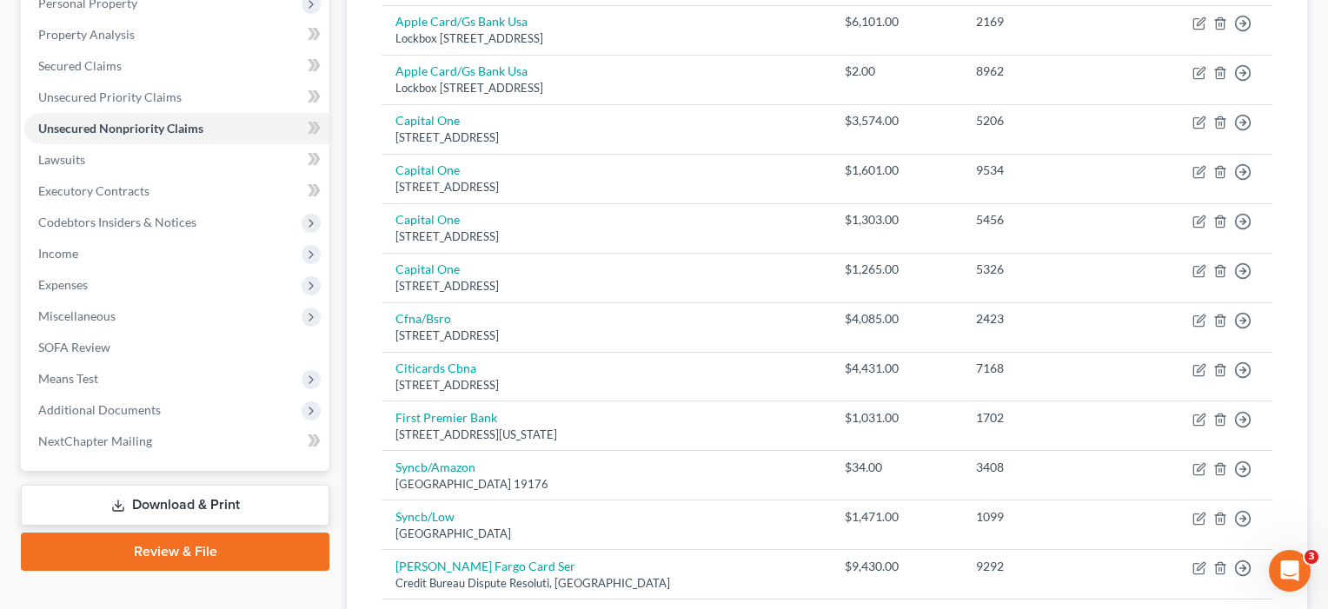
scroll to position [335, 0]
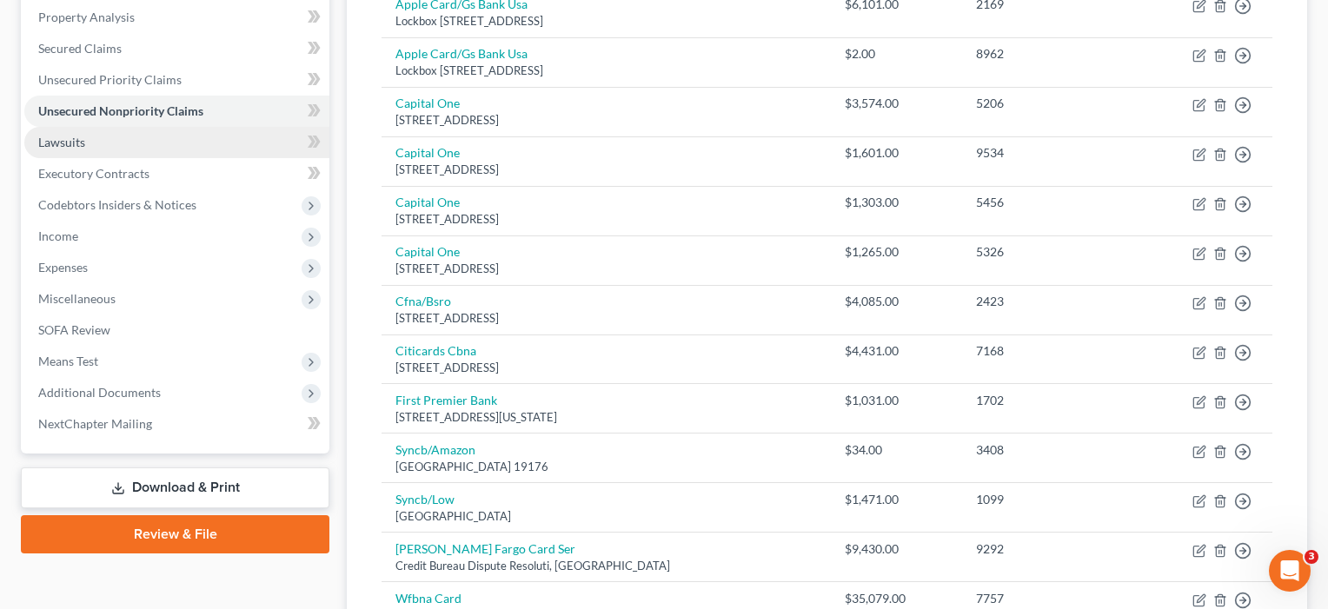
click at [78, 137] on span "Lawsuits" at bounding box center [61, 142] width 47 height 15
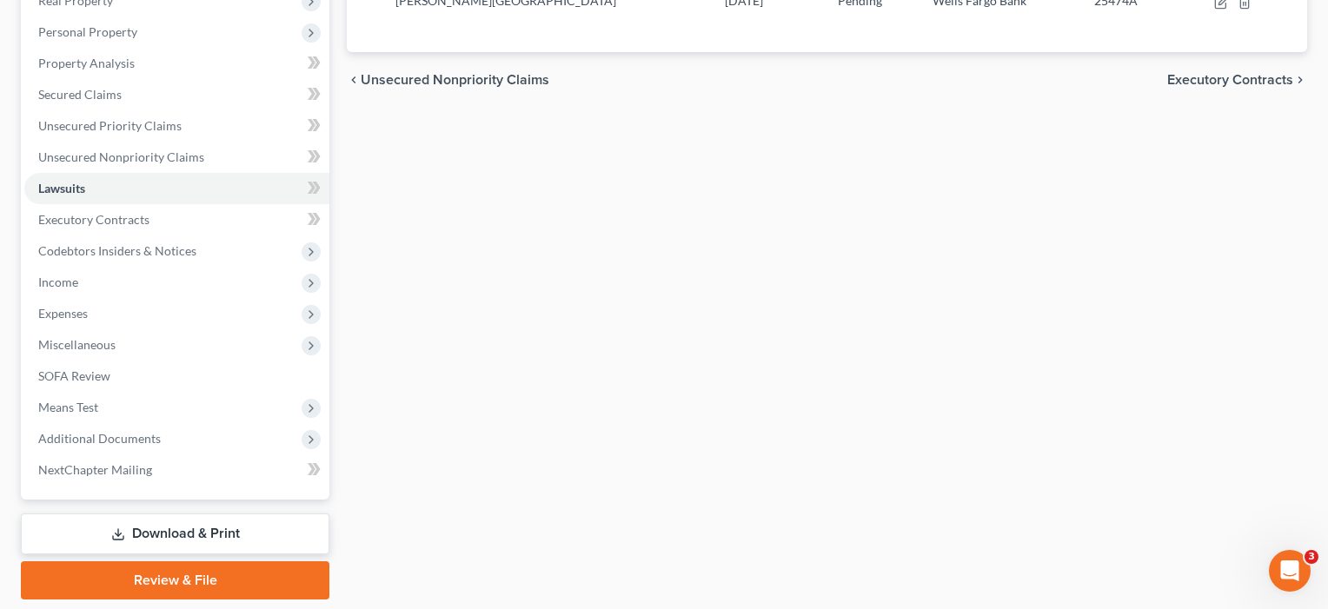
scroll to position [346, 0]
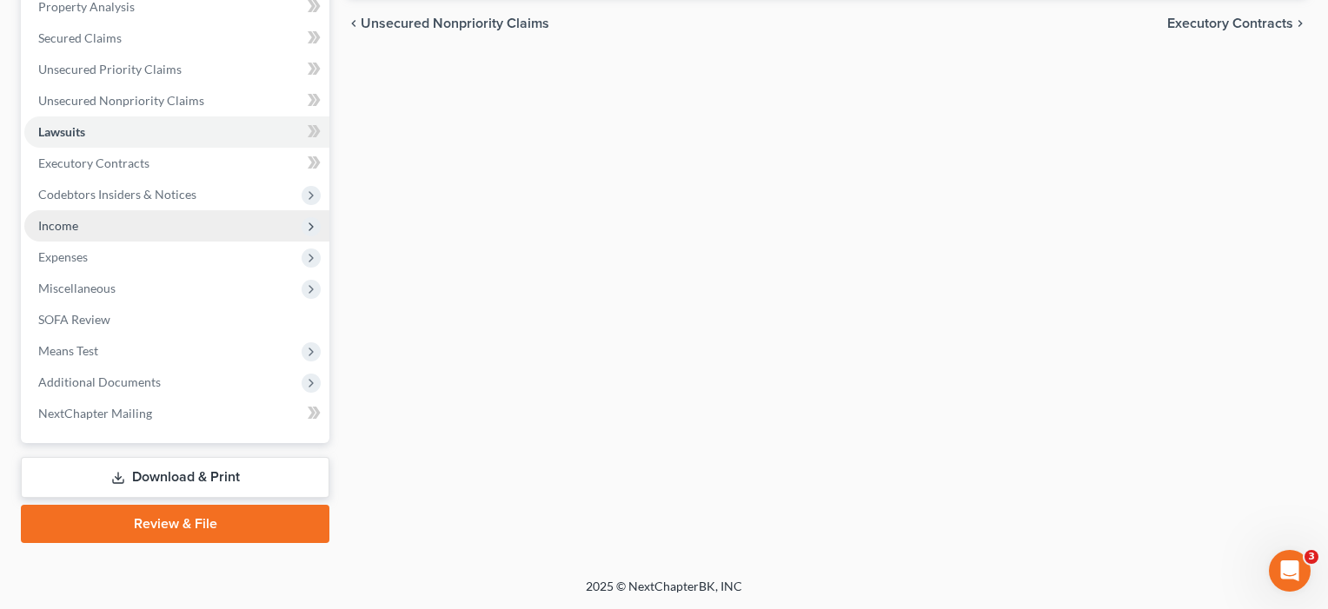
click at [62, 230] on span "Income" at bounding box center [58, 225] width 40 height 15
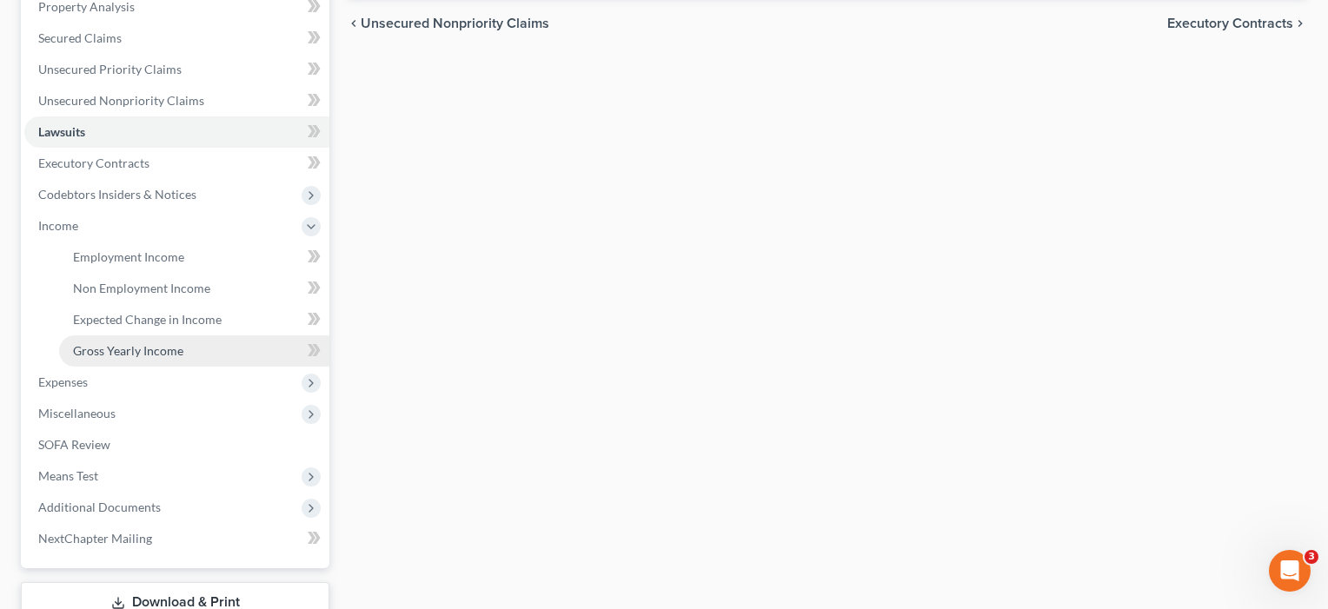
click at [128, 358] on link "Gross Yearly Income" at bounding box center [194, 350] width 270 height 31
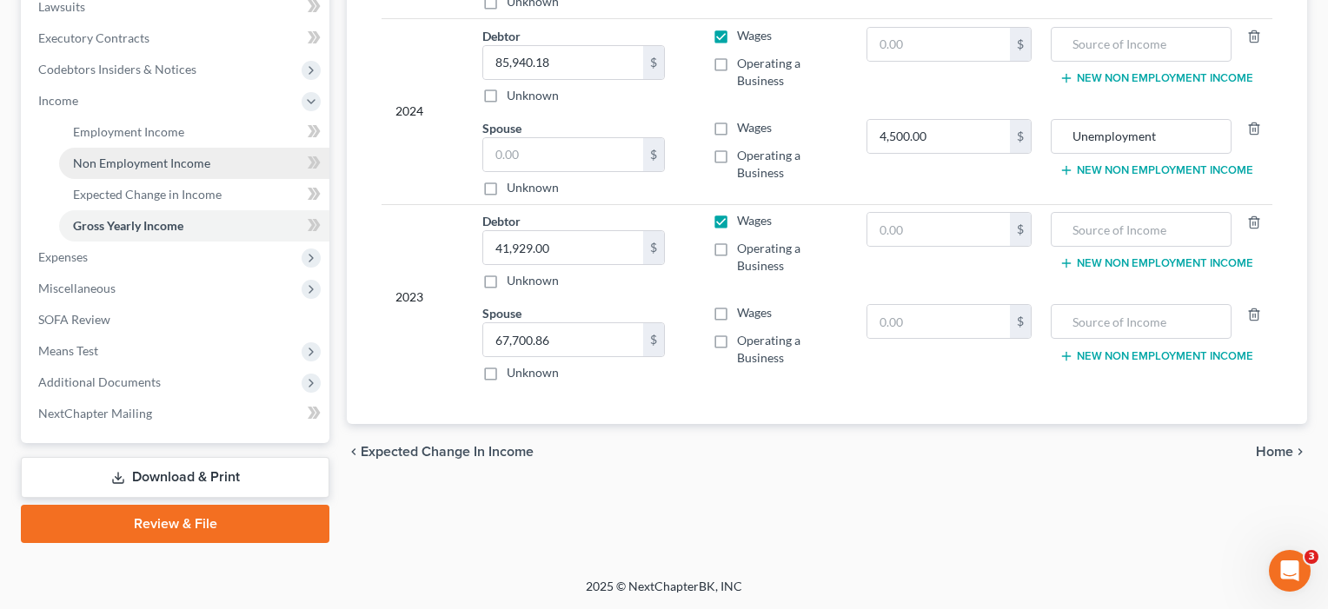
scroll to position [471, 0]
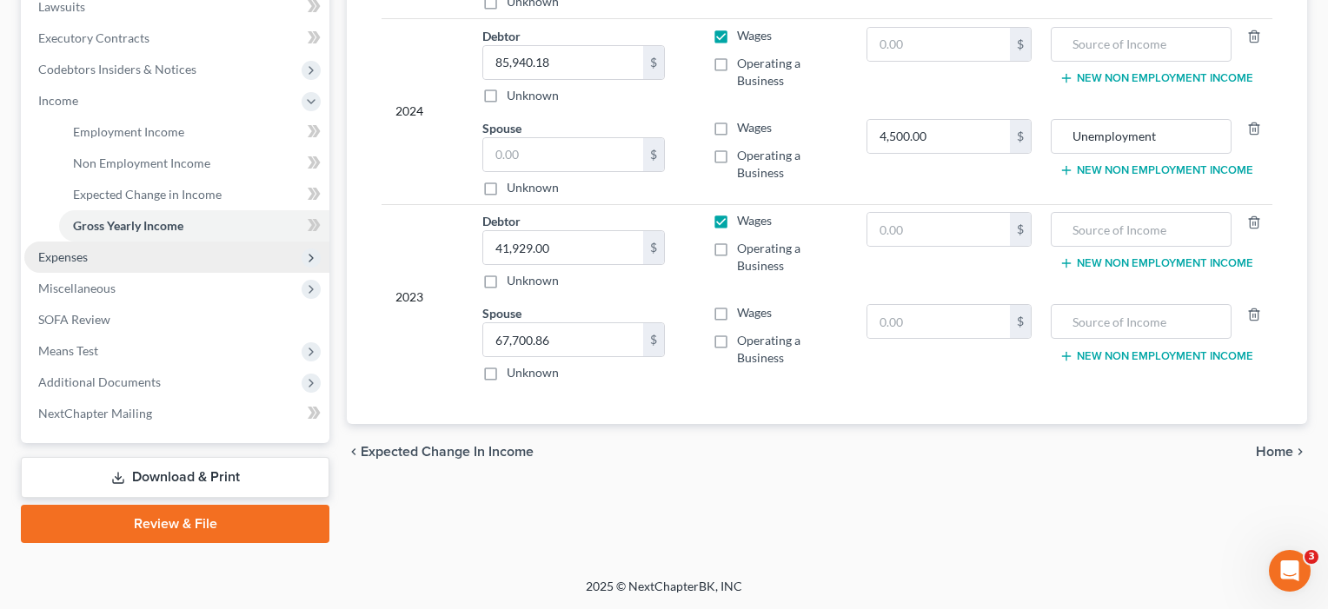
click at [42, 251] on span "Expenses" at bounding box center [63, 256] width 50 height 15
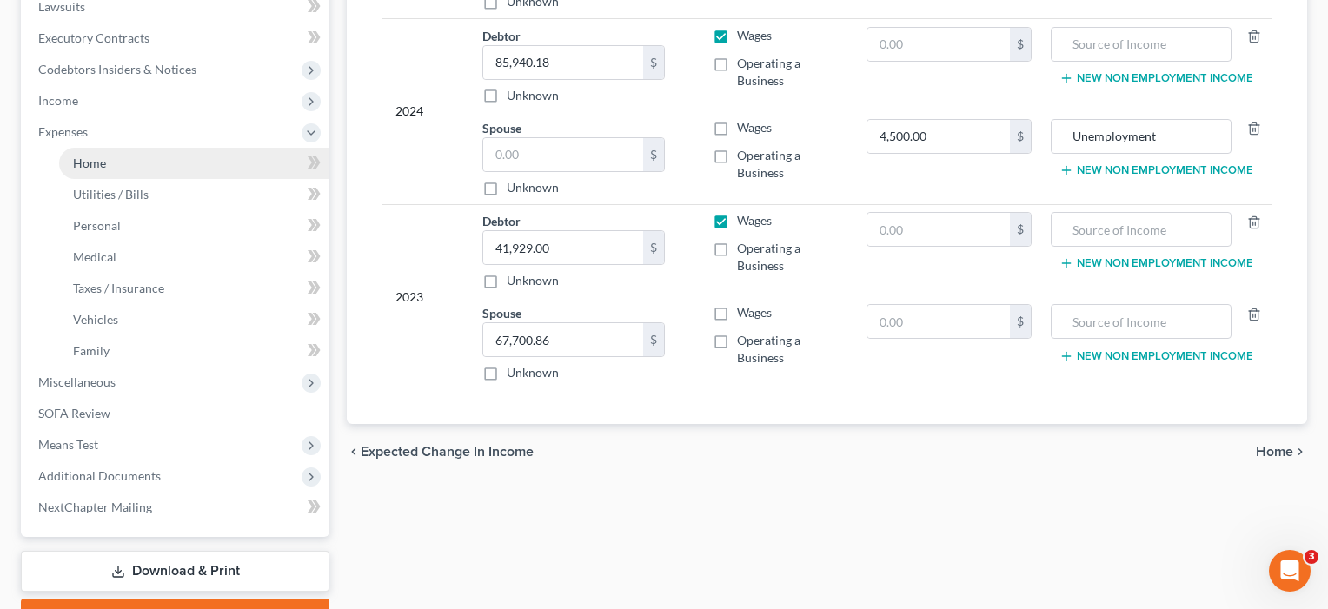
click at [115, 172] on link "Home" at bounding box center [194, 163] width 270 height 31
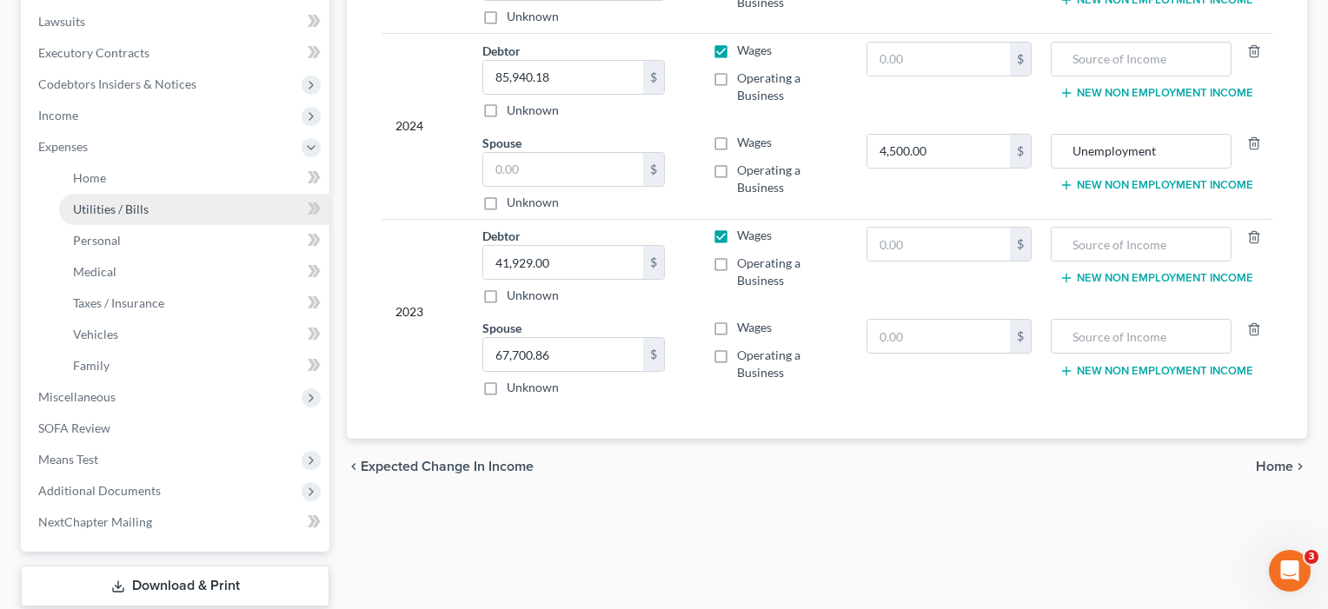
scroll to position [59, 0]
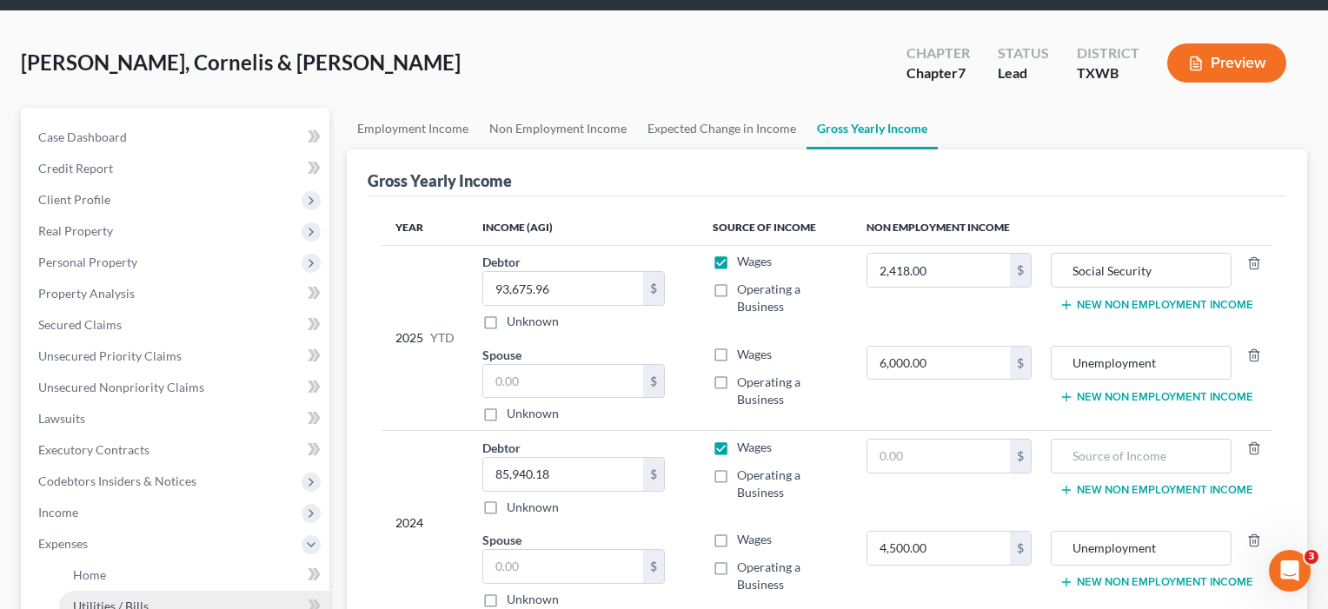
click at [109, 196] on ul "Case Dashboard Payments Invoices Payments Payments Credit Report Client Profile" at bounding box center [176, 528] width 305 height 813
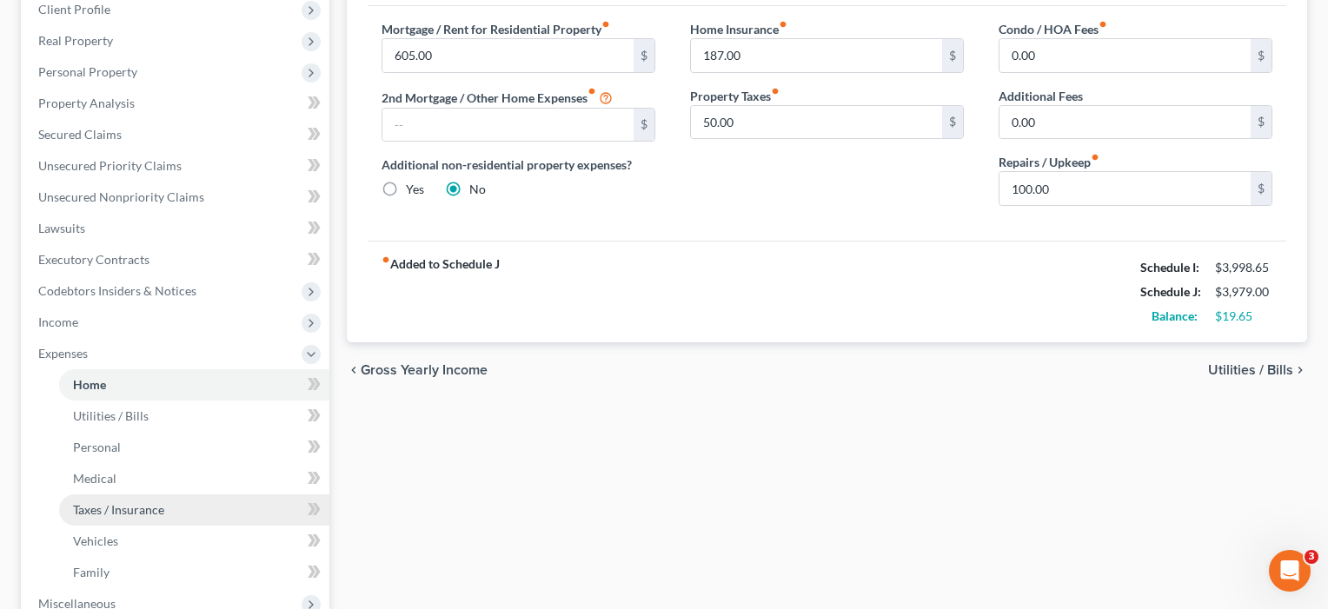
scroll to position [252, 0]
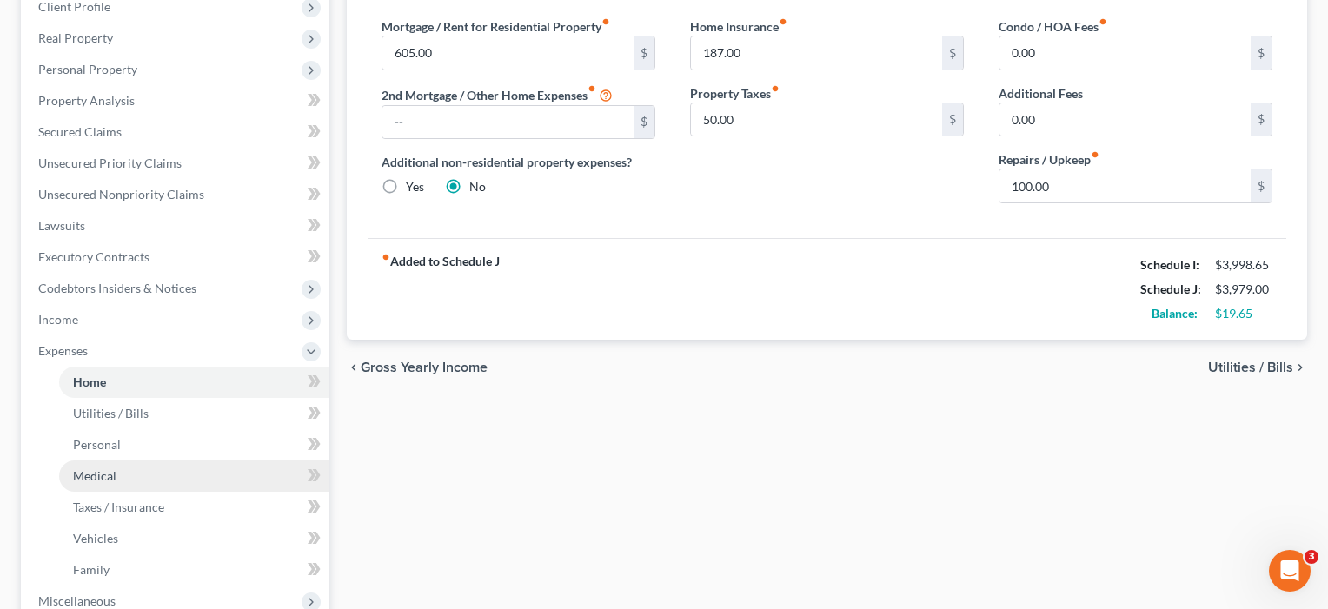
click at [106, 481] on span "Medical" at bounding box center [94, 475] width 43 height 15
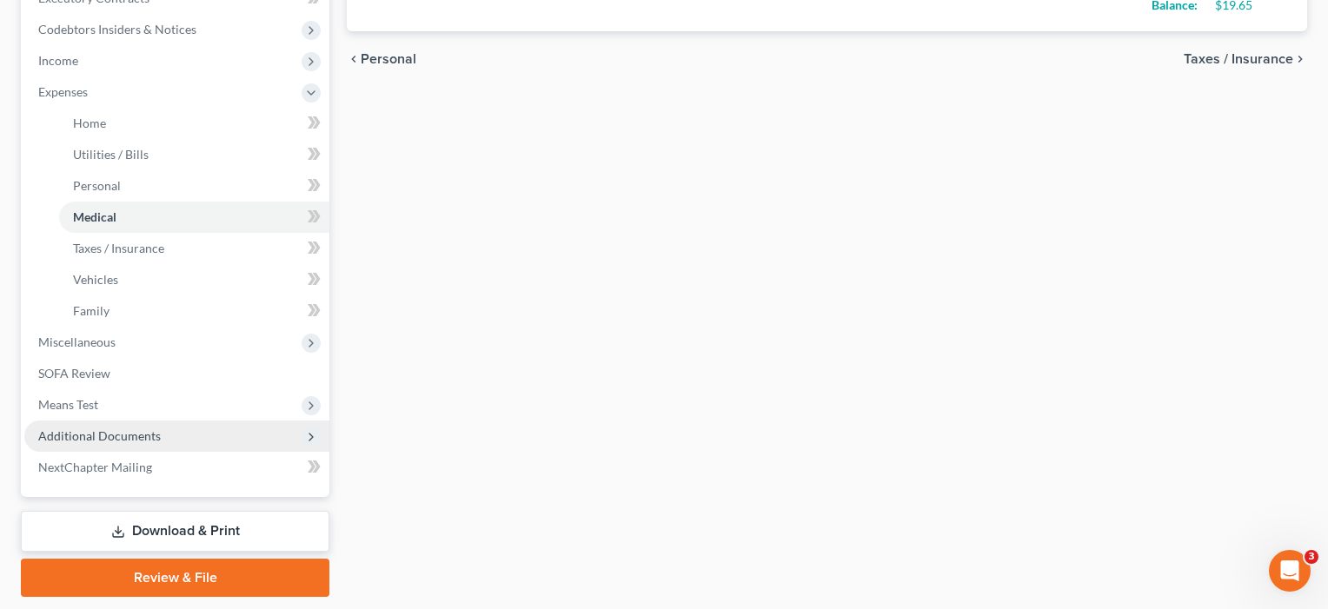
scroll to position [514, 0]
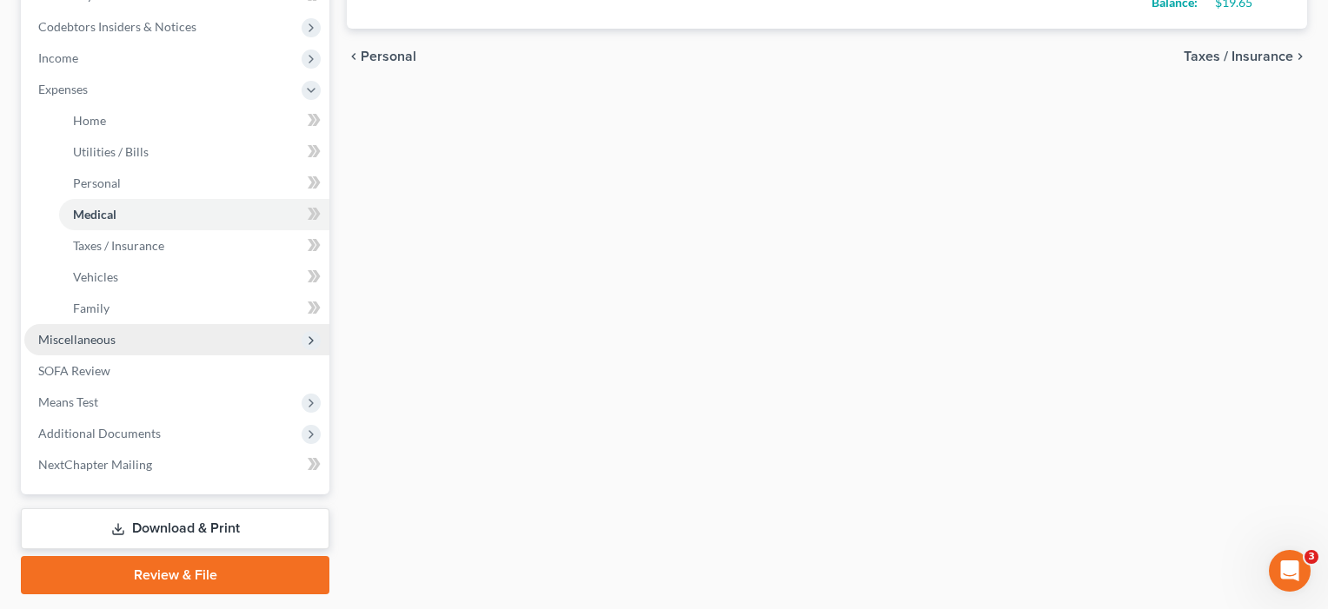
click at [99, 342] on span "Miscellaneous" at bounding box center [76, 339] width 77 height 15
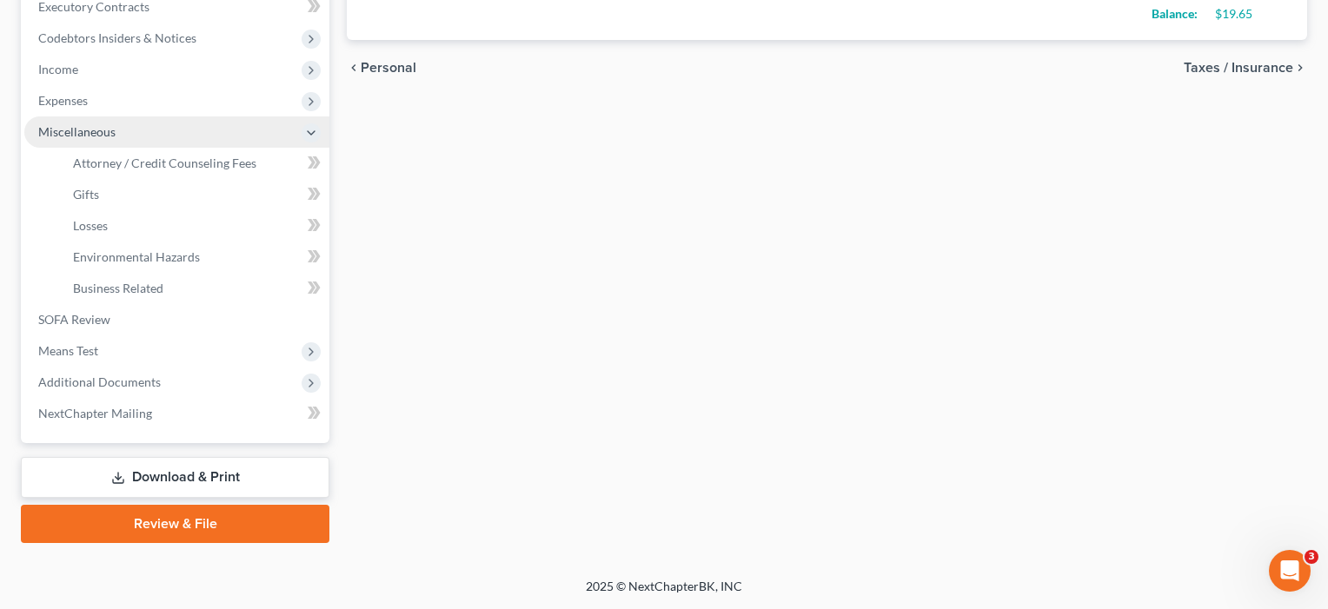
scroll to position [502, 0]
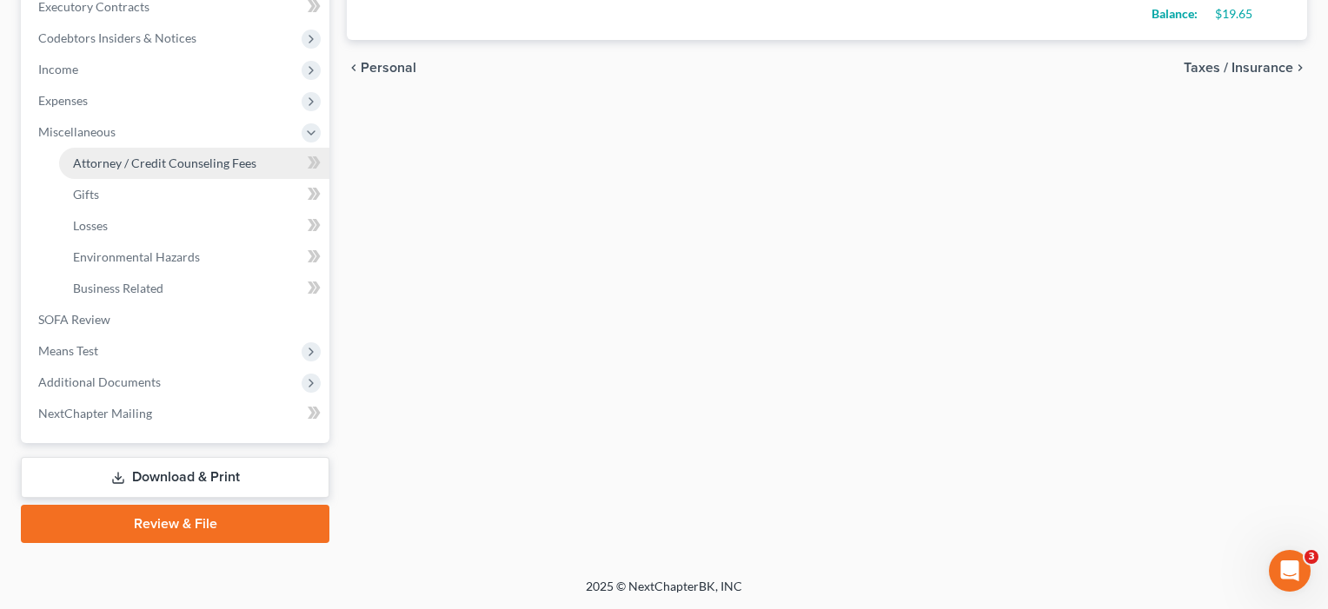
click at [145, 157] on span "Attorney / Credit Counseling Fees" at bounding box center [164, 163] width 183 height 15
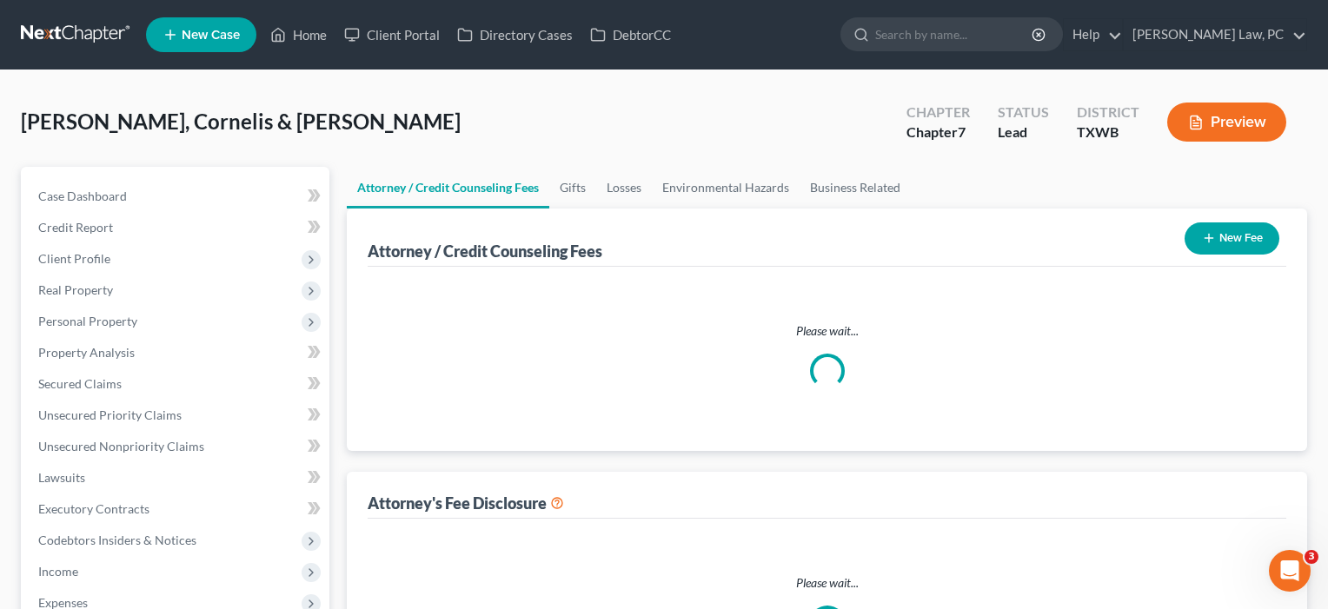
select select "4"
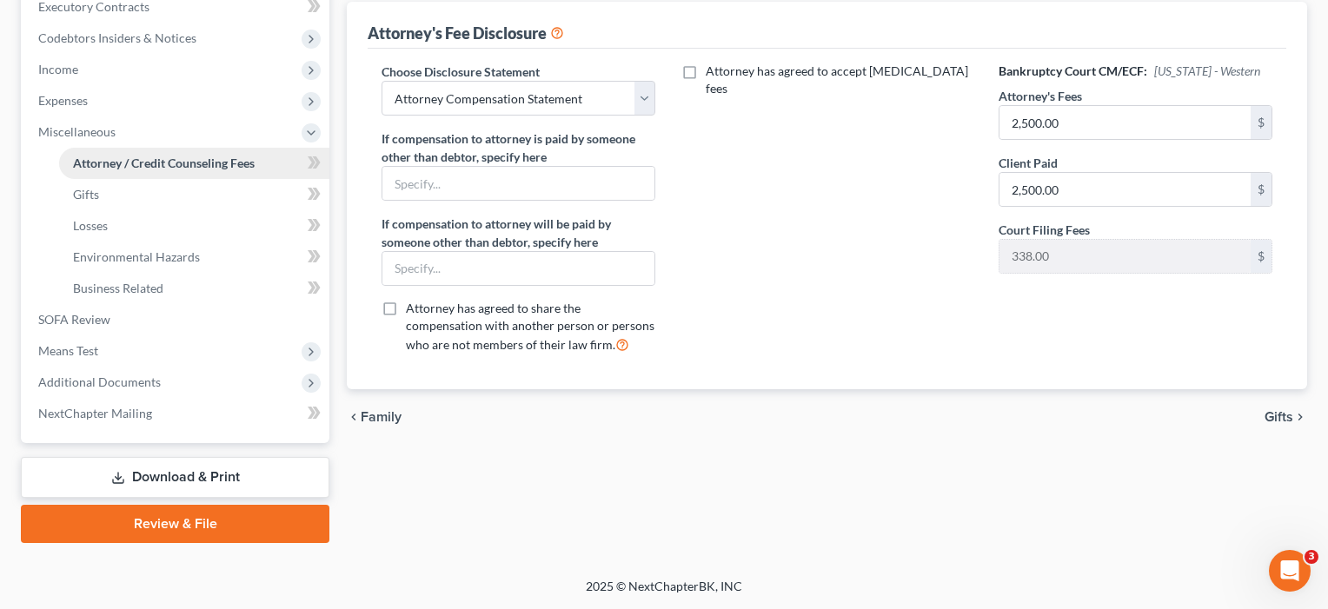
scroll to position [502, 0]
click at [67, 317] on span "SOFA Review" at bounding box center [74, 319] width 72 height 15
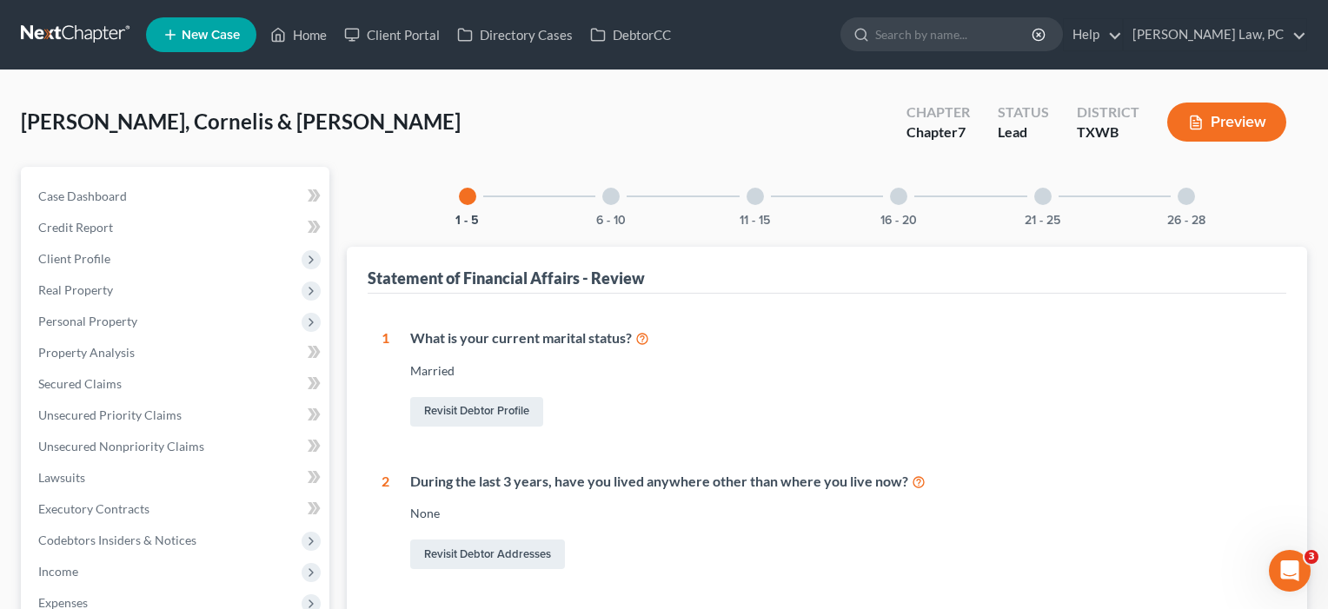
click at [613, 187] on div "6 - 10" at bounding box center [610, 196] width 59 height 59
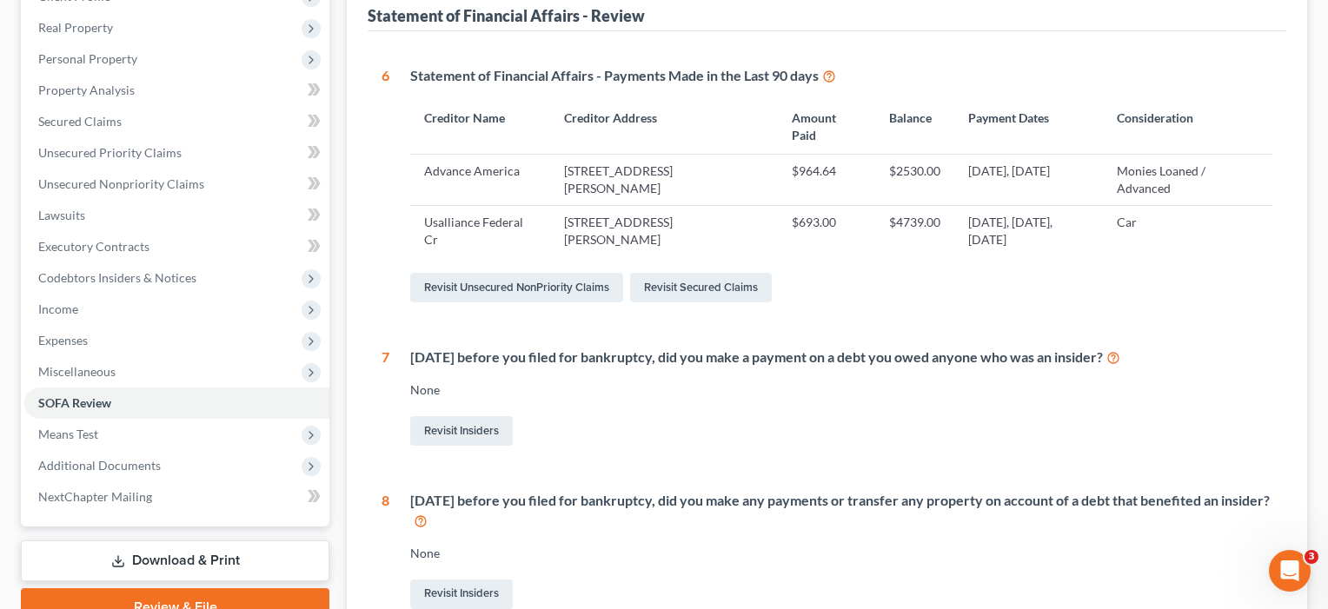
scroll to position [277, 0]
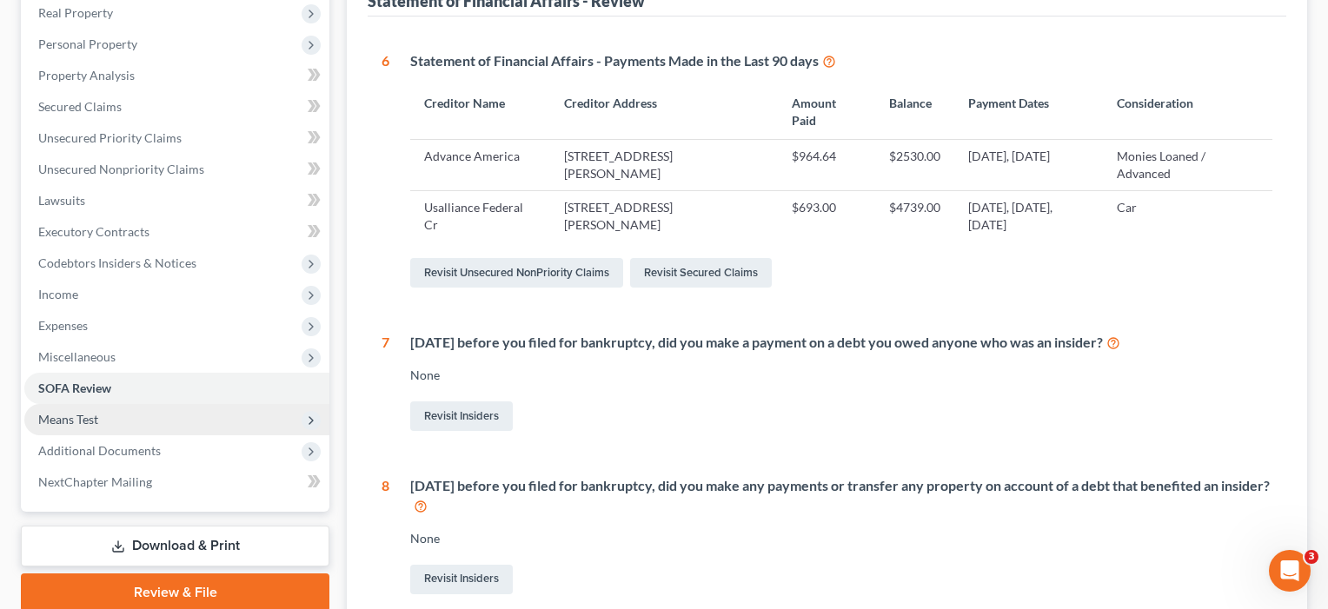
click at [96, 421] on span "Means Test" at bounding box center [68, 419] width 60 height 15
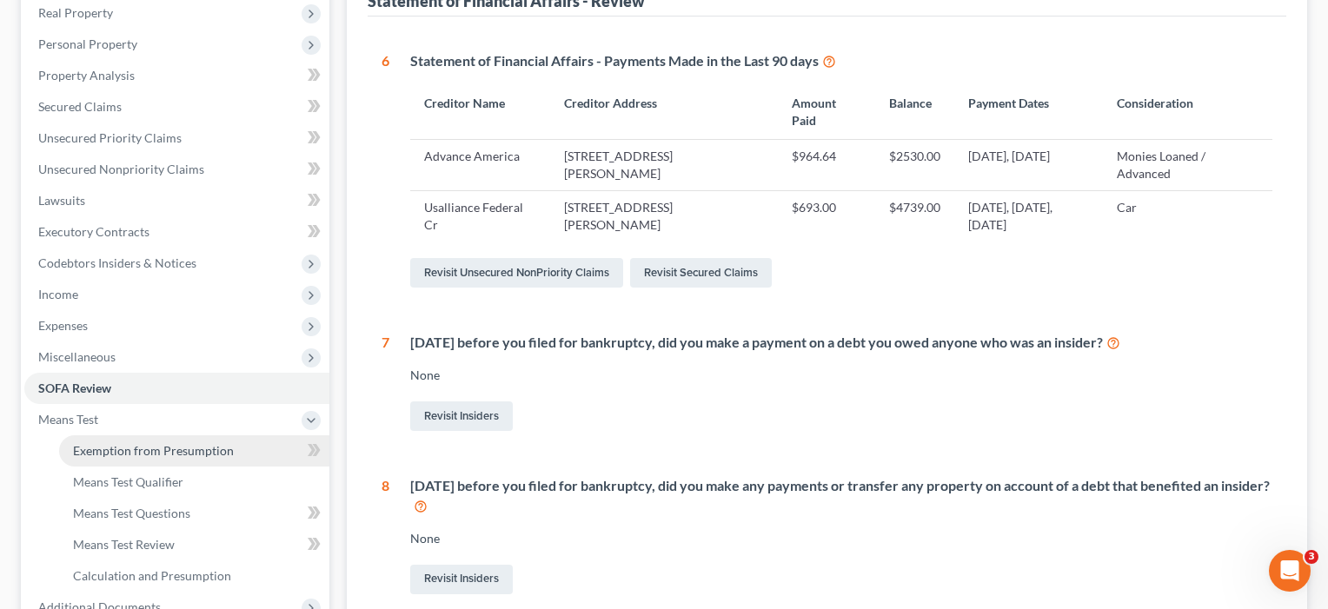
click at [118, 451] on span "Exemption from Presumption" at bounding box center [153, 450] width 161 height 15
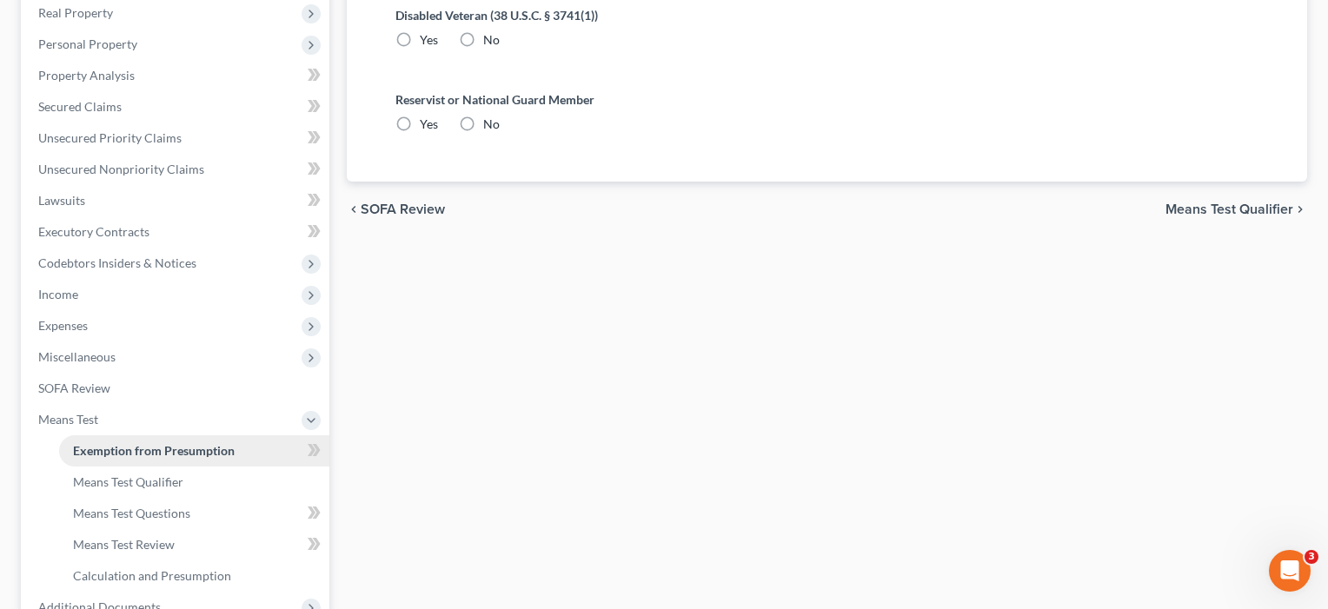
scroll to position [10, 0]
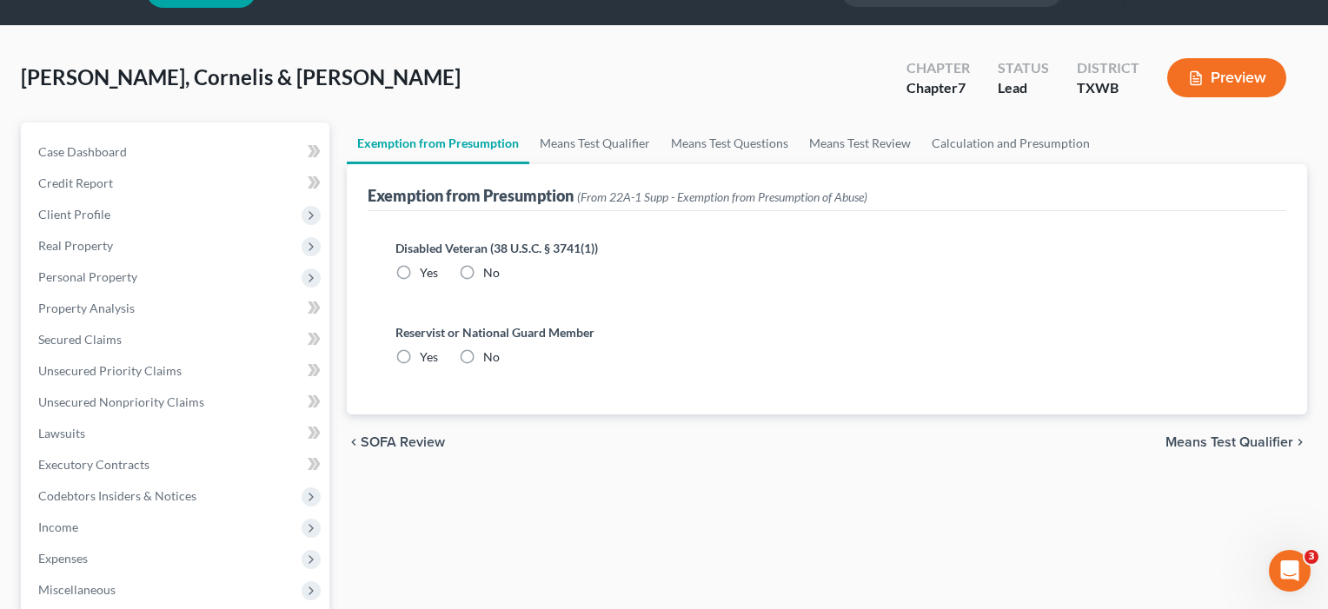
radio input "true"
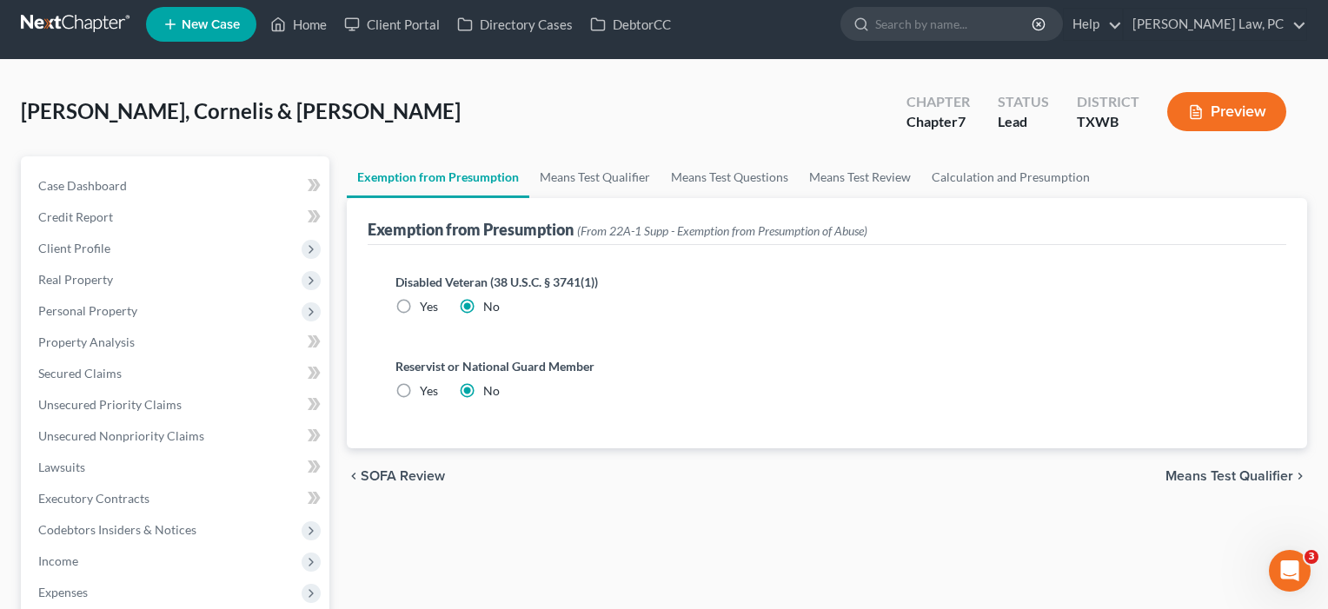
scroll to position [0, 0]
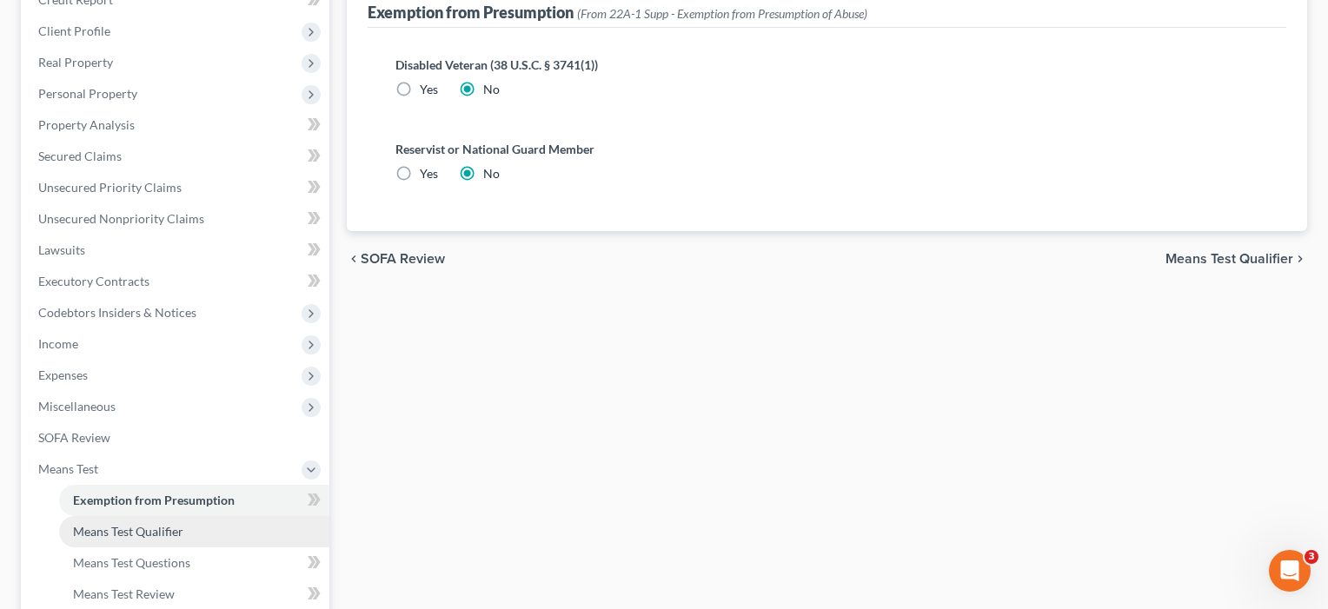
click at [148, 543] on link "Means Test Qualifier" at bounding box center [194, 531] width 270 height 31
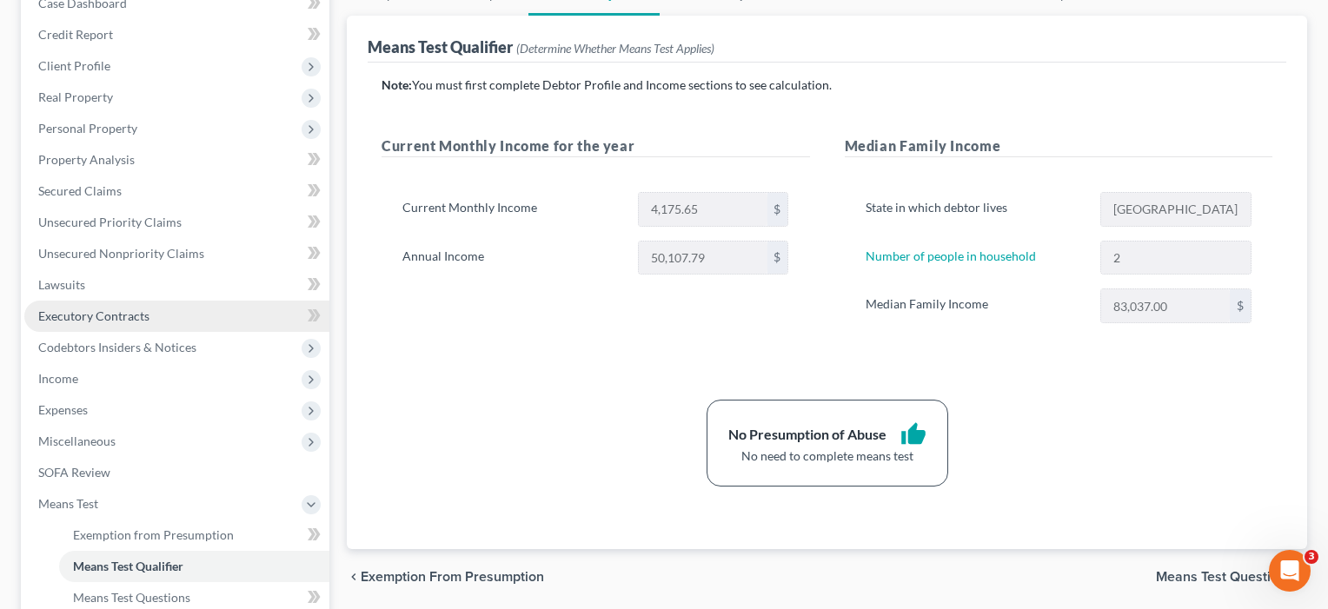
scroll to position [185, 0]
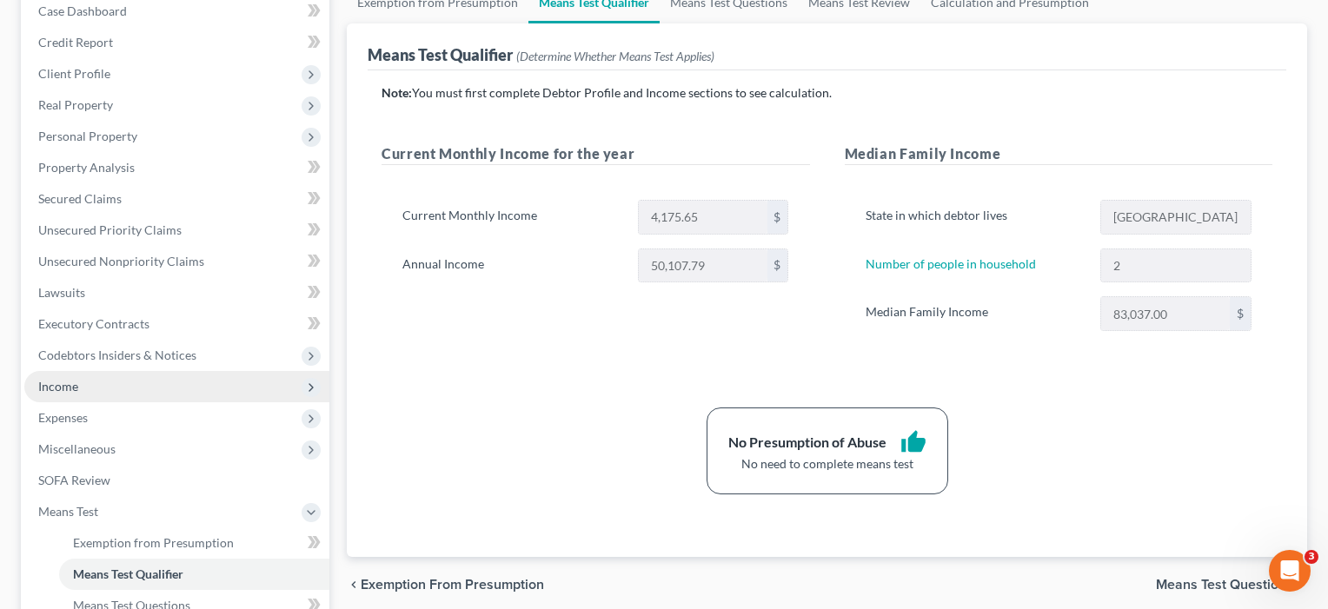
click at [77, 381] on span "Income" at bounding box center [58, 386] width 40 height 15
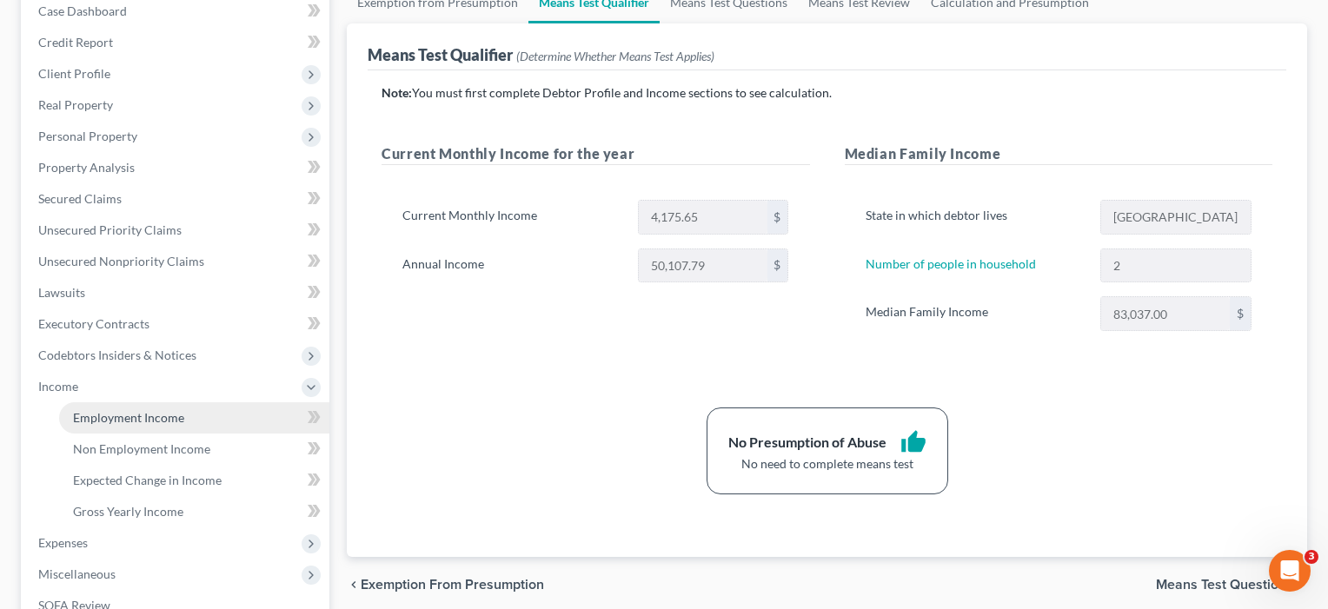
click at [110, 415] on span "Employment Income" at bounding box center [128, 417] width 111 height 15
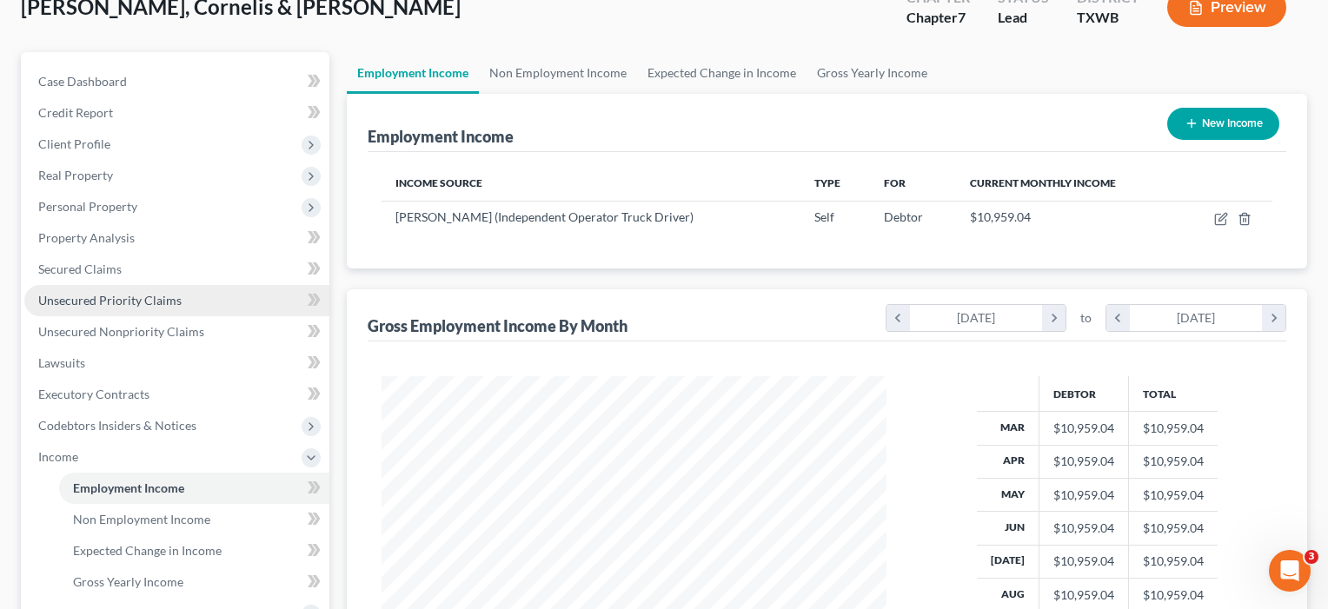
scroll to position [117, 0]
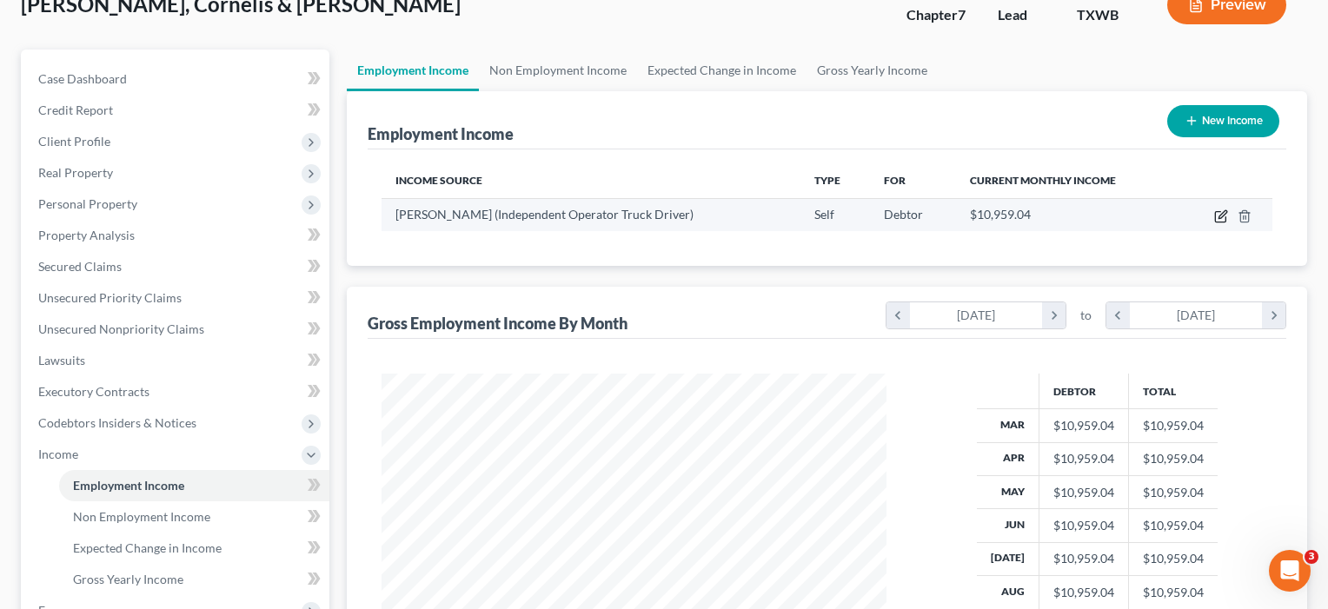
click at [1223, 212] on icon "button" at bounding box center [1222, 214] width 8 height 8
select select "1"
select select "45"
select select "0"
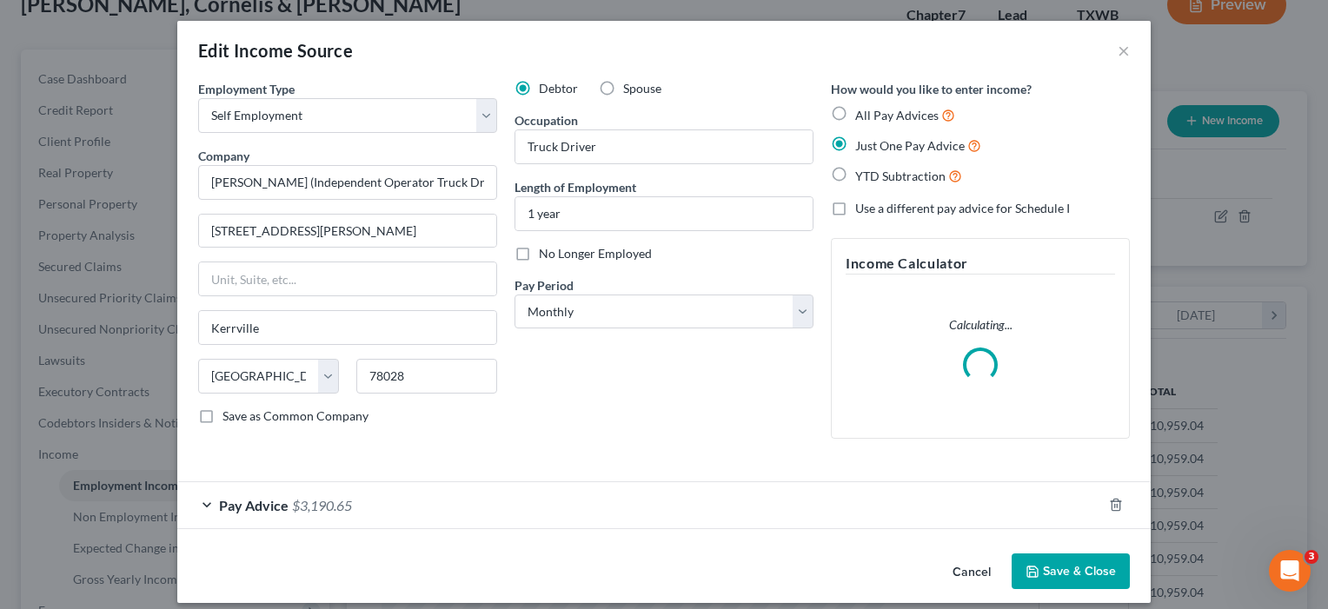
click at [665, 498] on div "Pay Advice $3,190.65" at bounding box center [639, 505] width 925 height 46
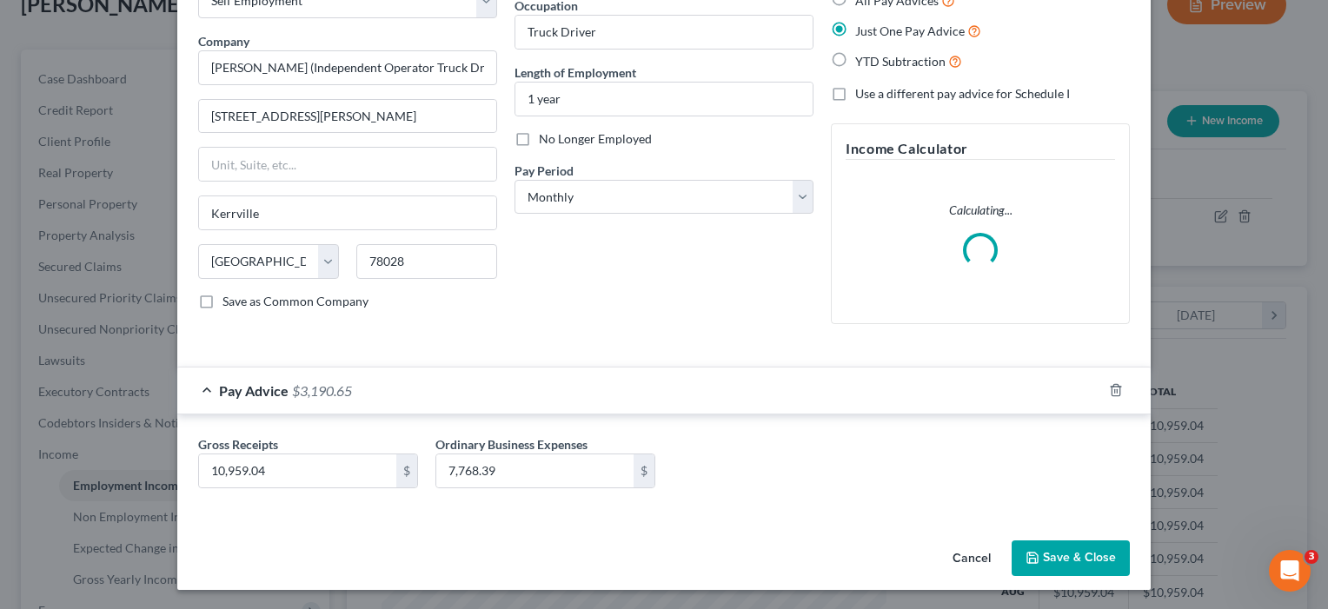
scroll to position [114, 0]
click at [1060, 552] on button "Save & Close" at bounding box center [1070, 559] width 118 height 36
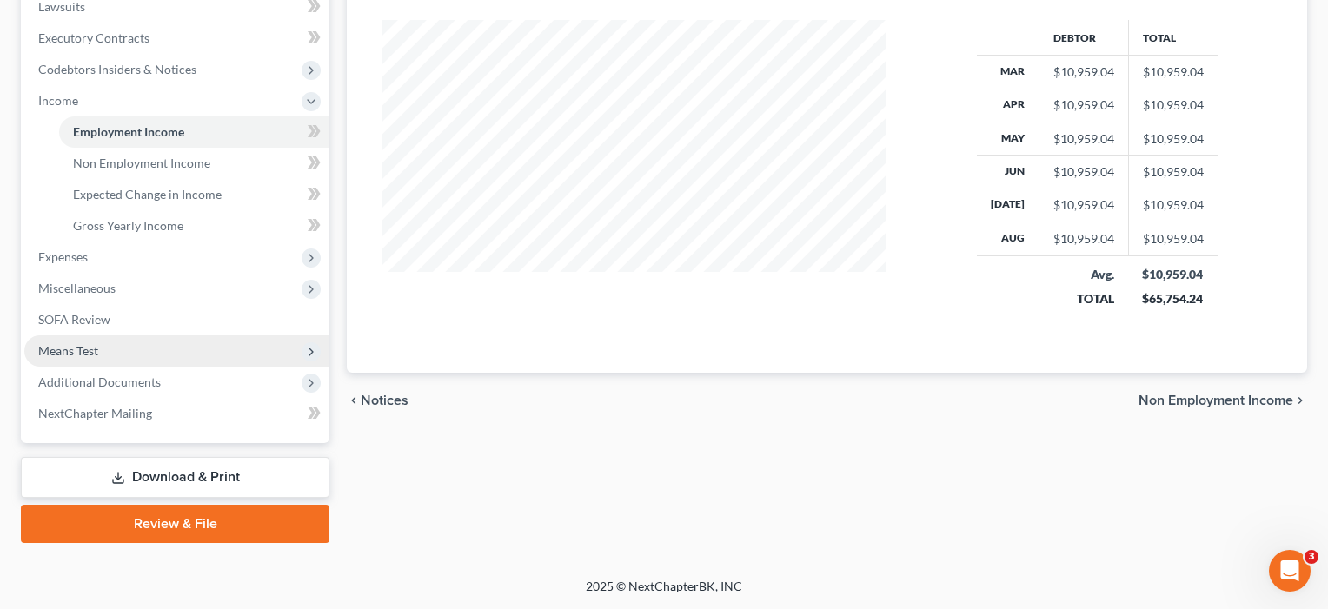
scroll to position [471, 0]
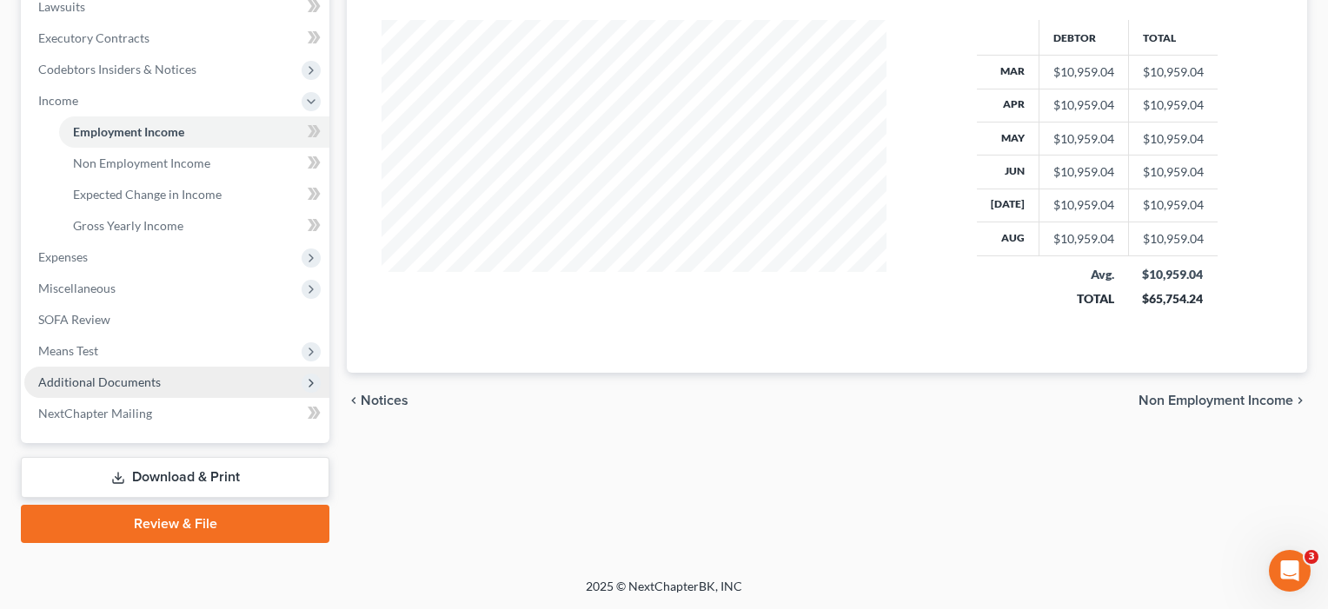
click at [83, 385] on span "Additional Documents" at bounding box center [99, 382] width 123 height 15
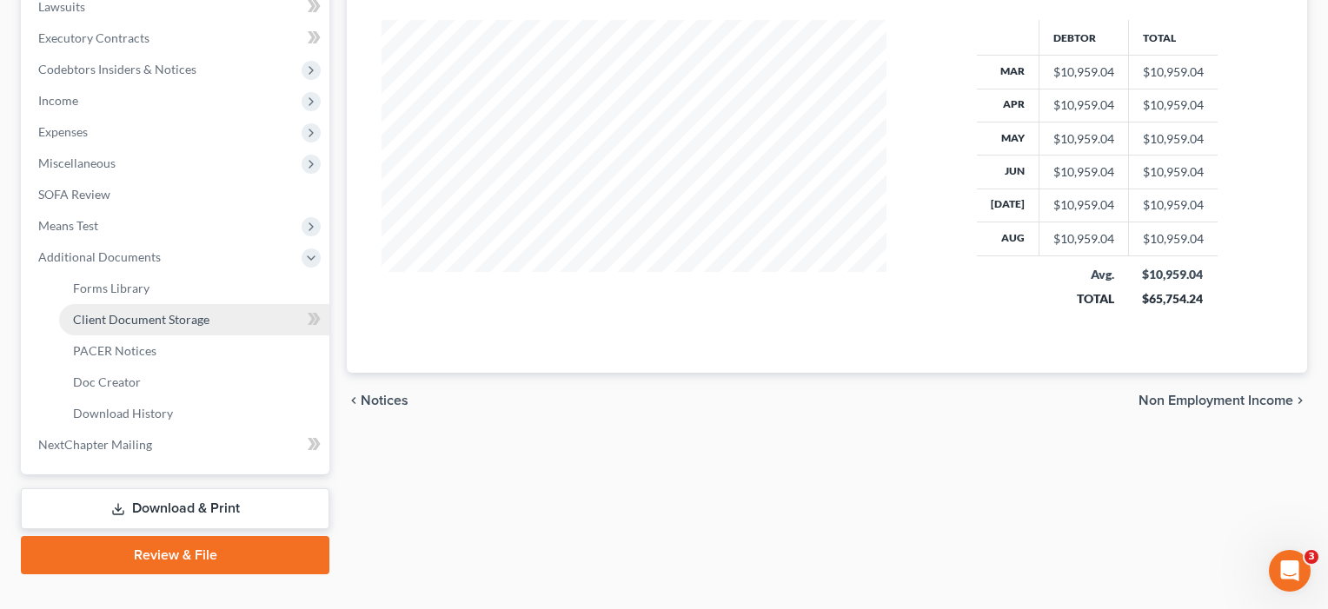
click at [187, 324] on link "Client Document Storage" at bounding box center [194, 319] width 270 height 31
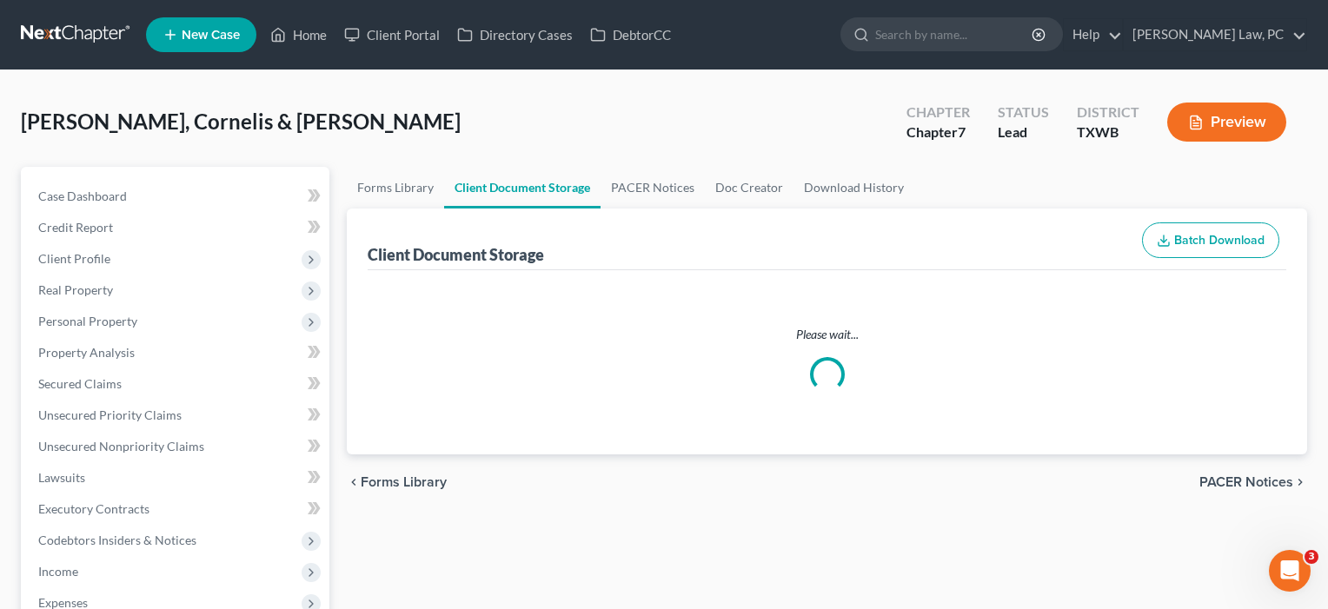
select select "0"
select select "2"
select select "10"
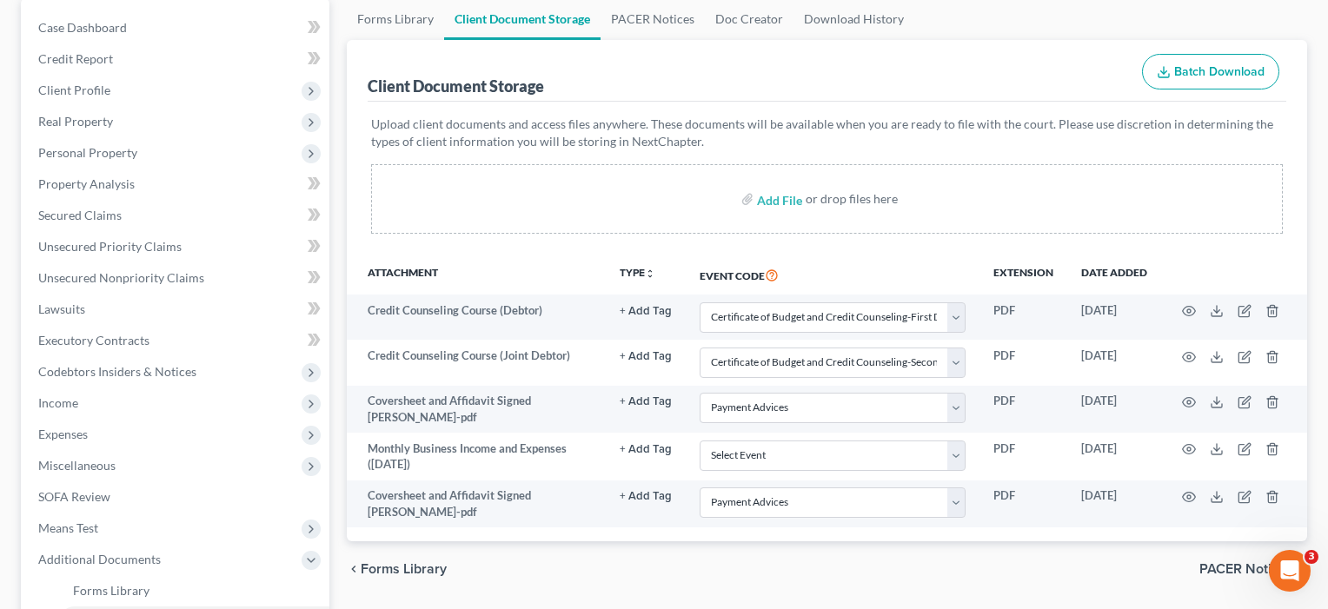
scroll to position [169, 0]
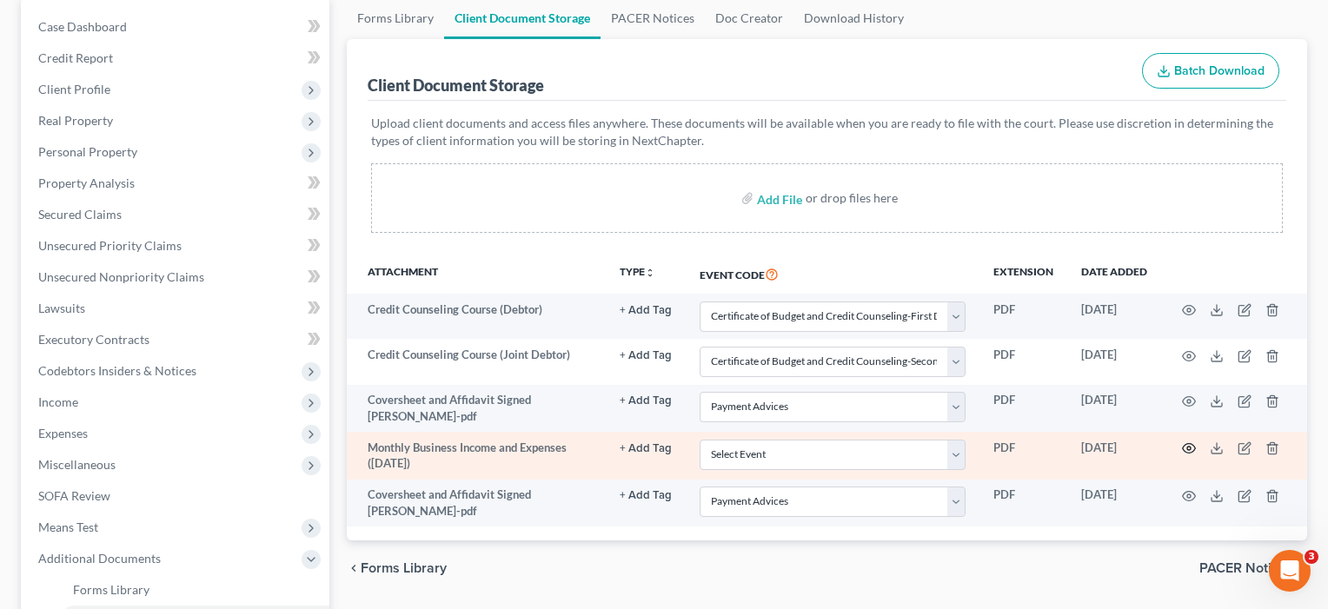
click at [1185, 448] on icon "button" at bounding box center [1189, 448] width 14 height 14
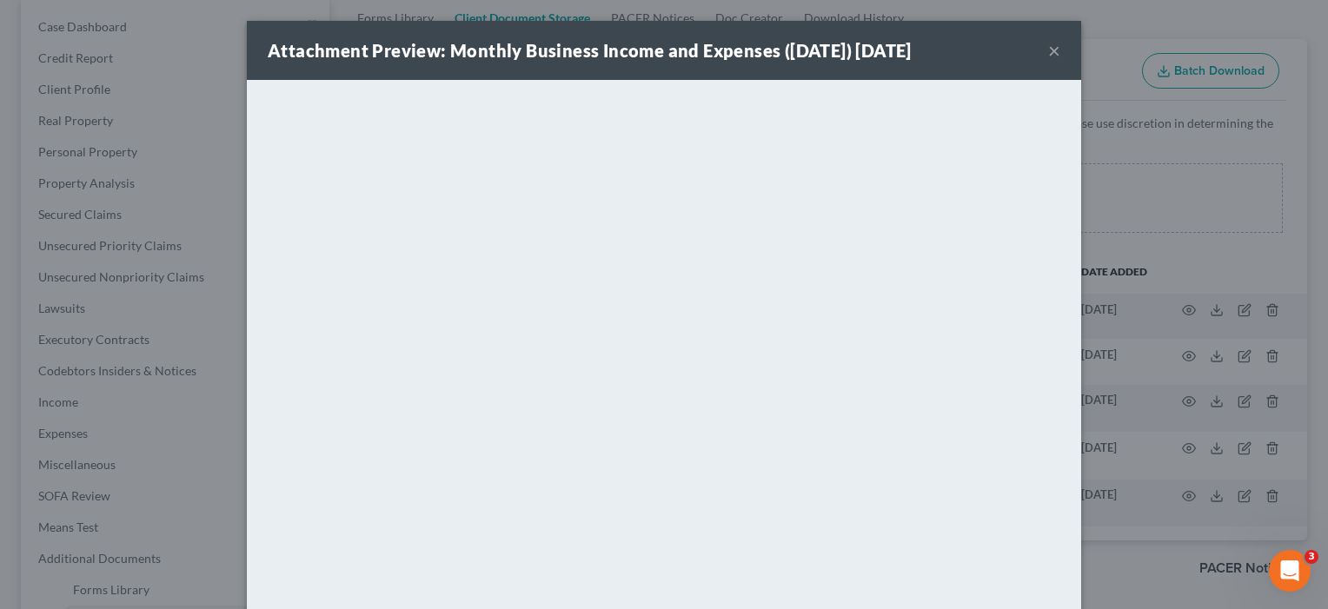
scroll to position [-1, 0]
click at [1057, 50] on button "×" at bounding box center [1054, 50] width 12 height 21
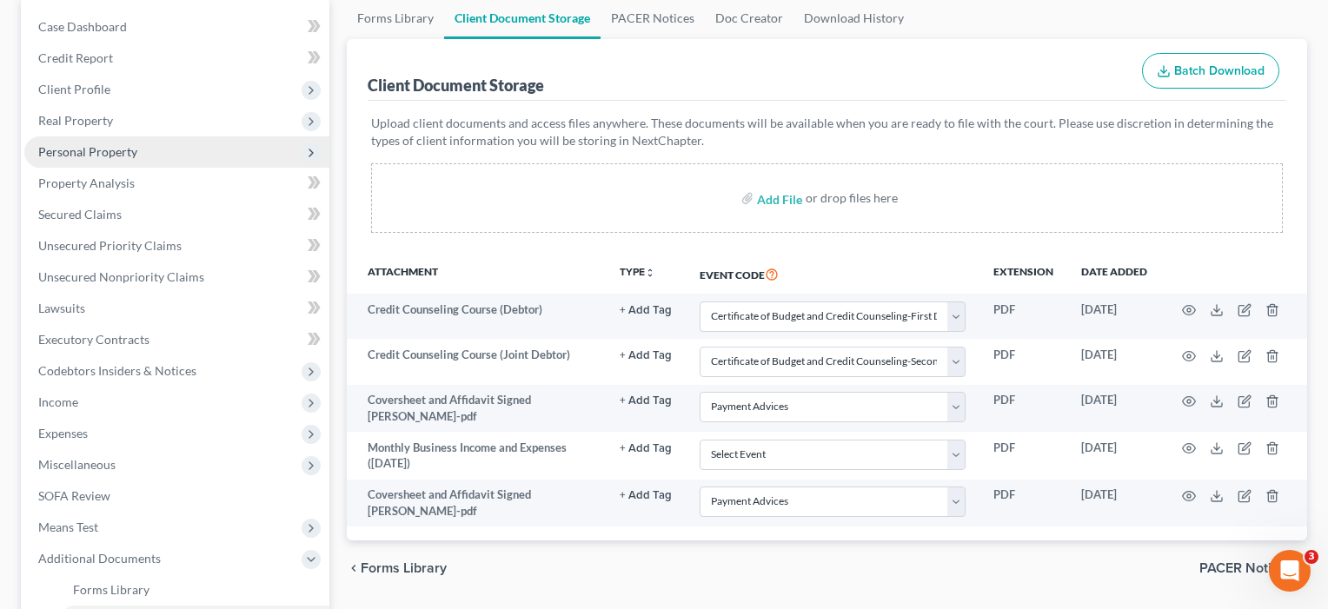
click at [100, 154] on span "Personal Property" at bounding box center [87, 151] width 99 height 15
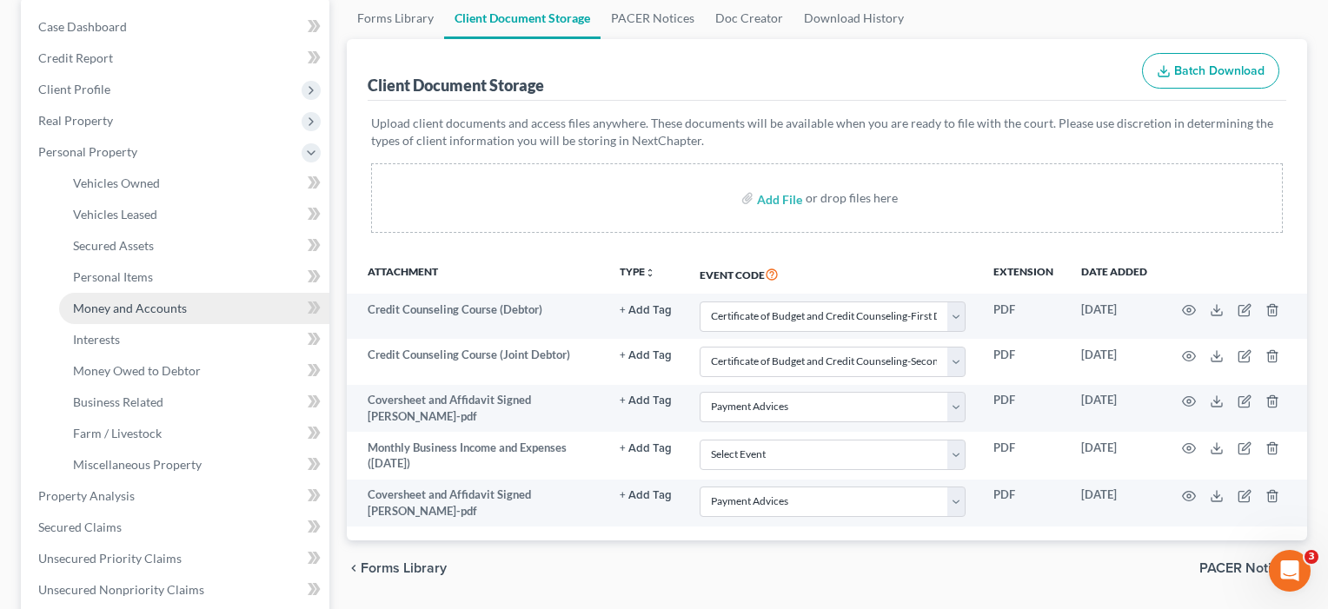
click at [118, 304] on span "Money and Accounts" at bounding box center [130, 308] width 114 height 15
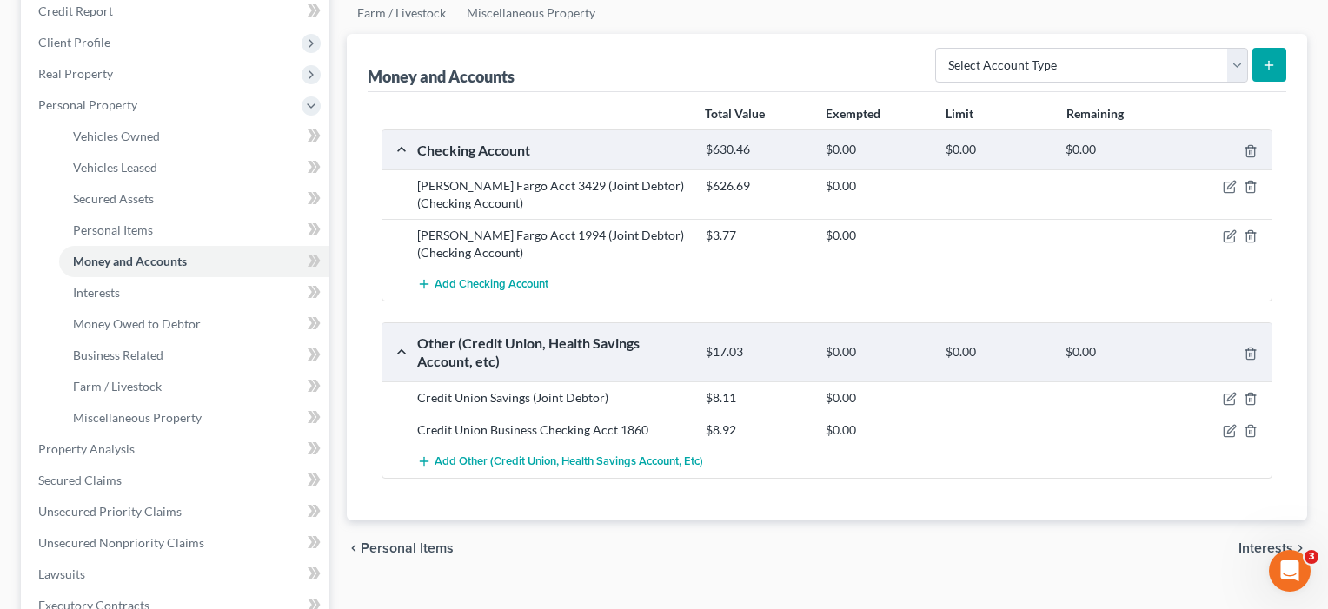
scroll to position [219, 0]
